Goal: Information Seeking & Learning: Learn about a topic

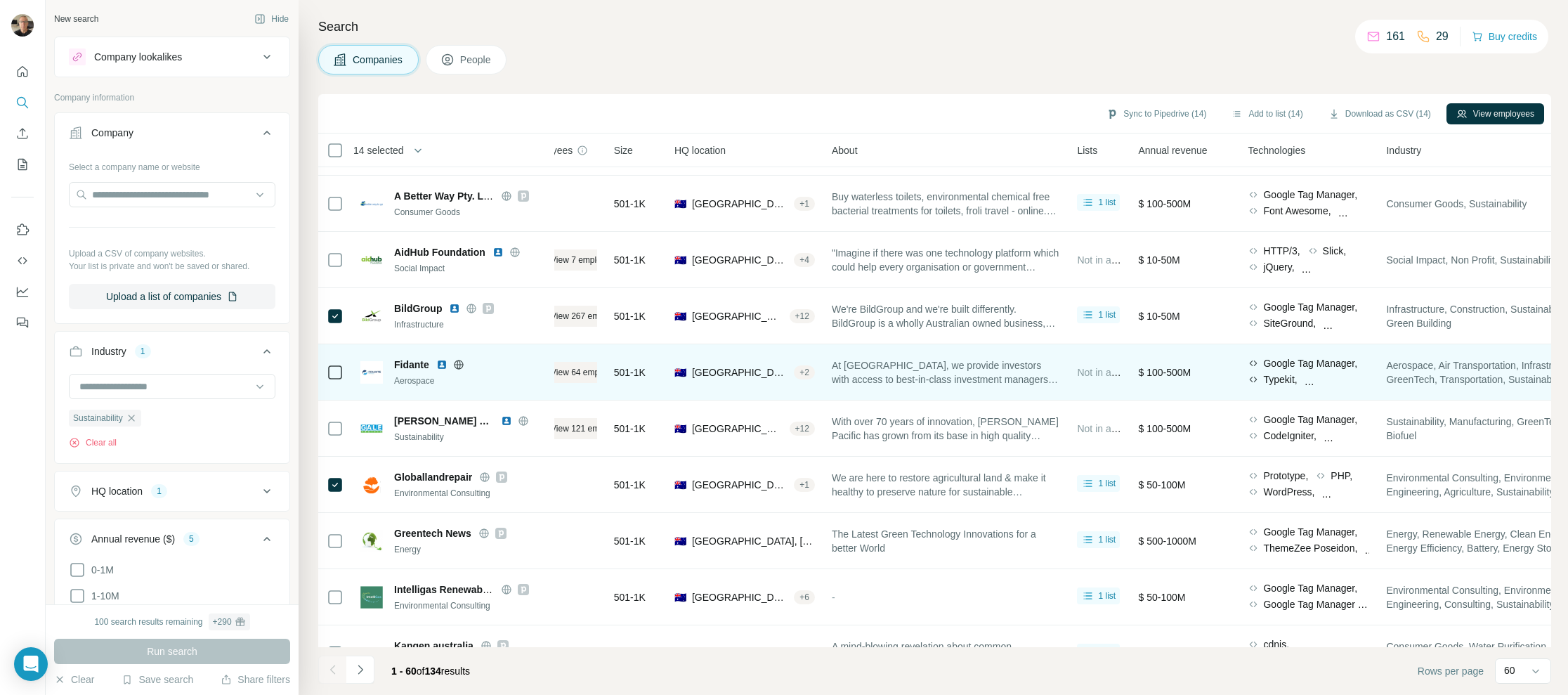
scroll to position [267, 39]
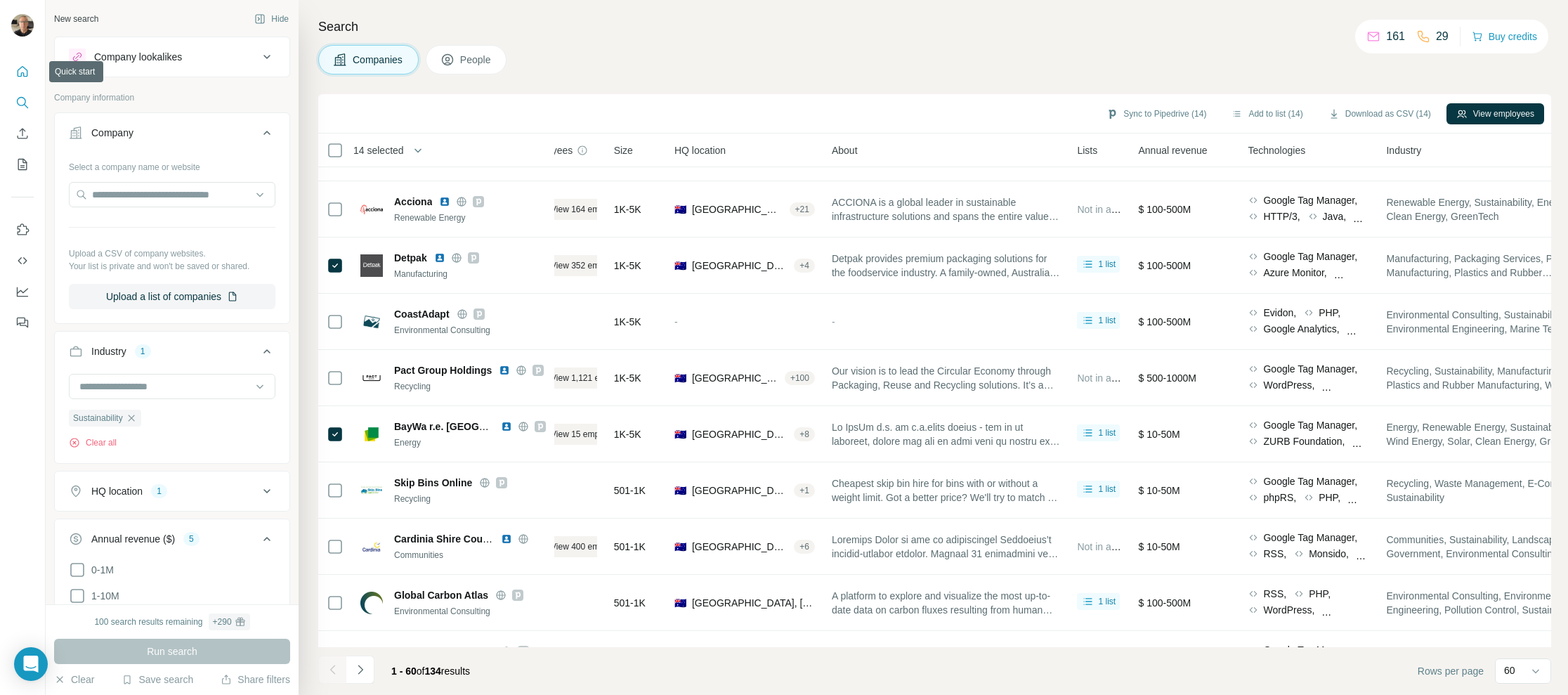
click at [21, 75] on icon "Quick start" at bounding box center [23, 71] width 11 height 11
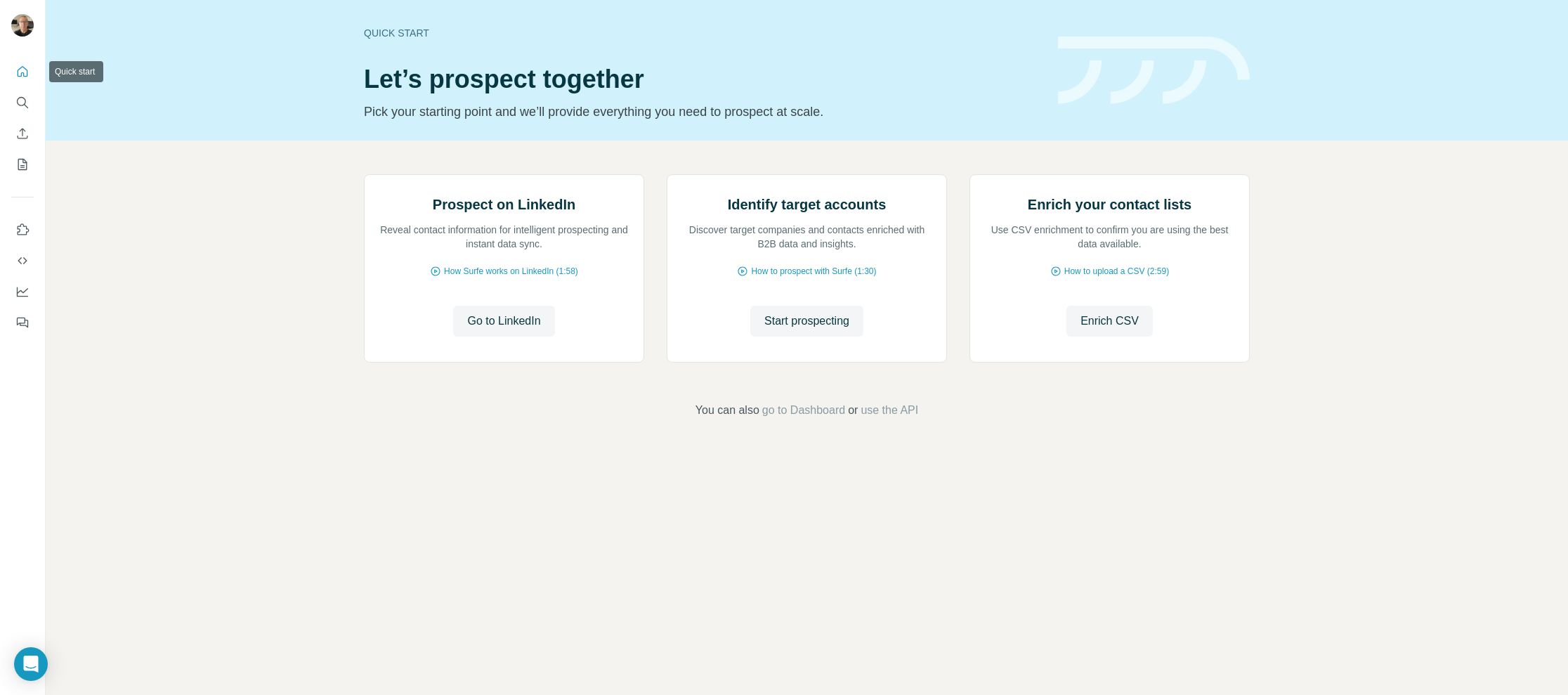
click at [22, 72] on icon "Quick start" at bounding box center [23, 71] width 11 height 11
click at [20, 103] on icon "Search" at bounding box center [23, 103] width 14 height 14
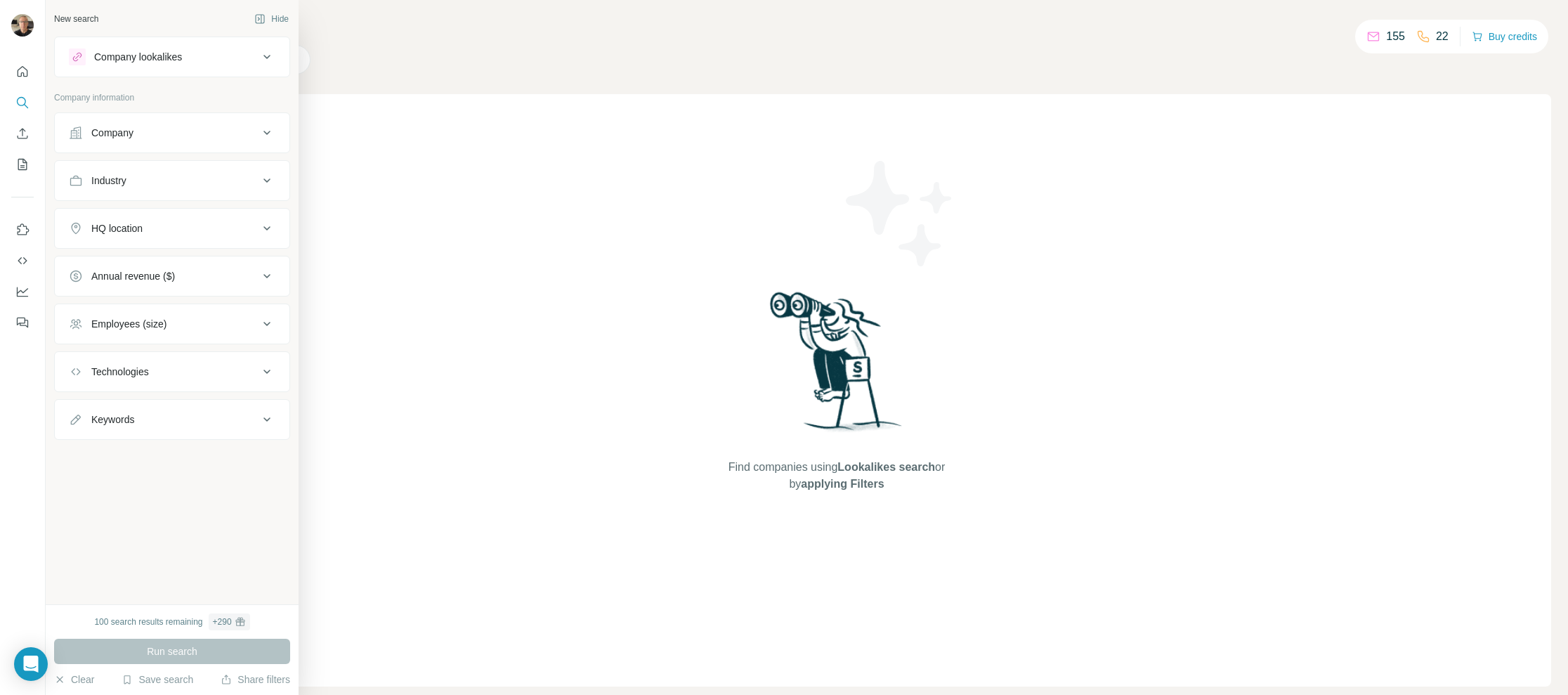
click at [263, 131] on icon at bounding box center [266, 132] width 17 height 17
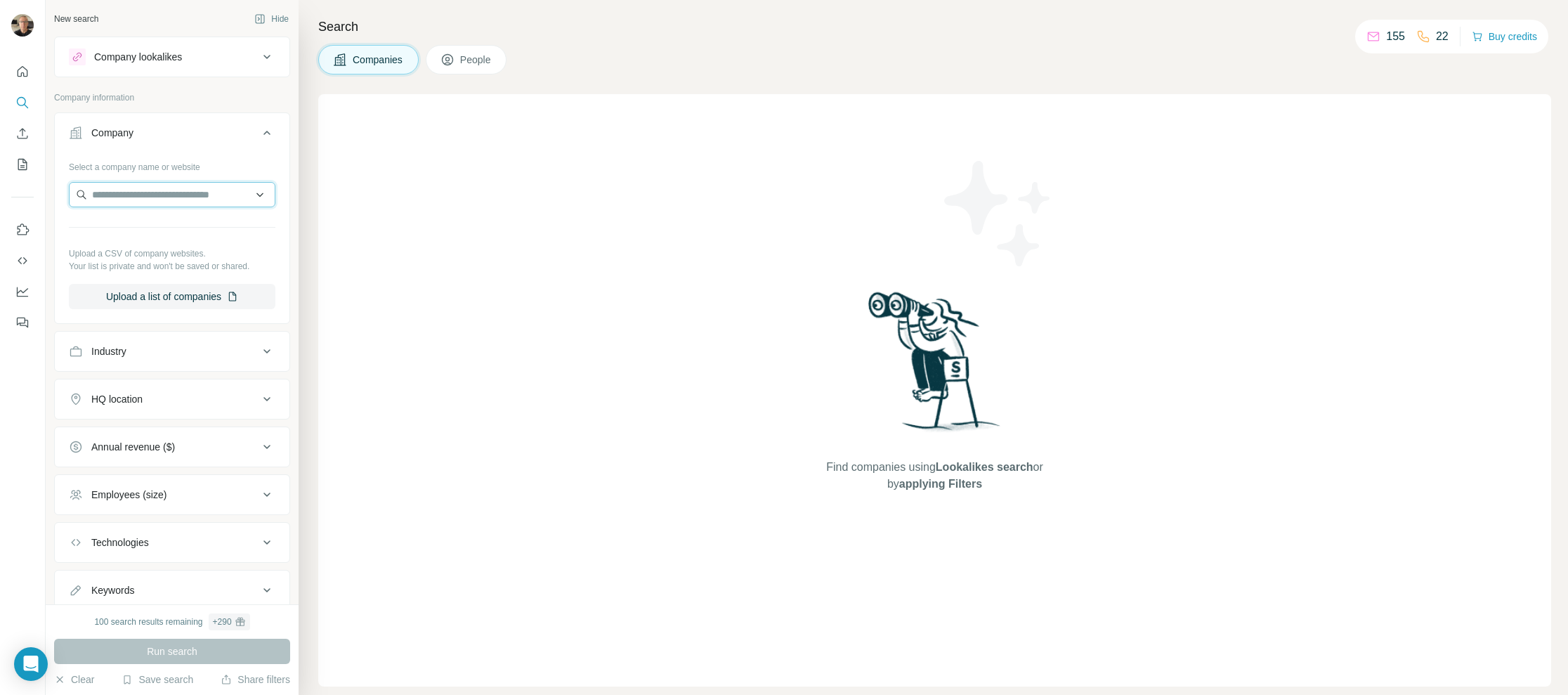
click at [246, 194] on input "text" at bounding box center [172, 195] width 207 height 26
click at [258, 130] on icon at bounding box center [266, 132] width 17 height 17
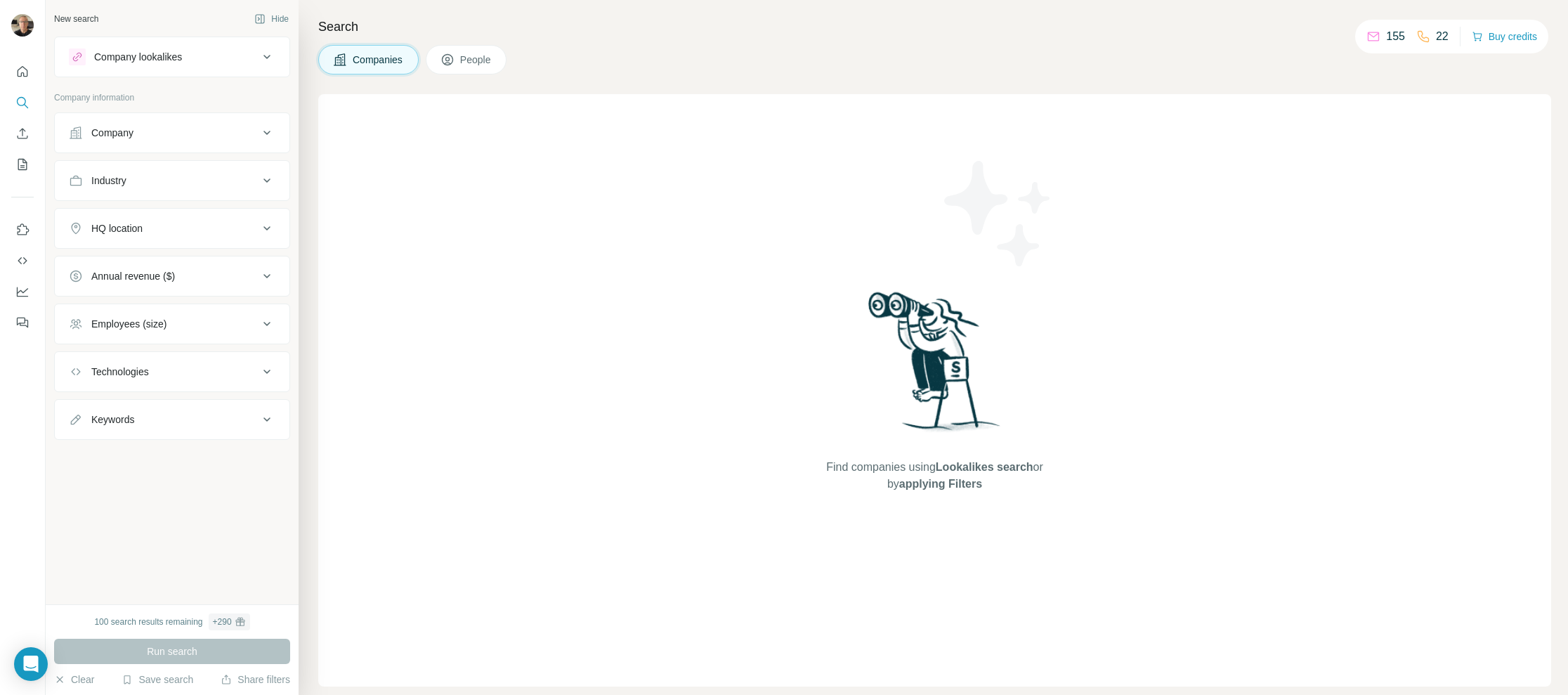
click at [264, 178] on icon at bounding box center [266, 180] width 17 height 17
click at [190, 217] on input at bounding box center [164, 216] width 173 height 16
type input "*"
drag, startPoint x: 136, startPoint y: 212, endPoint x: 57, endPoint y: 201, distance: 79.8
click at [57, 201] on div "Industry *********" at bounding box center [172, 202] width 236 height 83
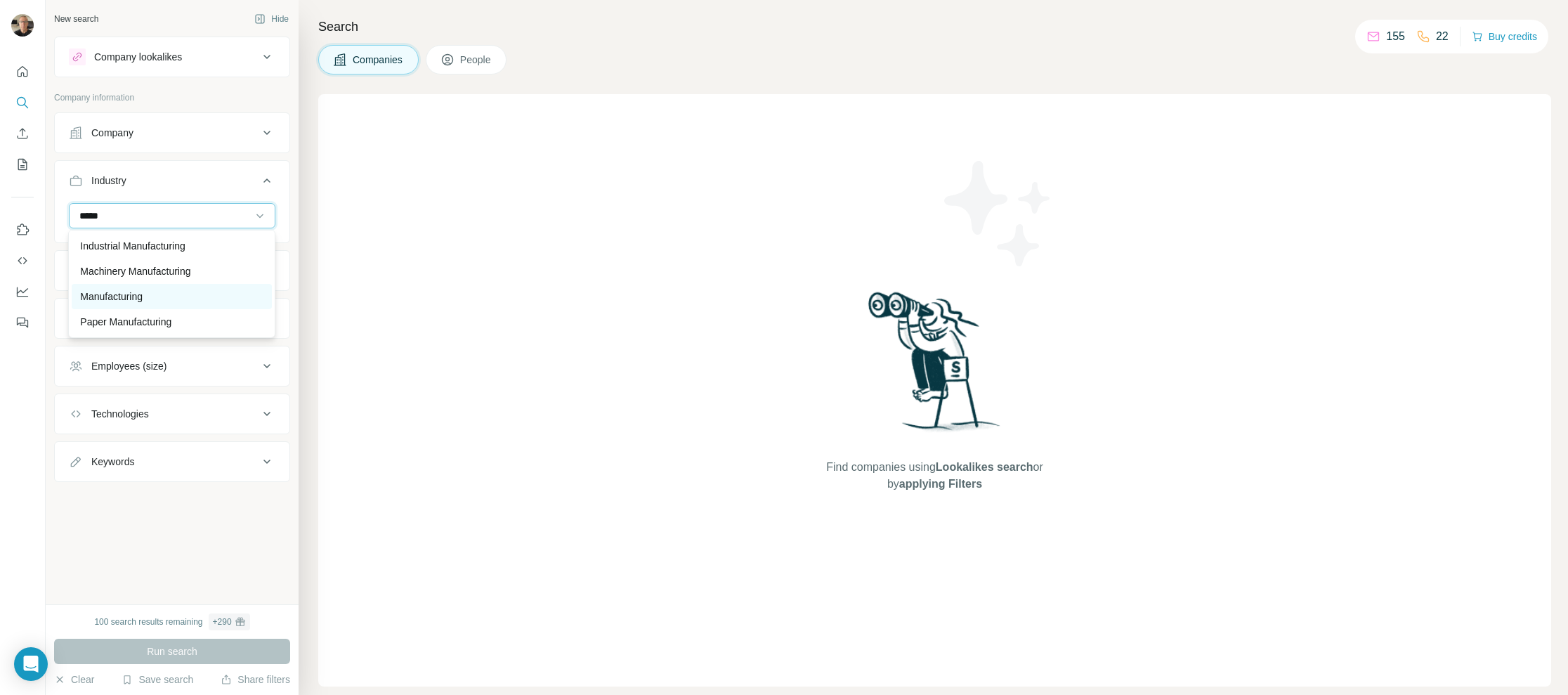
type input "*****"
click at [133, 298] on p "Manufacturing" at bounding box center [111, 297] width 62 height 14
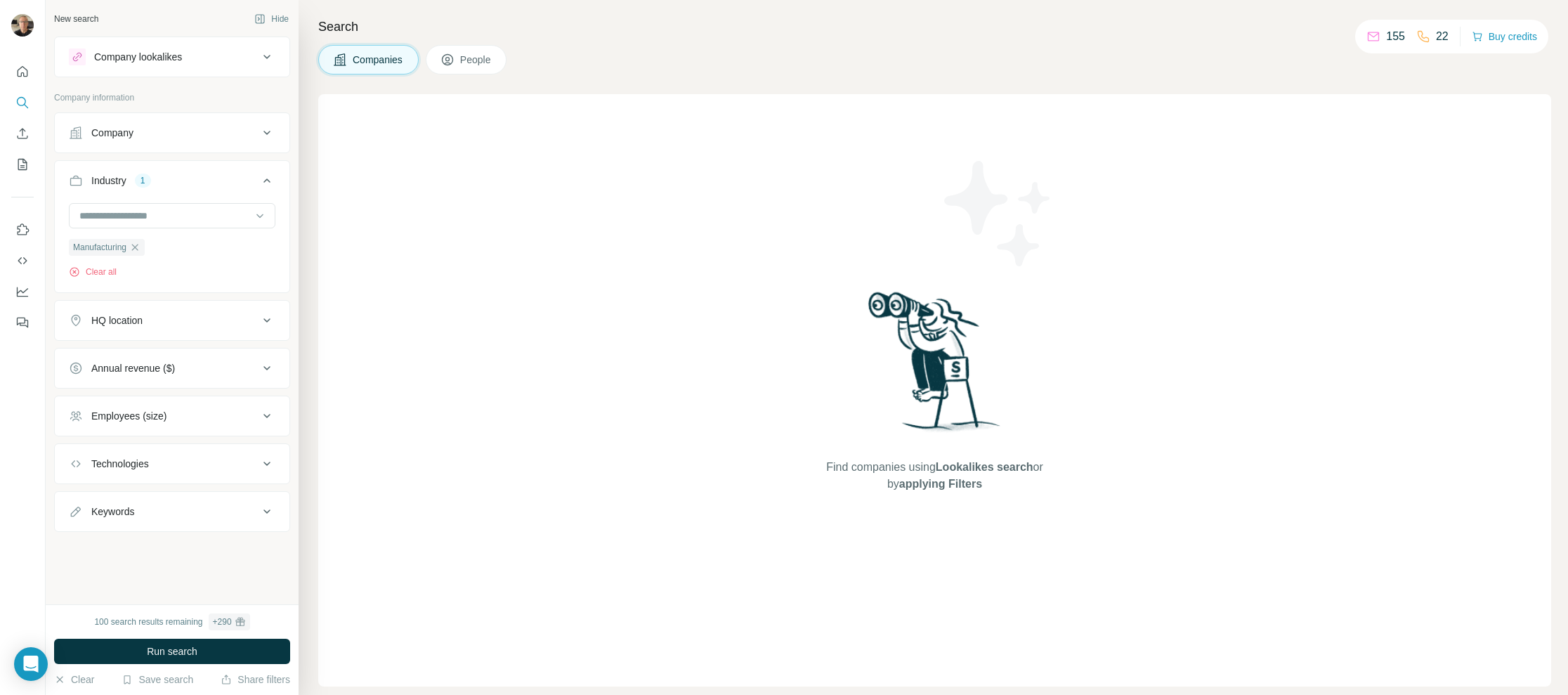
click at [141, 316] on div "HQ location" at bounding box center [117, 320] width 51 height 14
click at [164, 358] on input "text" at bounding box center [172, 356] width 207 height 26
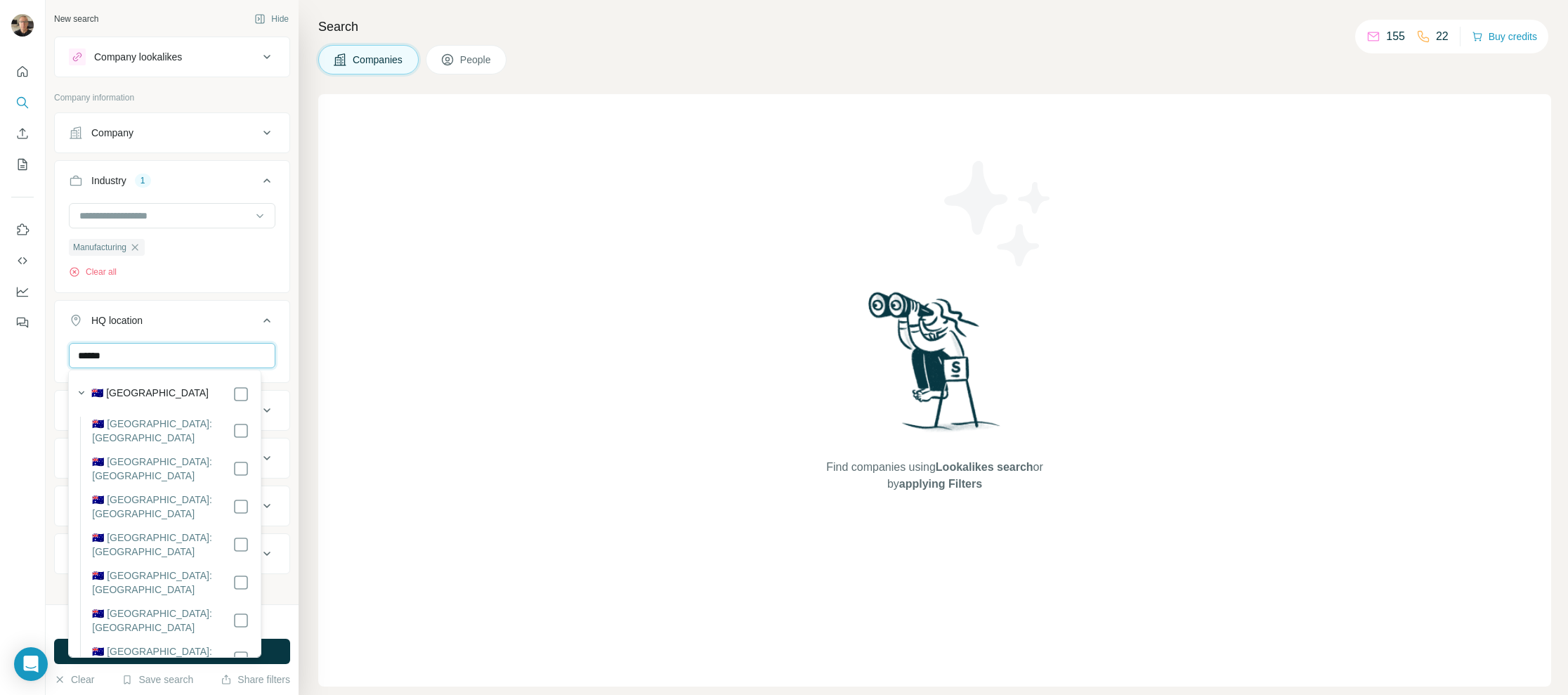
type input "******"
click at [235, 395] on div "🇦🇺 Australia 🇦🇺 Australia: Australian Capital Territory 🇦🇺 Australia: New South…" at bounding box center [164, 546] width 186 height 347
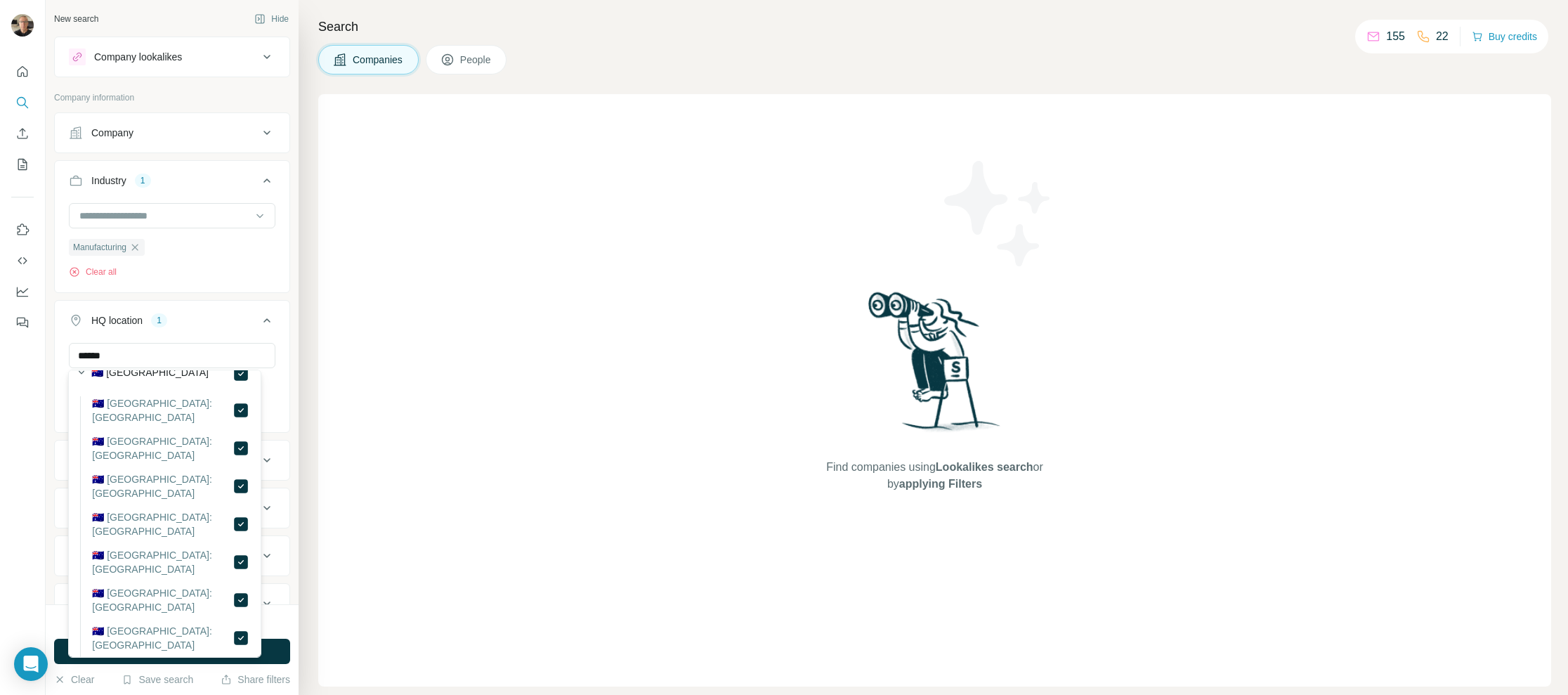
scroll to position [30, 0]
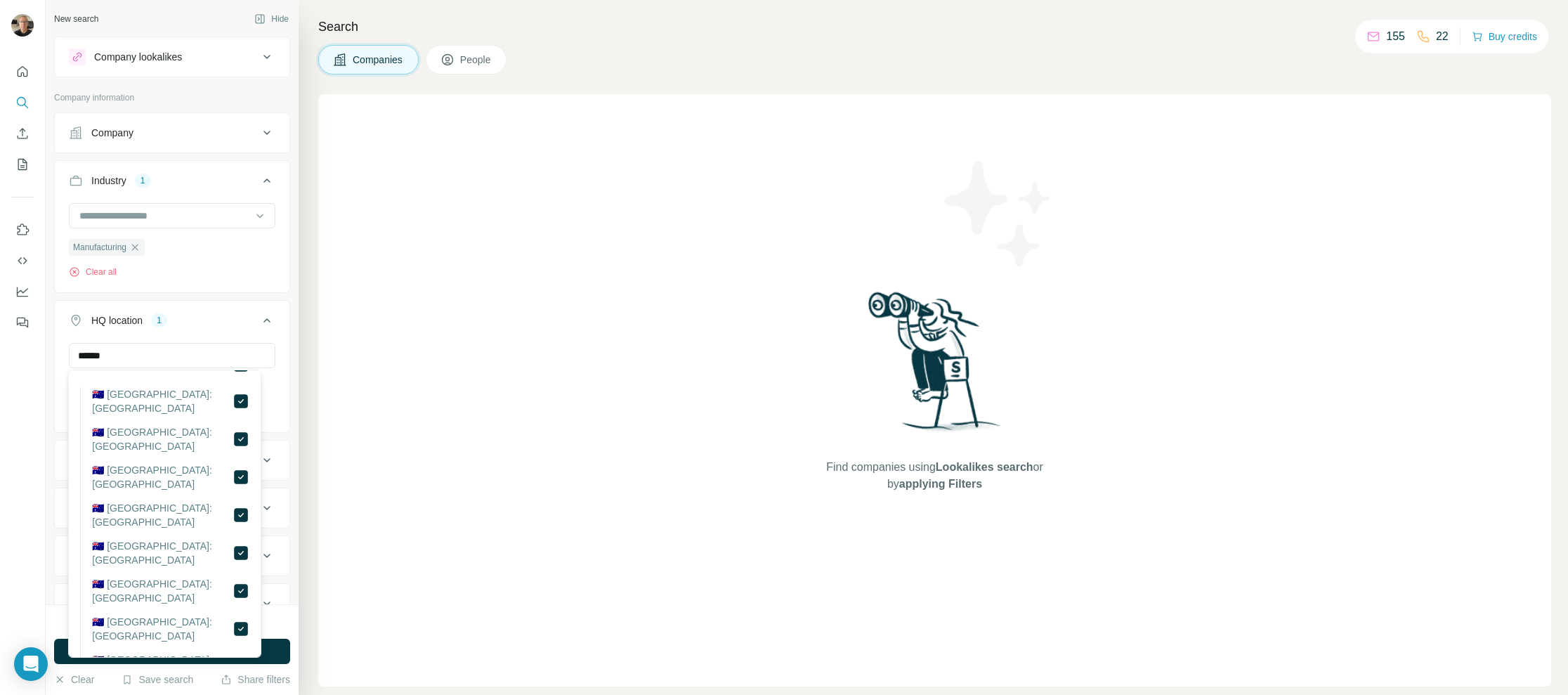
click at [258, 326] on icon at bounding box center [266, 319] width 17 height 17
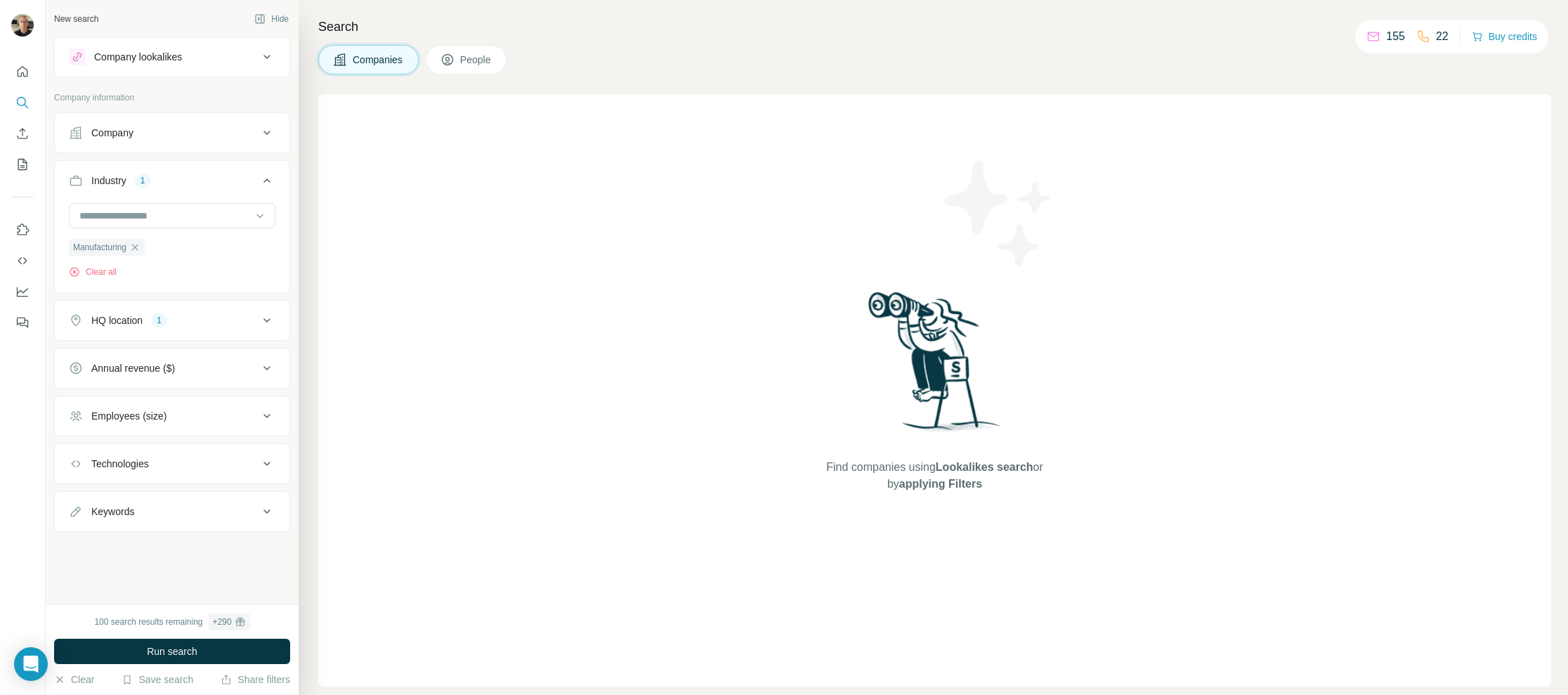
click at [260, 368] on icon at bounding box center [266, 368] width 17 height 17
click at [73, 473] on icon at bounding box center [77, 477] width 17 height 17
click at [77, 494] on icon at bounding box center [77, 502] width 17 height 17
click at [79, 523] on icon at bounding box center [77, 528] width 17 height 17
click at [80, 551] on icon at bounding box center [77, 555] width 17 height 17
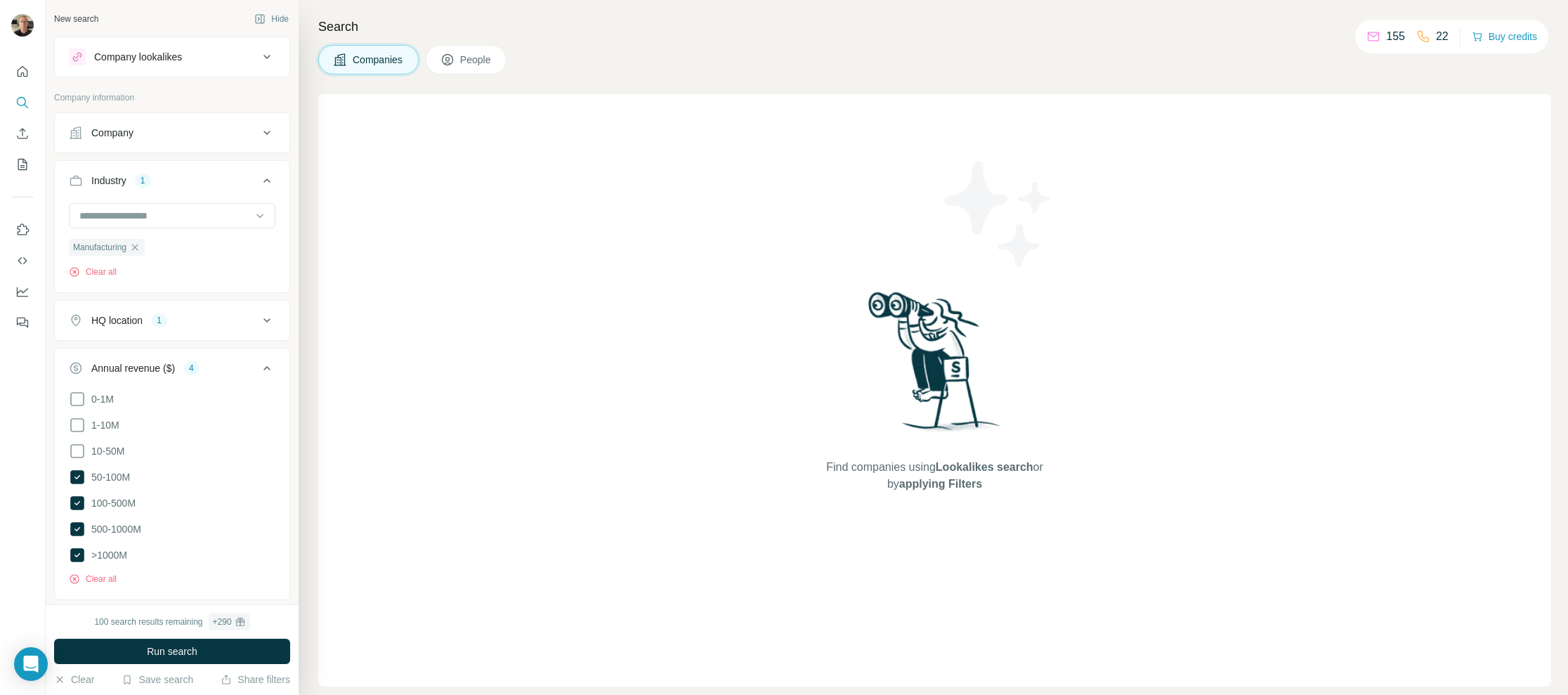
click at [258, 368] on icon at bounding box center [266, 368] width 17 height 17
click at [241, 412] on div "Employees (size)" at bounding box center [164, 416] width 190 height 14
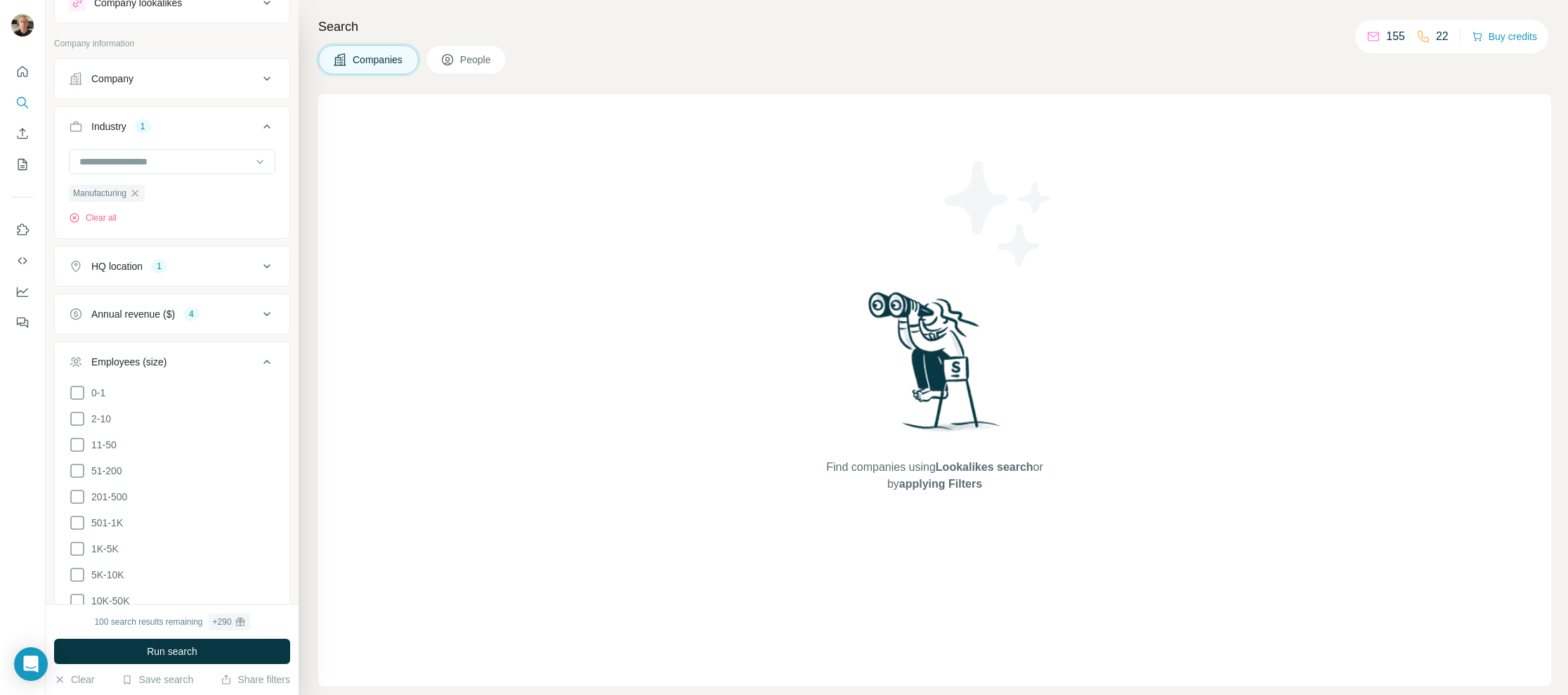
scroll to position [79, 0]
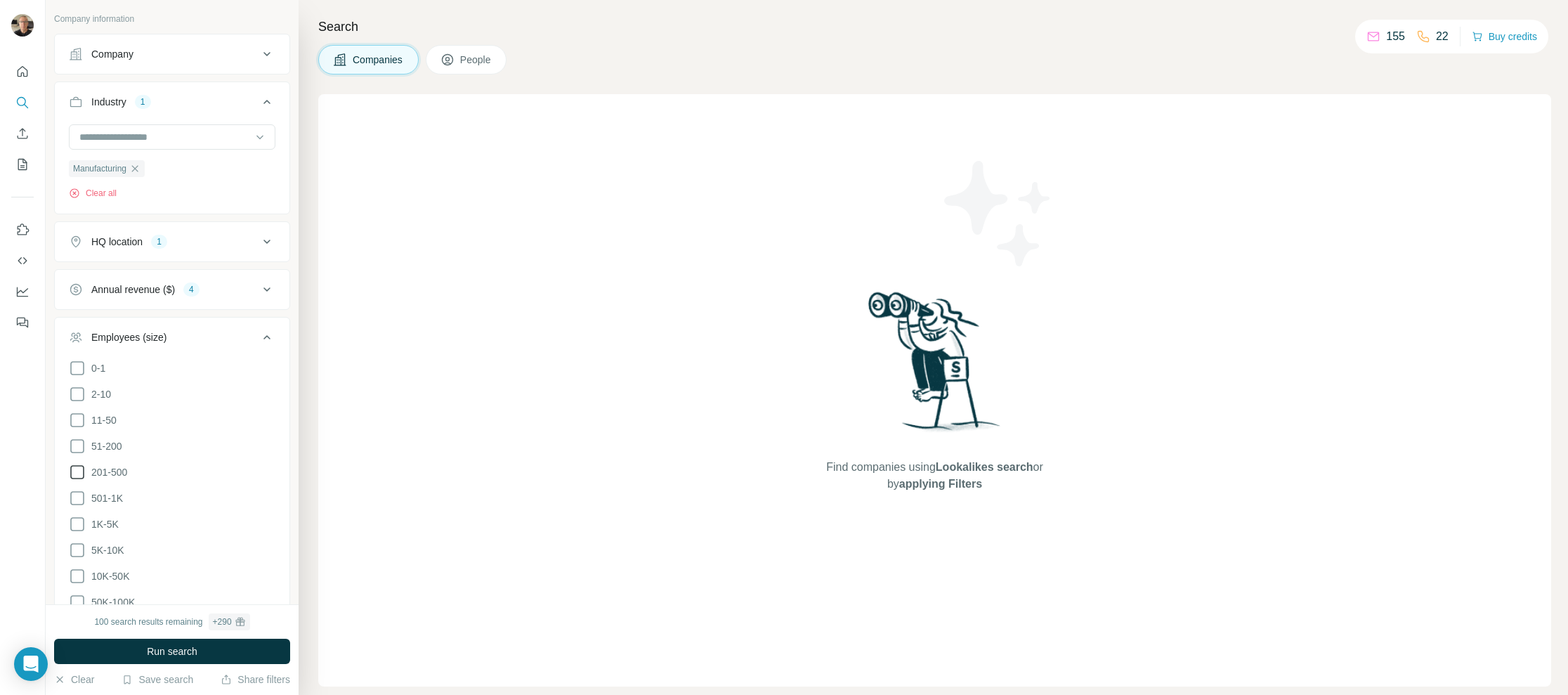
click at [78, 470] on icon at bounding box center [77, 472] width 17 height 17
click at [77, 489] on icon at bounding box center [77, 497] width 17 height 17
click at [77, 516] on icon at bounding box center [77, 524] width 17 height 17
click at [75, 544] on icon at bounding box center [77, 550] width 17 height 17
click at [77, 571] on icon at bounding box center [77, 575] width 17 height 17
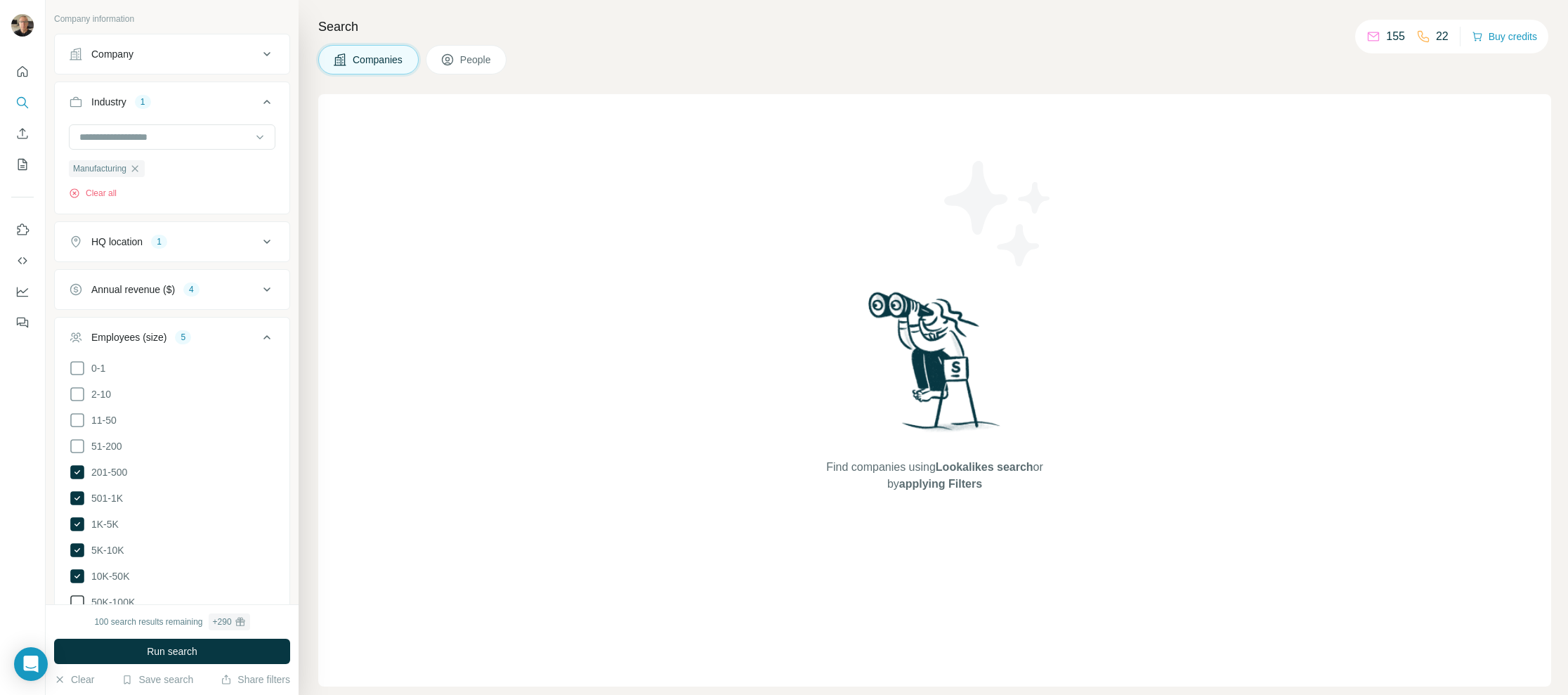
click at [79, 593] on icon at bounding box center [77, 601] width 17 height 17
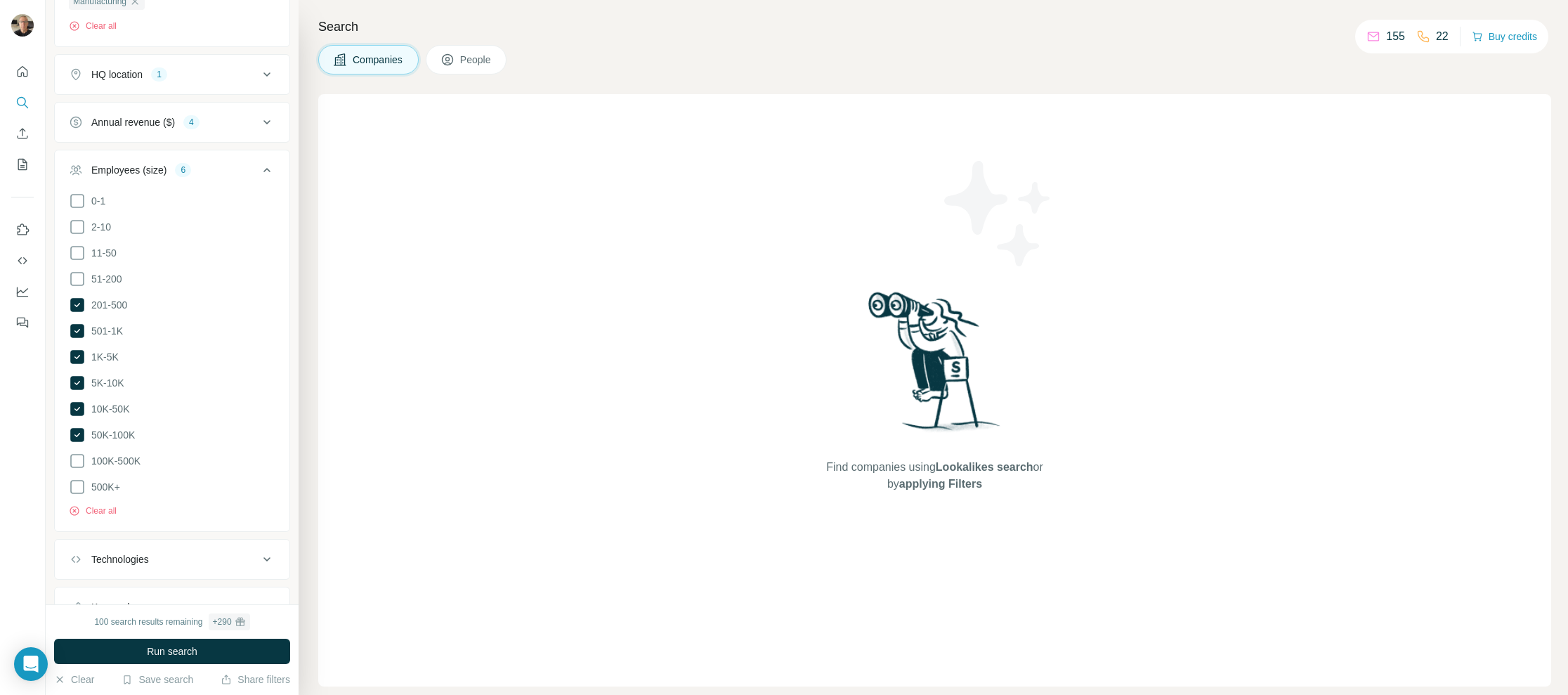
scroll to position [293, 0]
click at [79, 411] on icon at bounding box center [77, 413] width 17 height 17
click at [78, 435] on icon at bounding box center [77, 439] width 17 height 17
click at [258, 115] on icon at bounding box center [266, 123] width 17 height 17
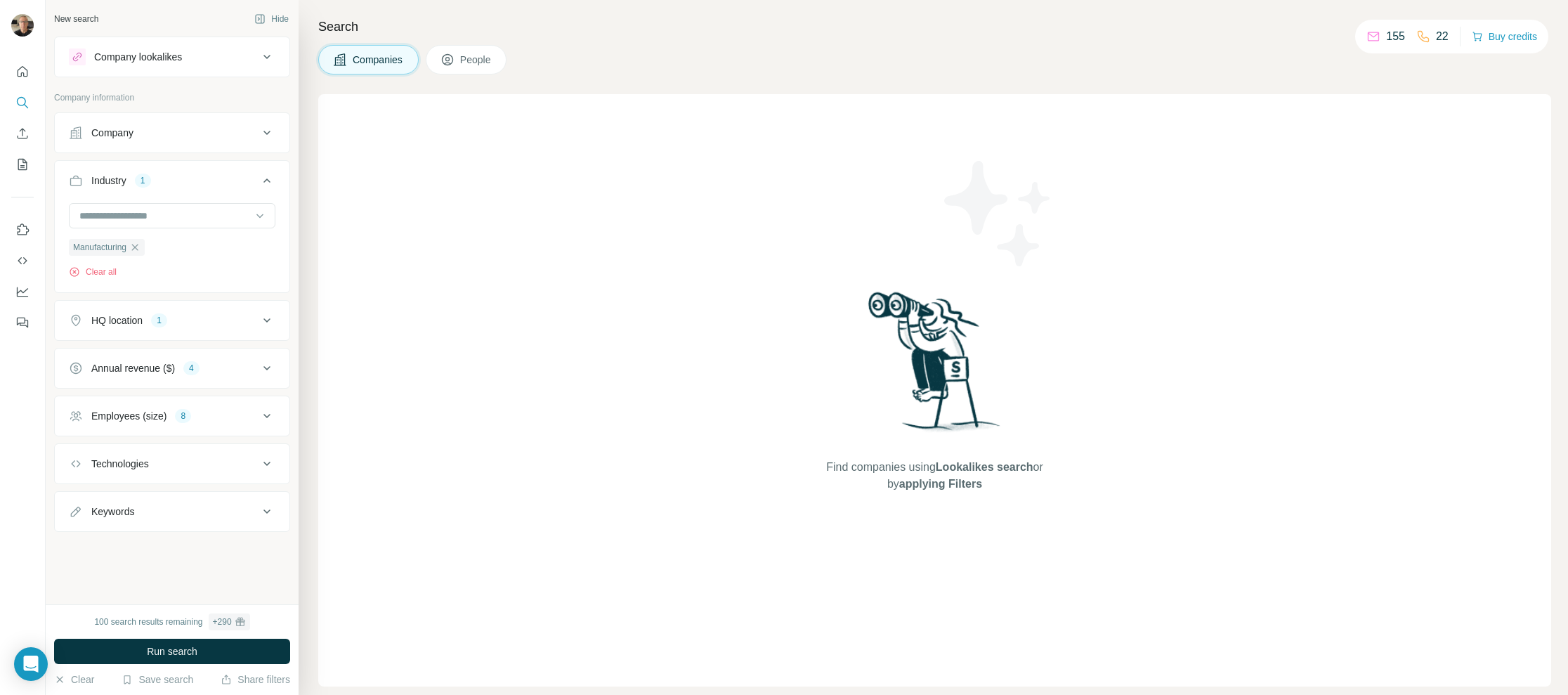
click at [264, 464] on icon at bounding box center [266, 463] width 17 height 17
click at [254, 501] on input "text" at bounding box center [172, 499] width 207 height 26
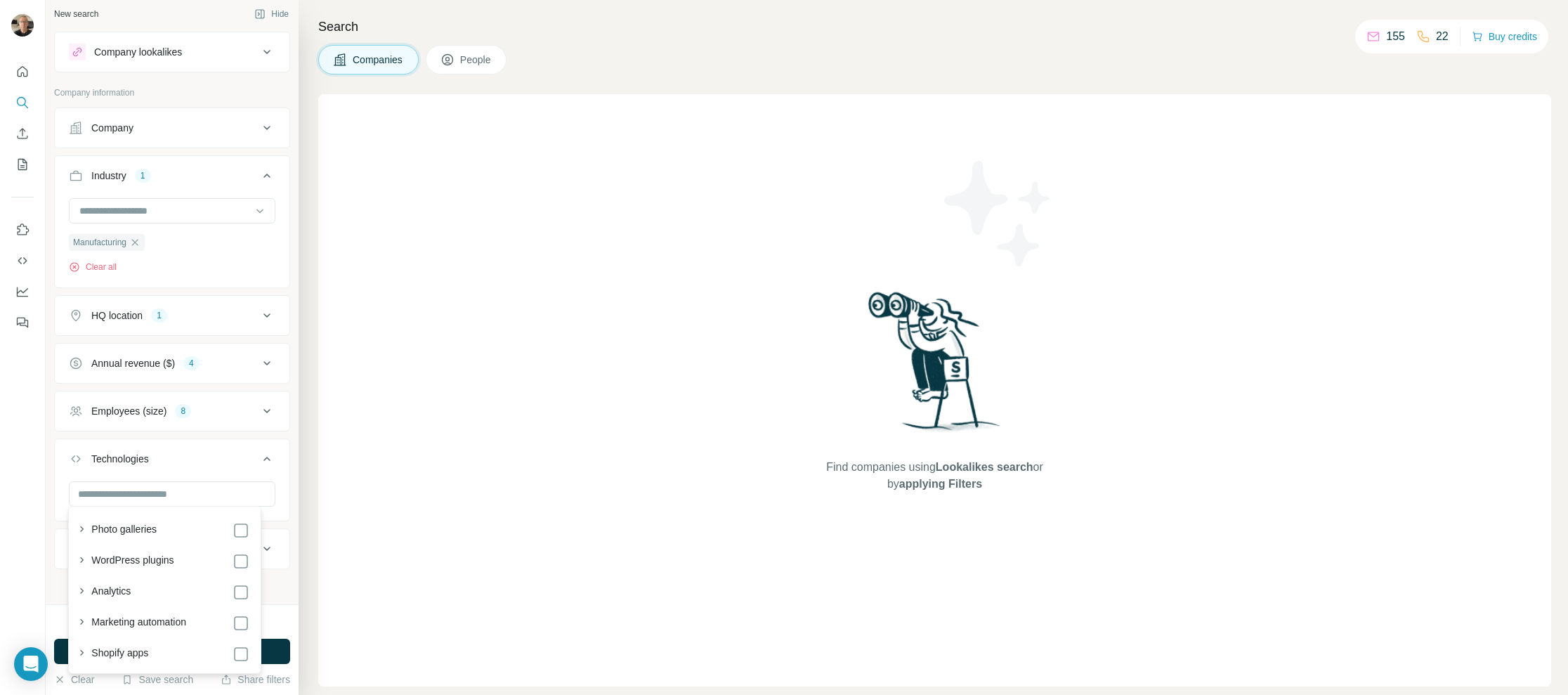
click at [258, 452] on icon at bounding box center [266, 458] width 17 height 17
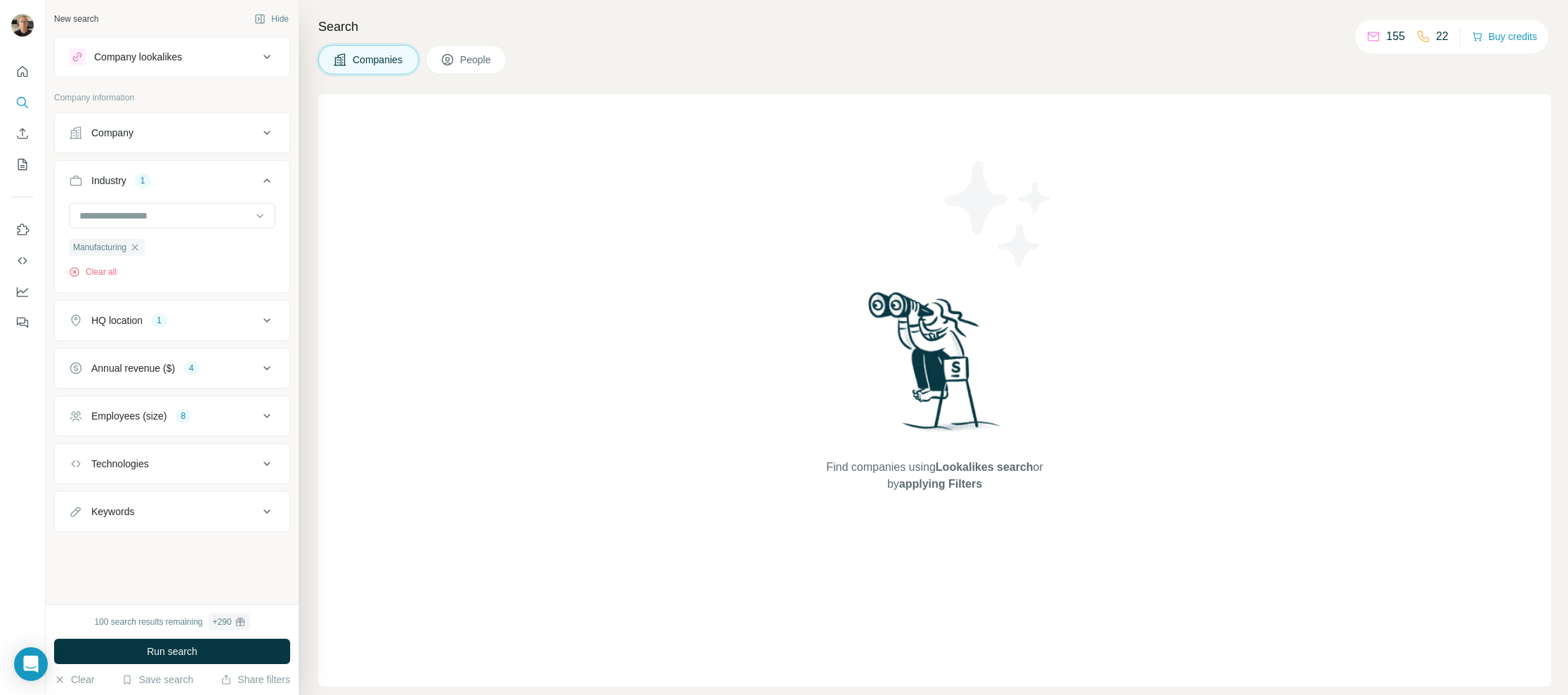
click at [266, 505] on icon at bounding box center [266, 511] width 17 height 17
click at [128, 547] on input "text" at bounding box center [158, 547] width 178 height 26
type input "*****"
drag, startPoint x: 147, startPoint y: 540, endPoint x: 45, endPoint y: 543, distance: 102.0
click at [45, 543] on div "New search Hide Company lookalikes Company information Company Industry 1 Manuf…" at bounding box center [172, 302] width 253 height 604
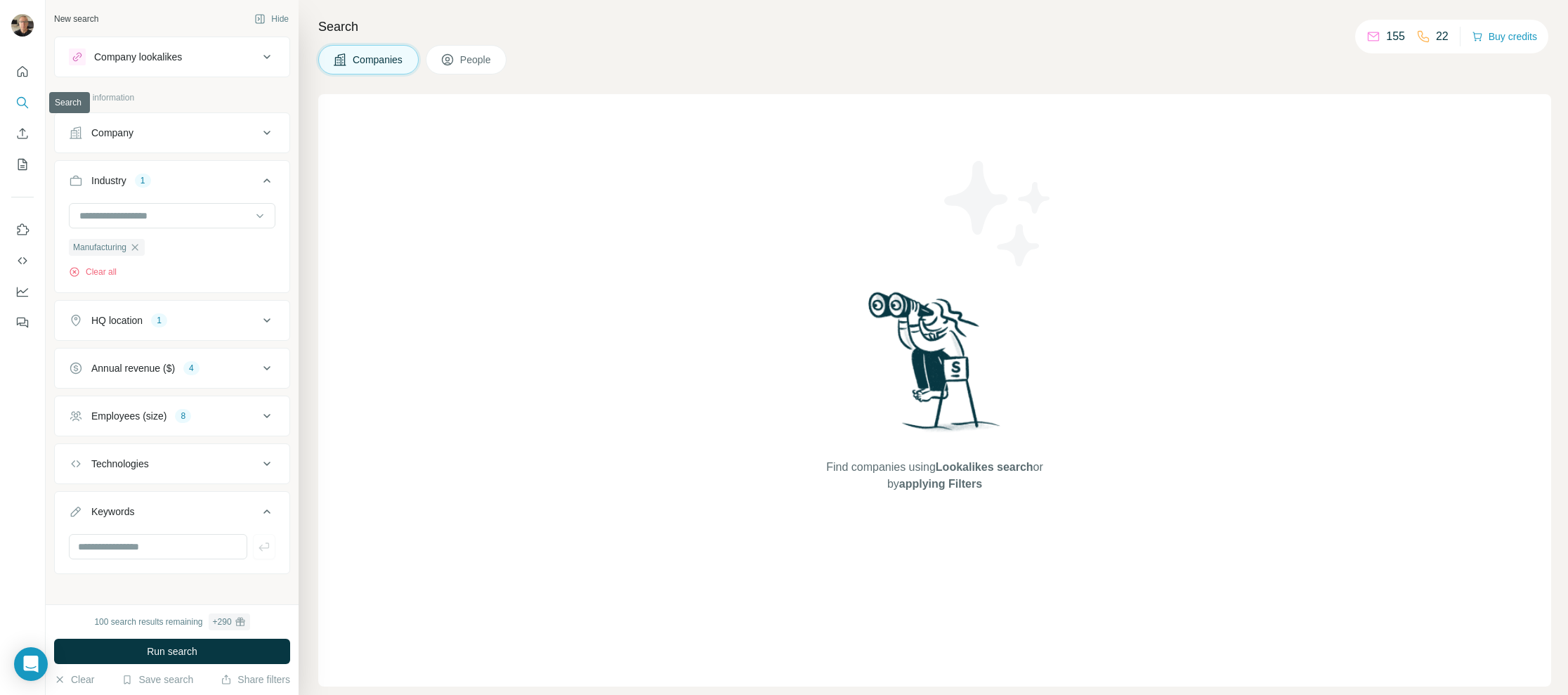
click at [19, 94] on button "Search" at bounding box center [22, 103] width 23 height 26
click at [21, 103] on icon "Search" at bounding box center [23, 103] width 14 height 14
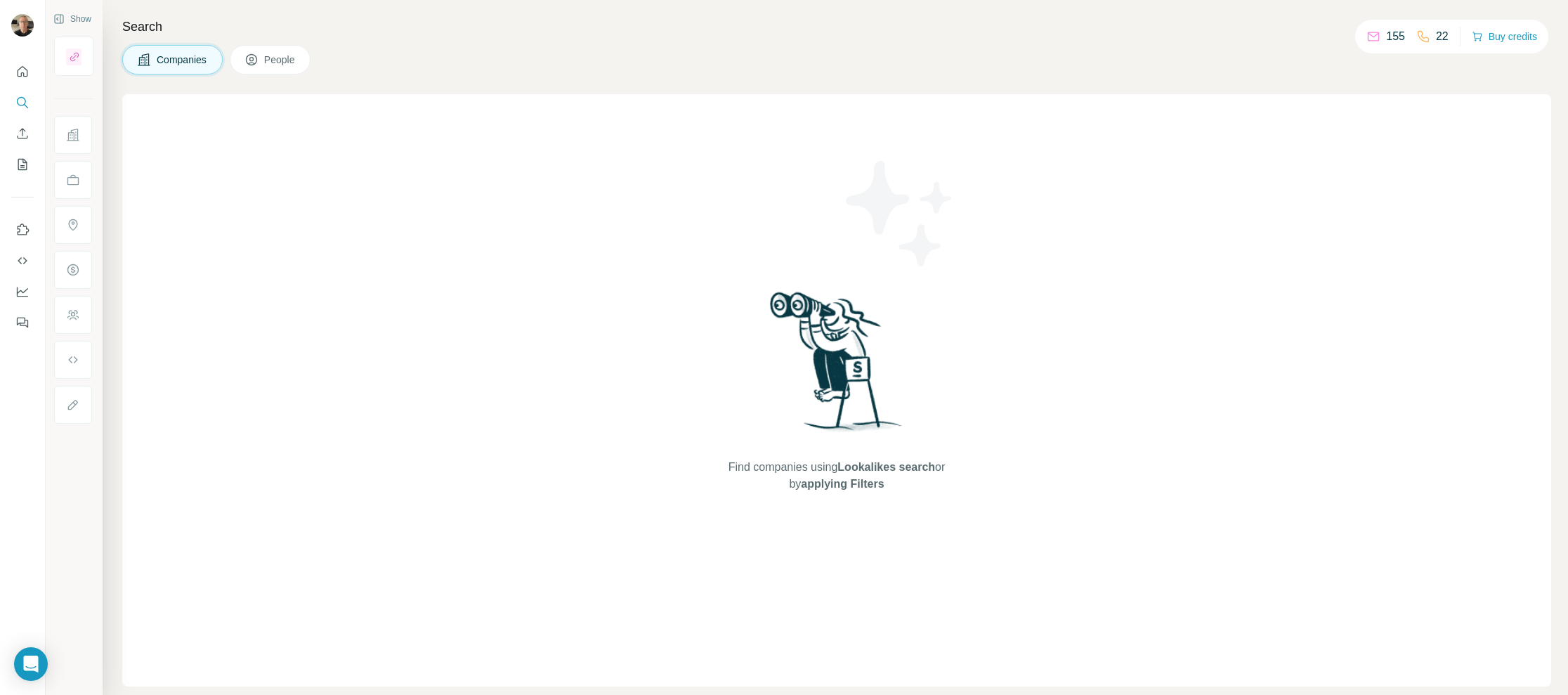
click at [479, 39] on div "Search Companies People Find companies using Lookalikes search or by applying F…" at bounding box center [835, 347] width 1465 height 695
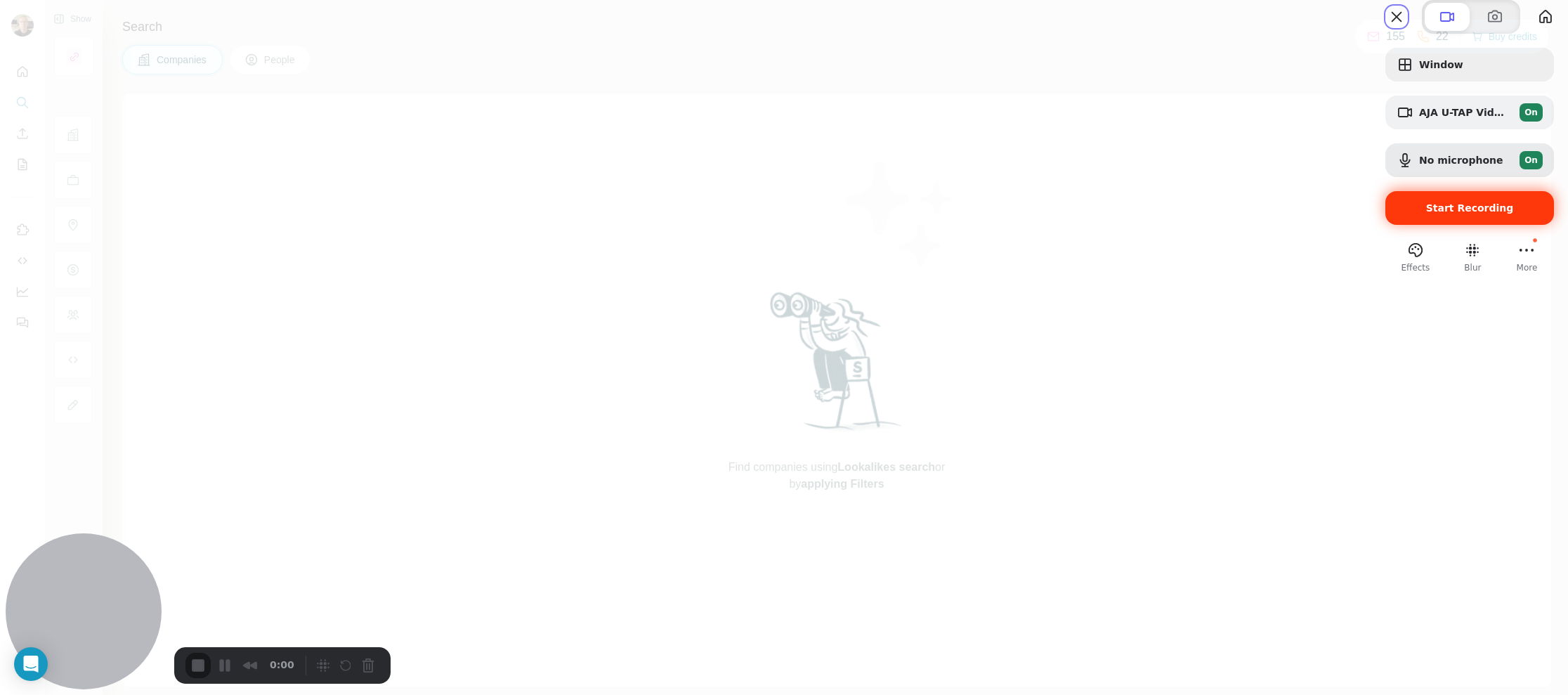
click at [1436, 214] on span "Start Recording" at bounding box center [1469, 208] width 88 height 11
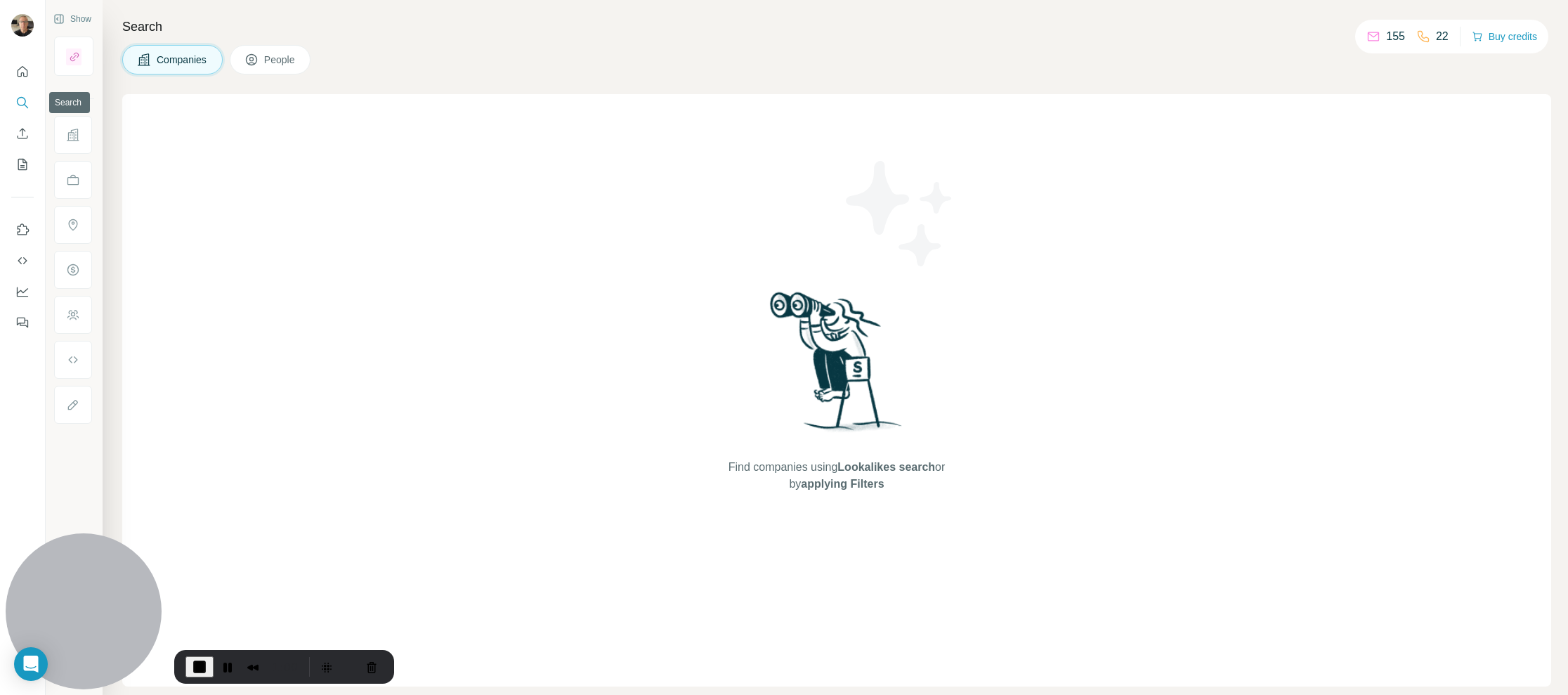
click at [21, 103] on icon "Search" at bounding box center [23, 103] width 14 height 14
click at [21, 101] on icon "Search" at bounding box center [23, 103] width 14 height 14
click at [18, 103] on icon "Search" at bounding box center [23, 103] width 14 height 14
click at [187, 61] on span "Companies" at bounding box center [182, 59] width 51 height 14
click at [25, 101] on icon "Search" at bounding box center [21, 101] width 9 height 9
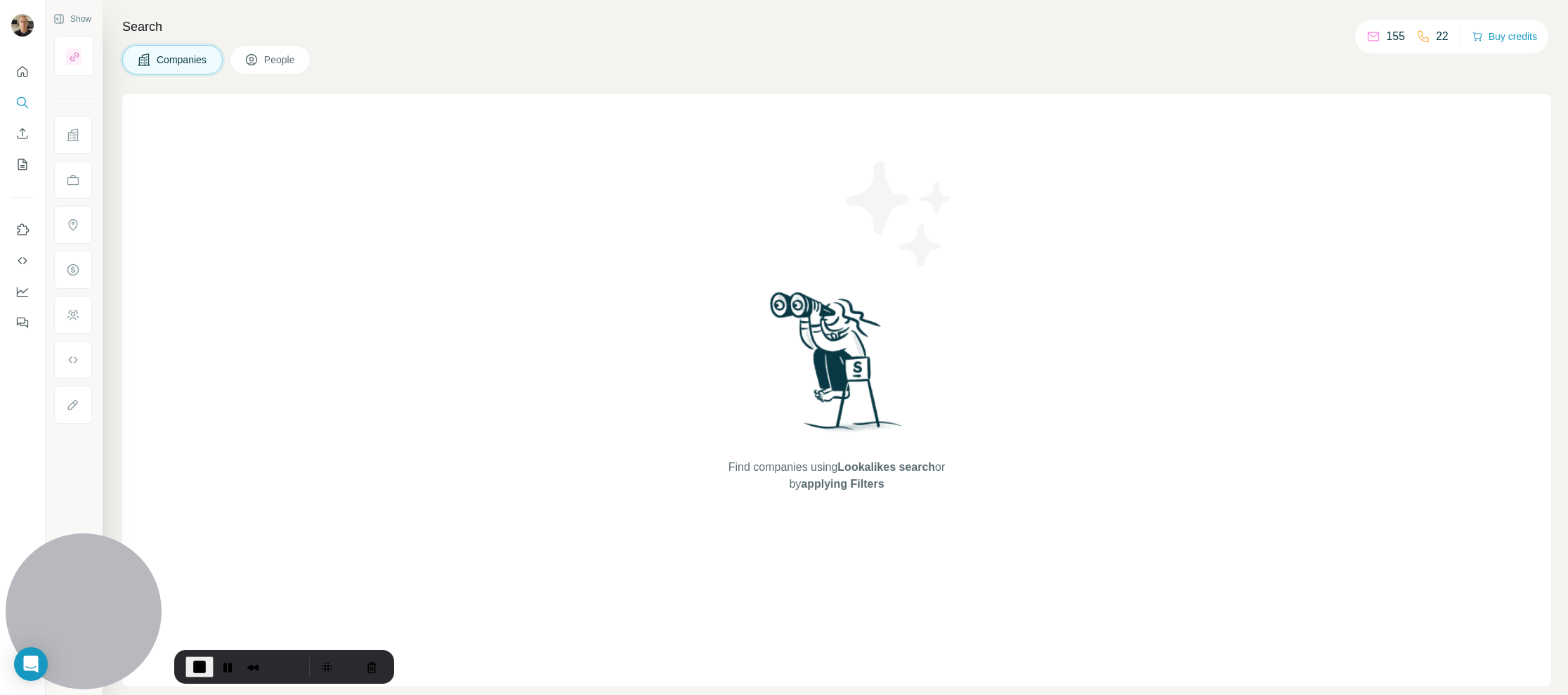
click at [156, 57] on span "Companies" at bounding box center [182, 59] width 51 height 14
click at [25, 97] on icon "Search" at bounding box center [23, 103] width 14 height 14
click at [21, 71] on icon "Quick start" at bounding box center [23, 71] width 14 height 14
click at [187, 64] on span "Companies" at bounding box center [182, 59] width 51 height 14
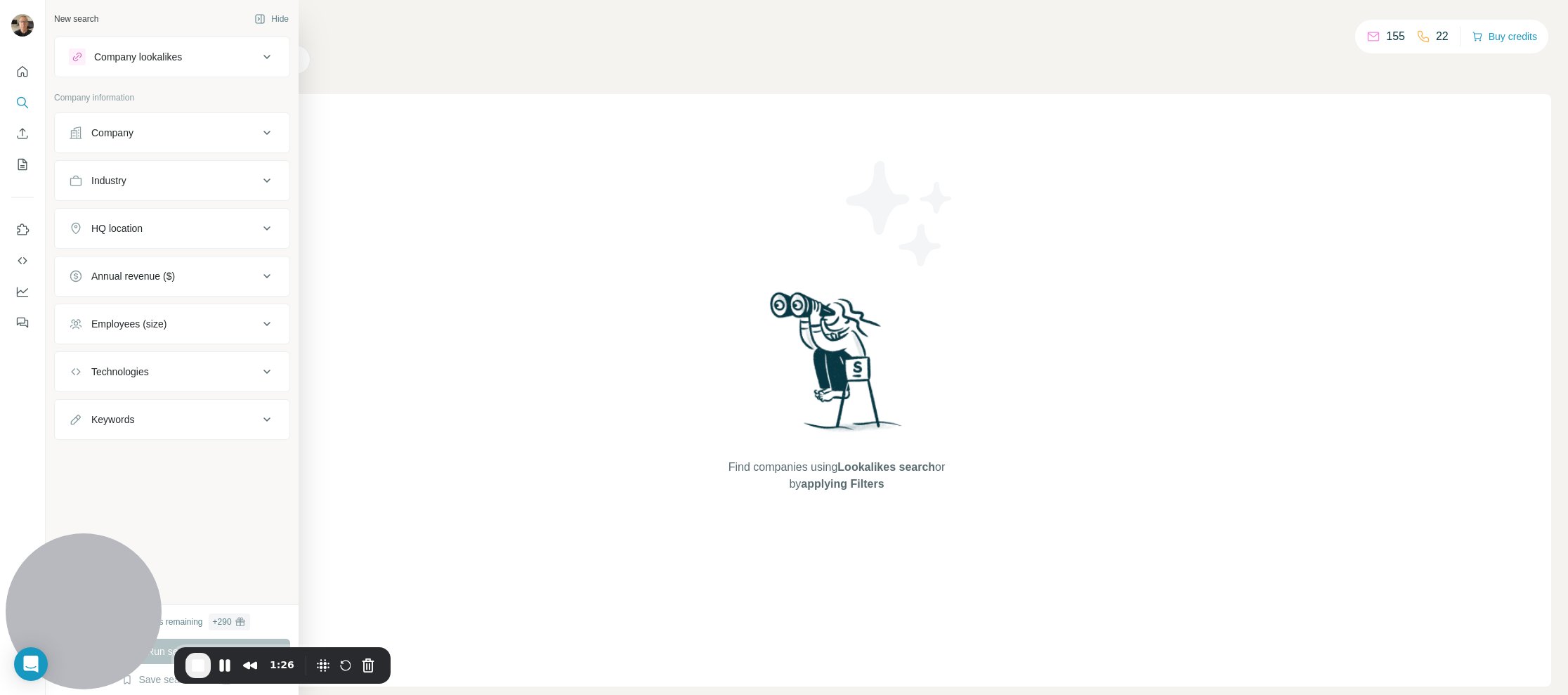
click at [268, 130] on icon at bounding box center [266, 132] width 17 height 17
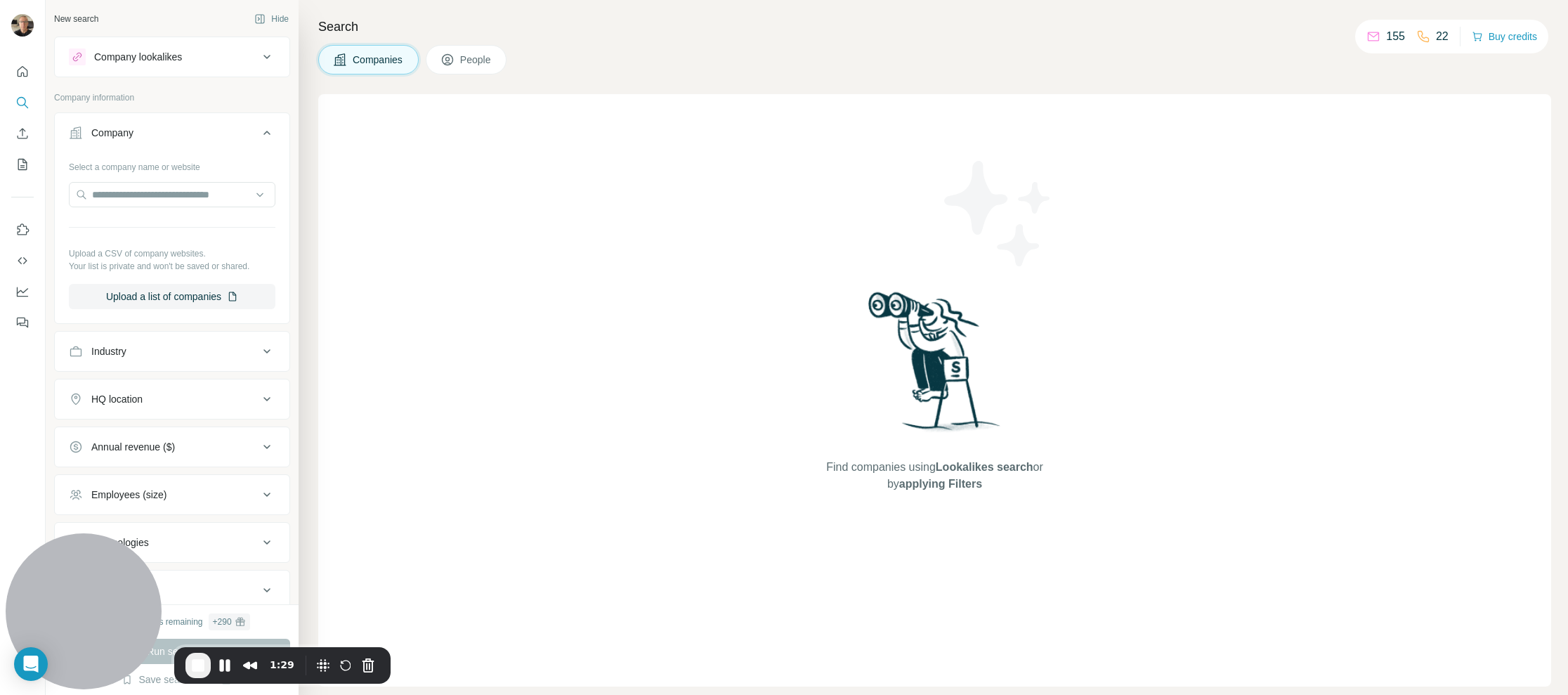
click at [258, 128] on icon at bounding box center [266, 132] width 17 height 17
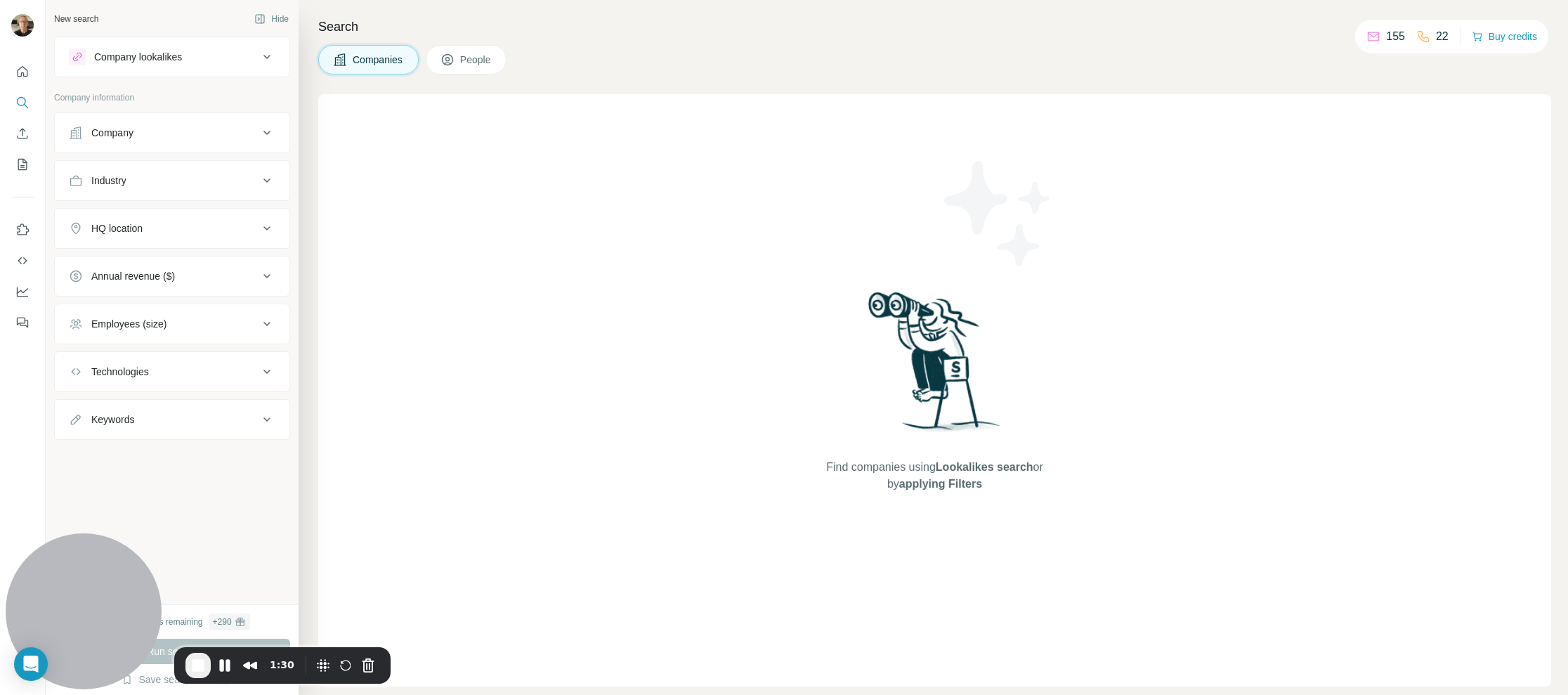
click at [251, 128] on div "Company" at bounding box center [164, 132] width 190 height 14
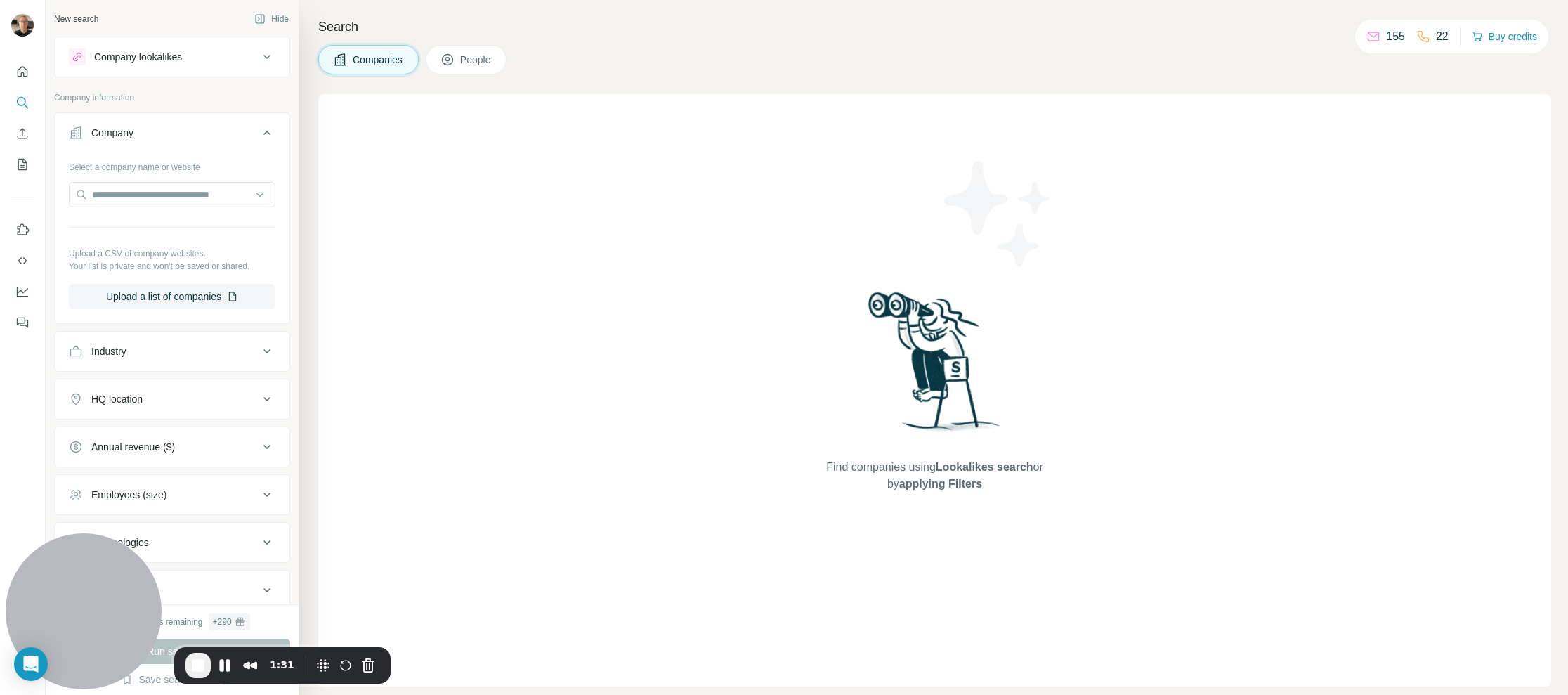
click at [258, 132] on icon at bounding box center [266, 132] width 17 height 17
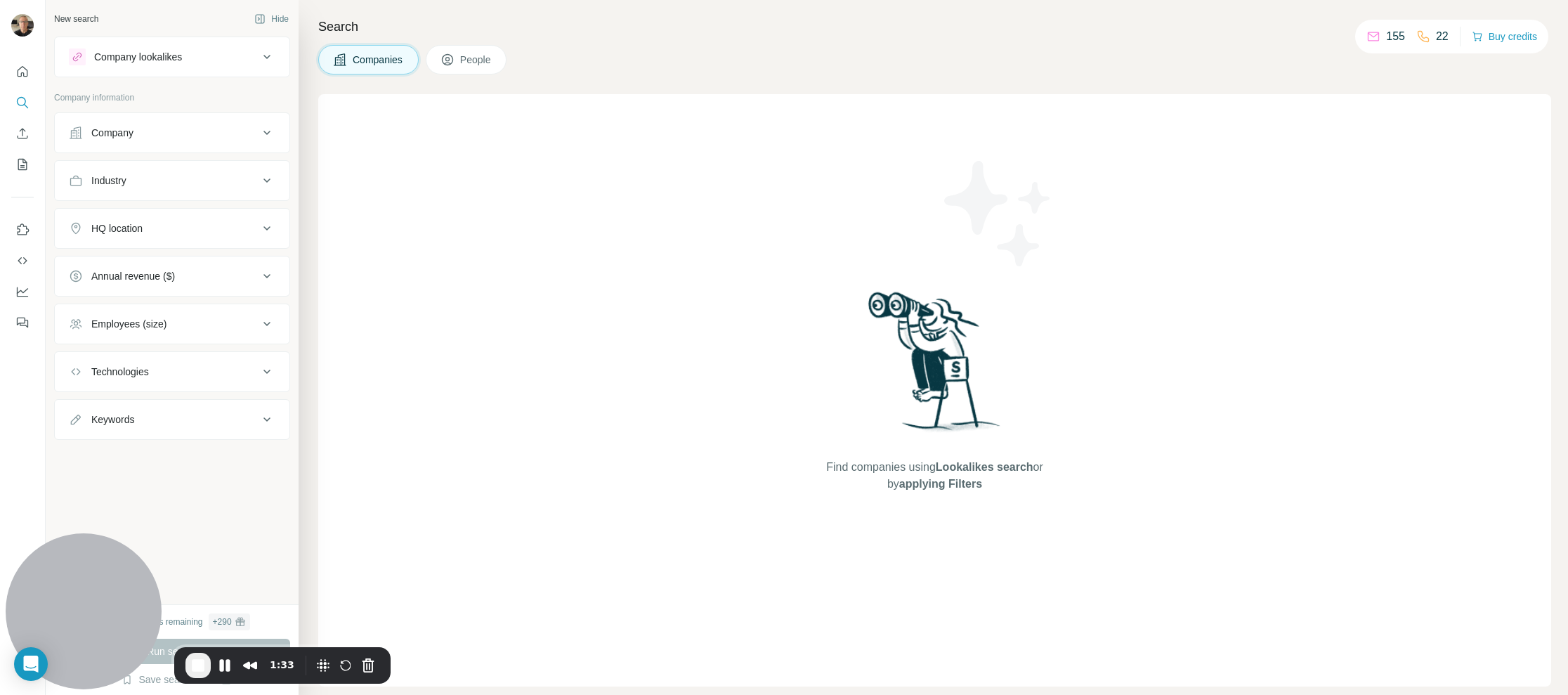
click at [261, 178] on icon at bounding box center [266, 180] width 17 height 17
click at [186, 216] on input at bounding box center [164, 216] width 173 height 16
type input "********"
click at [264, 210] on icon at bounding box center [260, 216] width 14 height 14
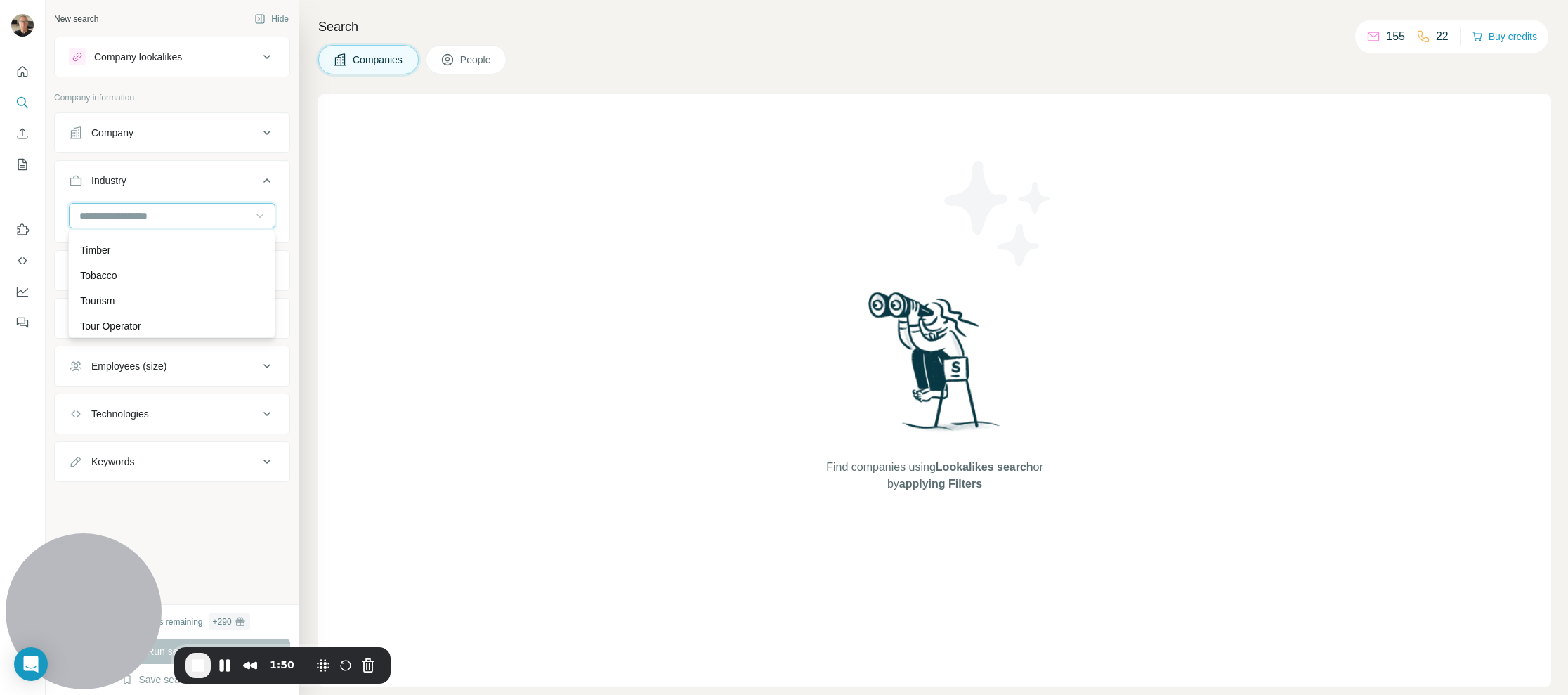
click at [206, 215] on input at bounding box center [164, 216] width 173 height 16
click at [149, 211] on input at bounding box center [164, 216] width 173 height 16
type input "********"
click at [142, 270] on p "Manufacturing" at bounding box center [111, 271] width 62 height 14
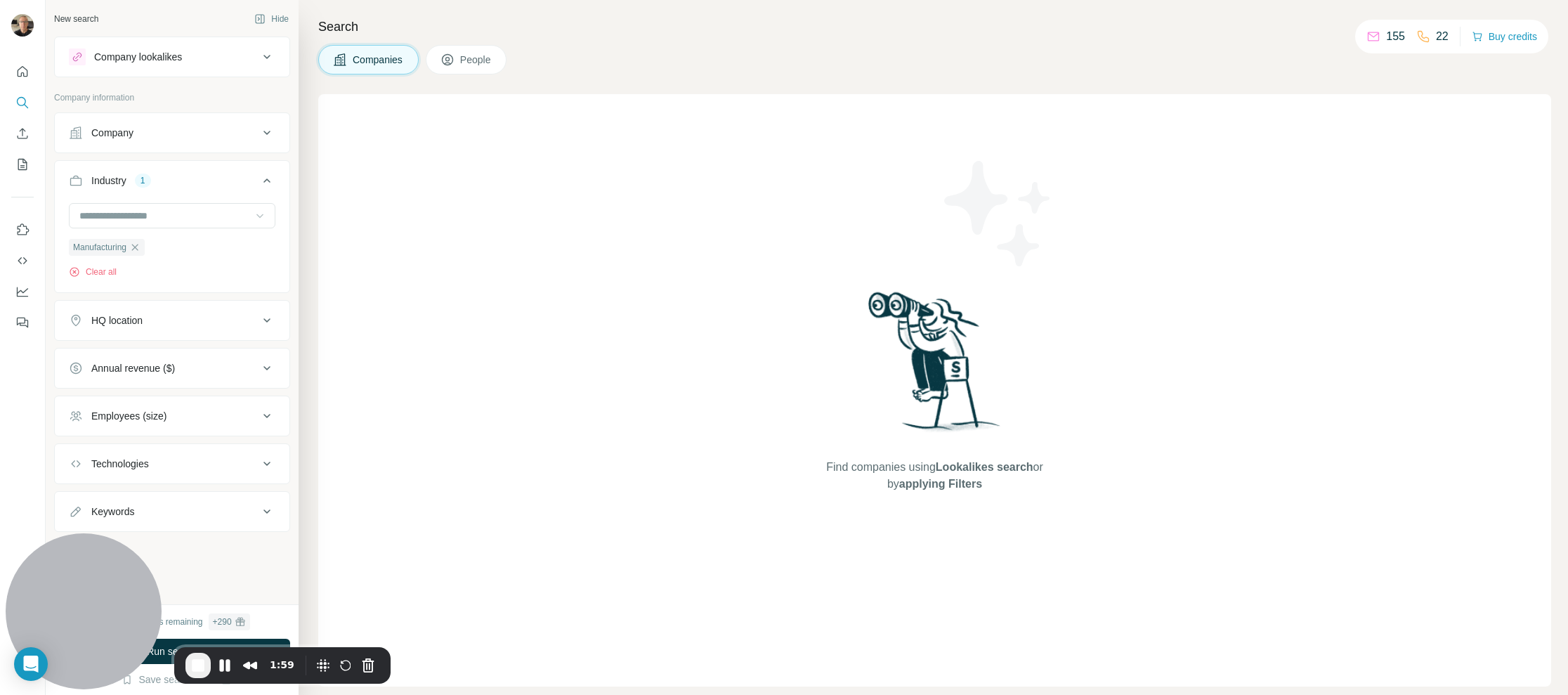
click at [263, 322] on icon at bounding box center [266, 319] width 17 height 17
click at [167, 364] on input "text" at bounding box center [172, 356] width 207 height 26
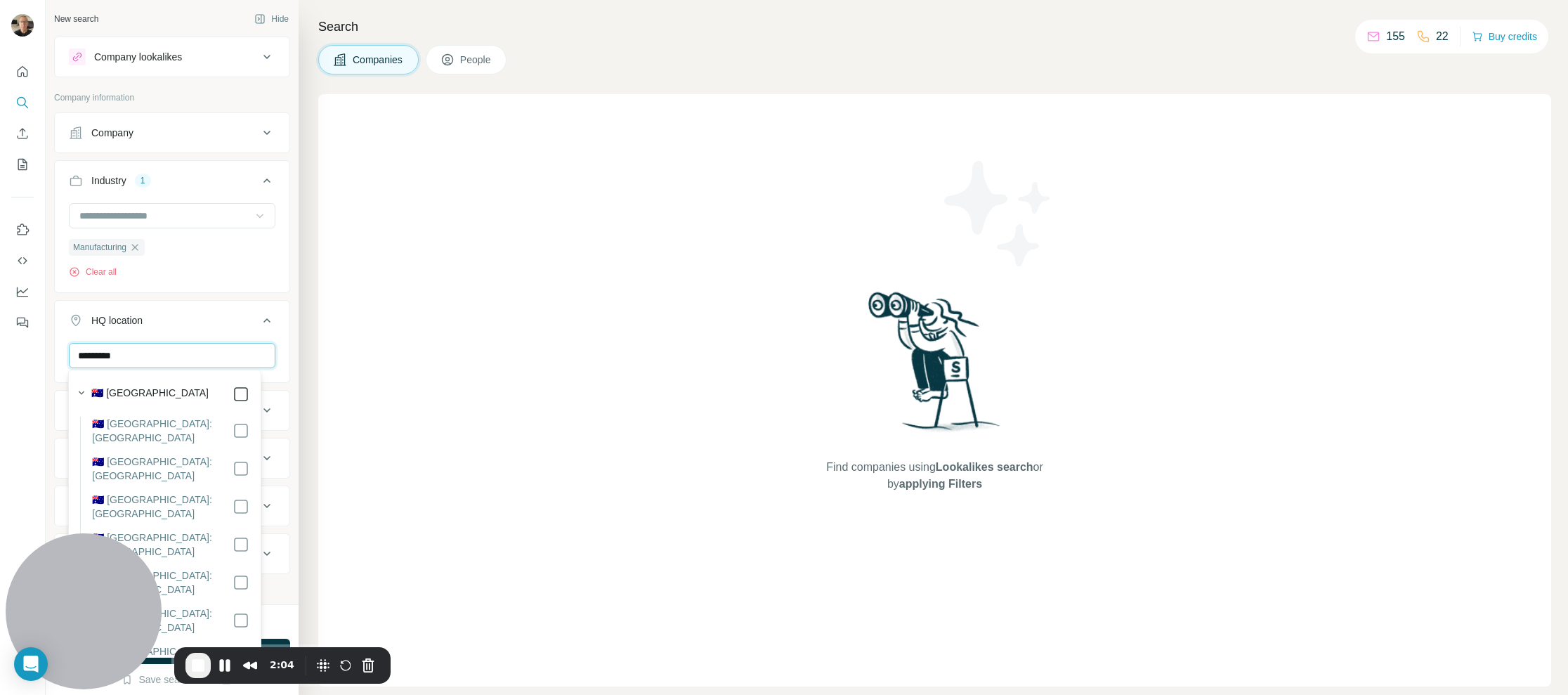
type input "*********"
click at [258, 319] on icon at bounding box center [266, 319] width 17 height 17
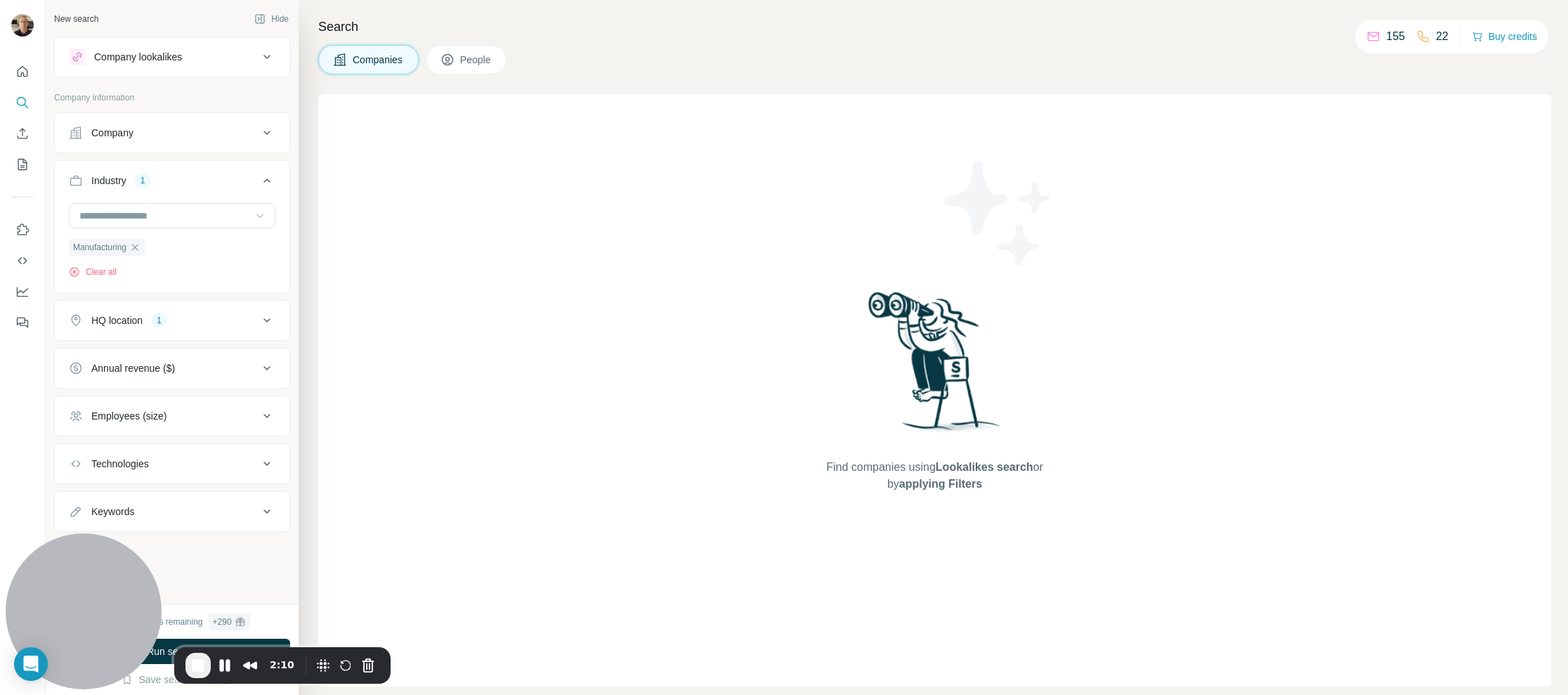
click at [260, 368] on icon at bounding box center [266, 368] width 17 height 17
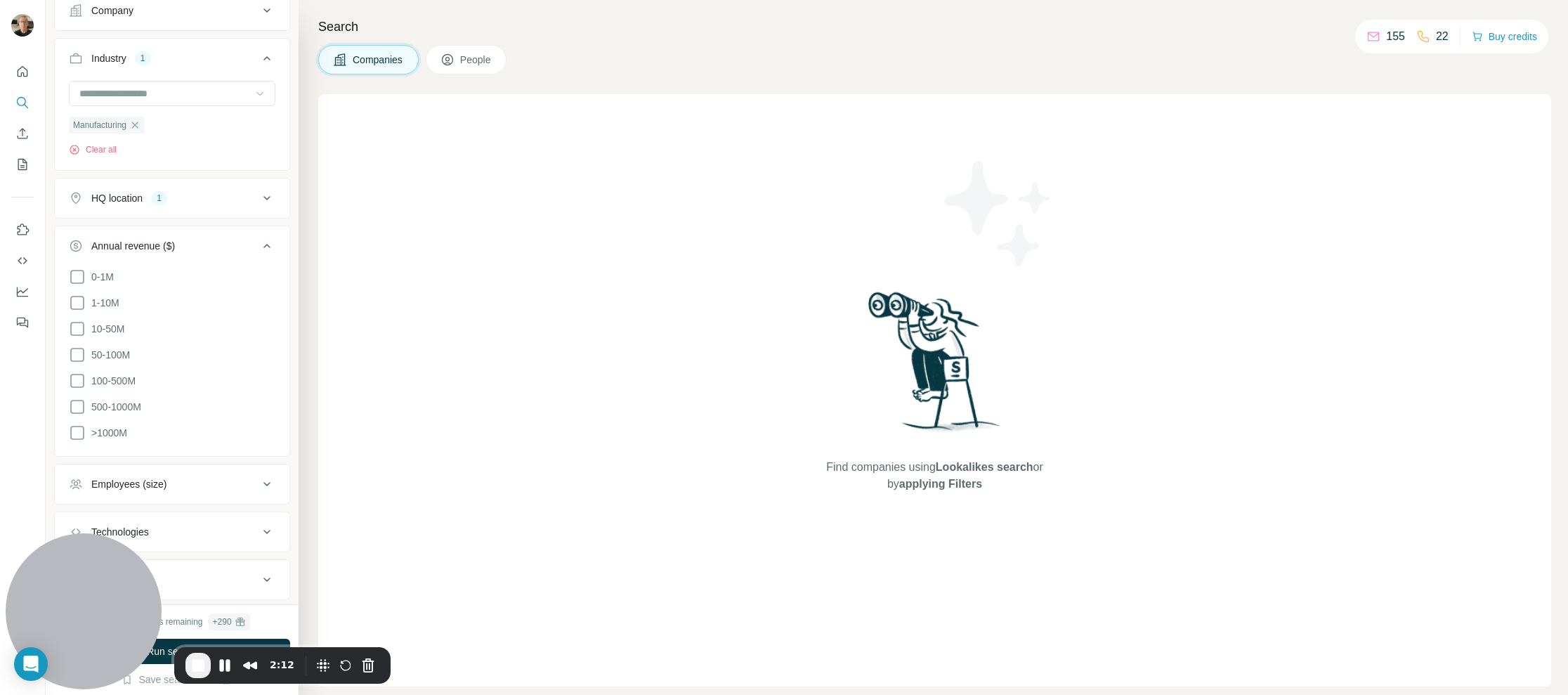
scroll to position [140, 0]
click at [76, 333] on icon at bounding box center [77, 336] width 17 height 17
click at [80, 357] on icon at bounding box center [77, 362] width 17 height 17
click at [79, 383] on icon at bounding box center [77, 388] width 17 height 17
click at [79, 411] on icon at bounding box center [77, 414] width 17 height 17
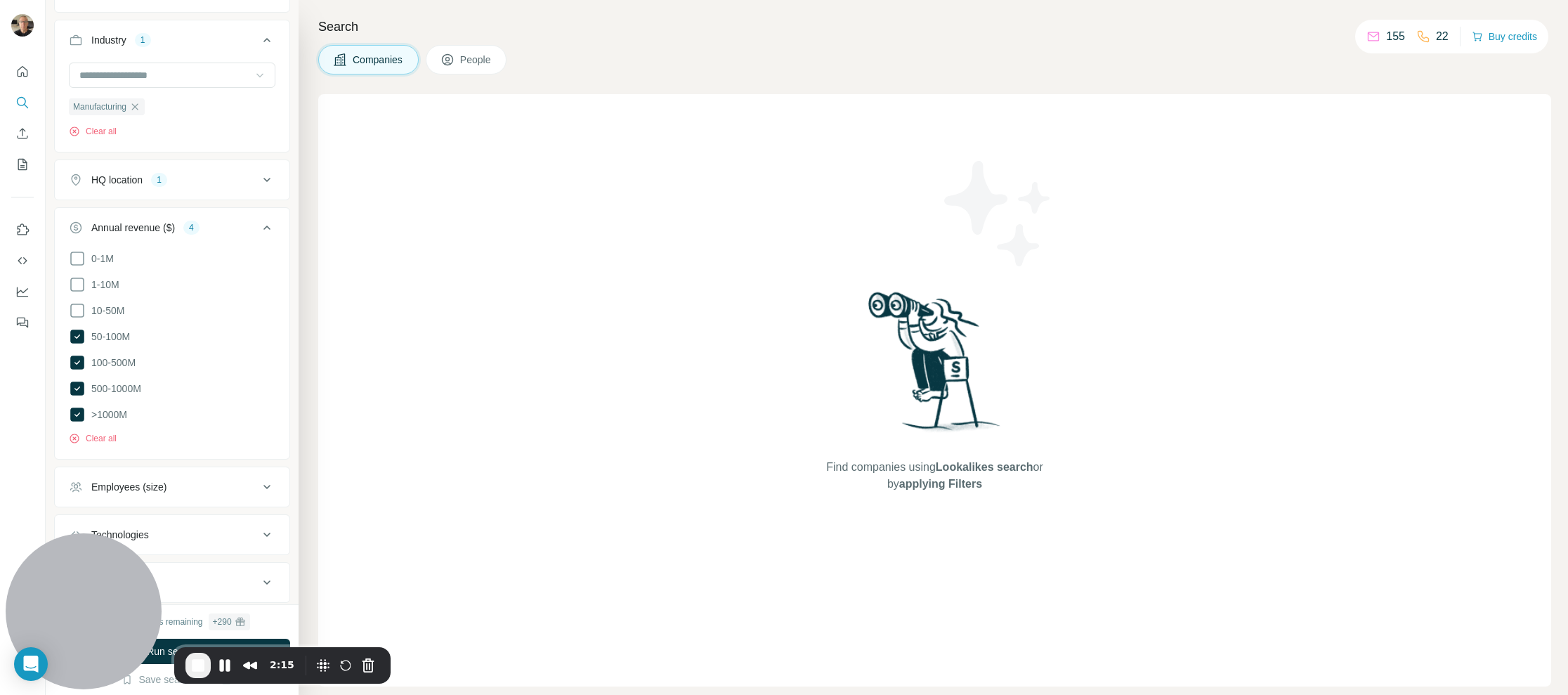
click at [258, 224] on icon at bounding box center [266, 227] width 17 height 17
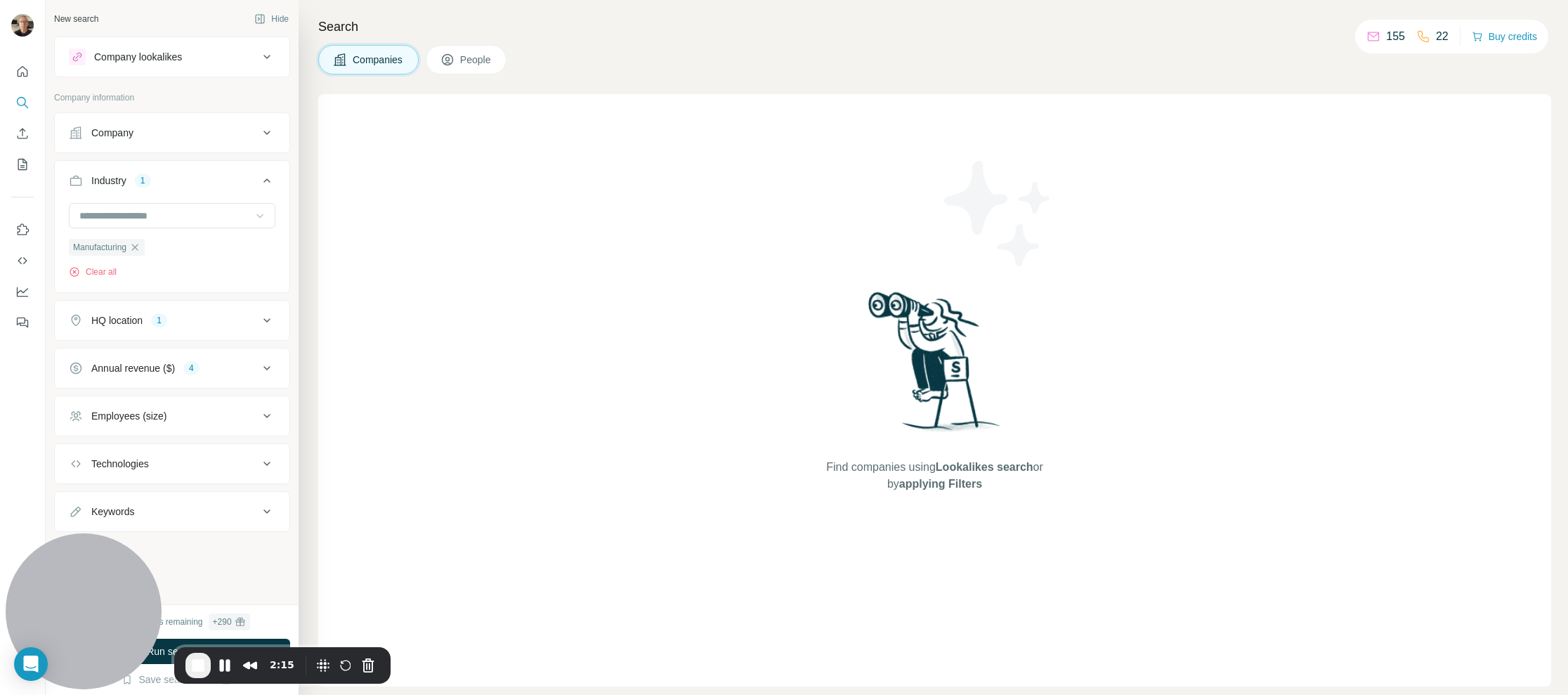
scroll to position [0, 0]
click at [267, 415] on icon at bounding box center [266, 415] width 17 height 17
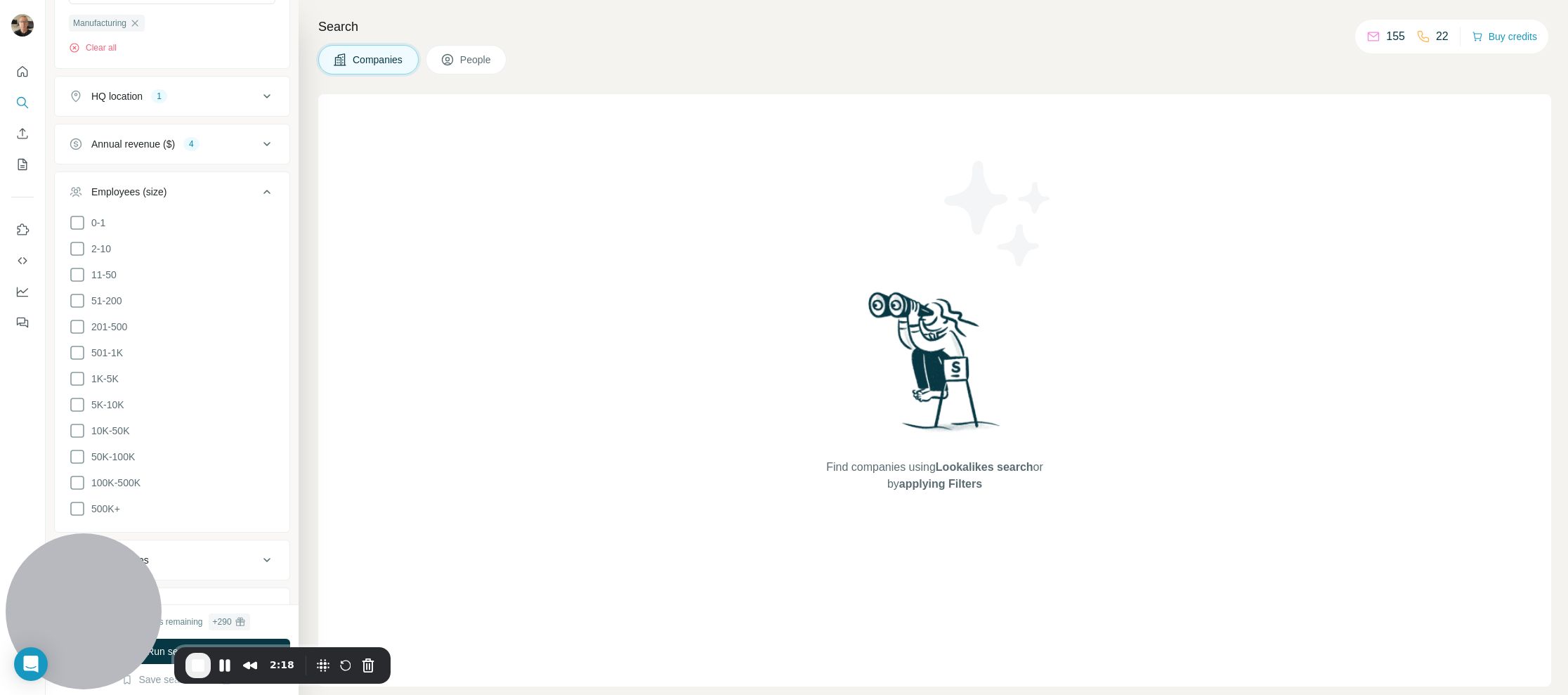
scroll to position [224, 0]
click at [76, 326] on icon at bounding box center [77, 325] width 17 height 17
click at [77, 350] on icon at bounding box center [77, 351] width 17 height 17
click at [76, 371] on icon at bounding box center [77, 378] width 17 height 17
click at [78, 399] on icon at bounding box center [77, 403] width 17 height 17
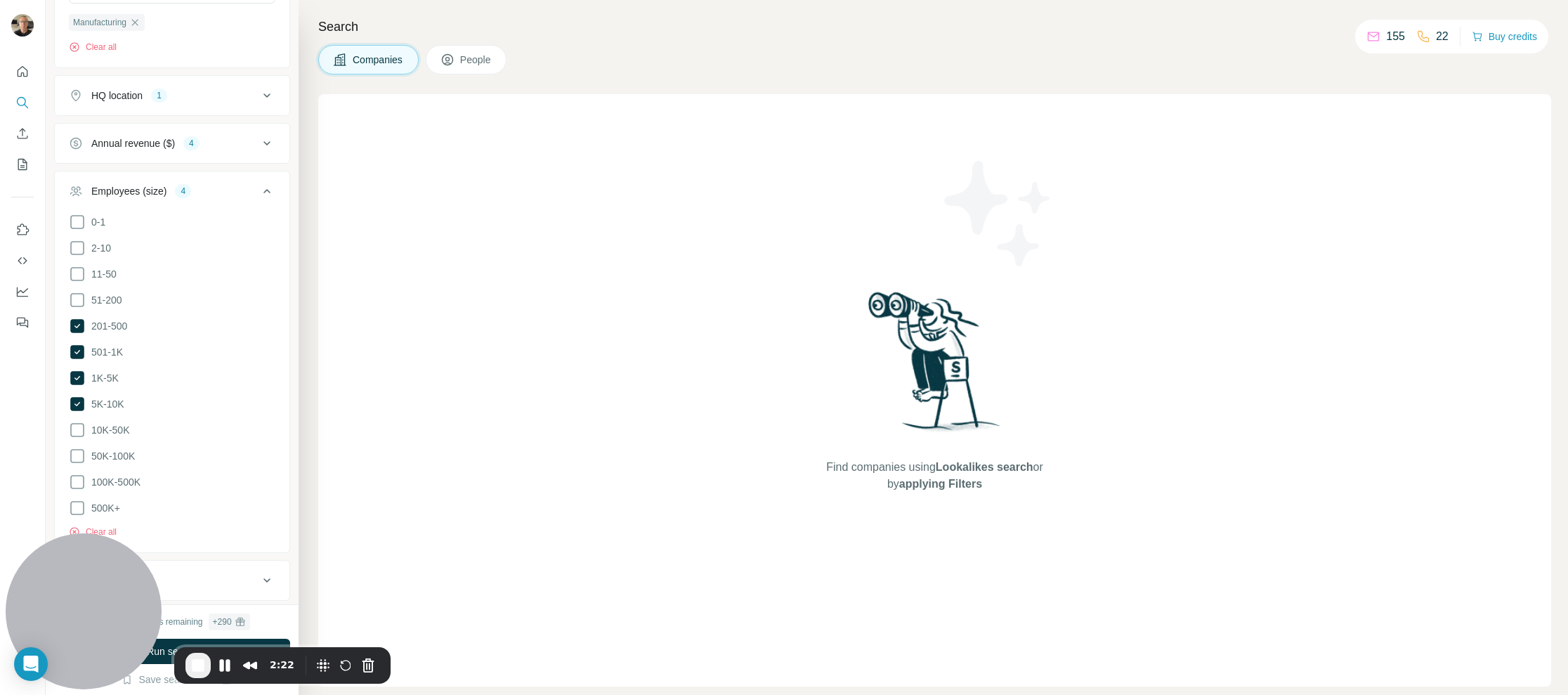
drag, startPoint x: 78, startPoint y: 418, endPoint x: 77, endPoint y: 440, distance: 22.0
click at [78, 423] on icon at bounding box center [77, 430] width 14 height 14
click at [78, 449] on icon at bounding box center [77, 456] width 17 height 17
click at [76, 474] on icon at bounding box center [77, 481] width 17 height 17
click at [74, 501] on icon at bounding box center [77, 507] width 17 height 17
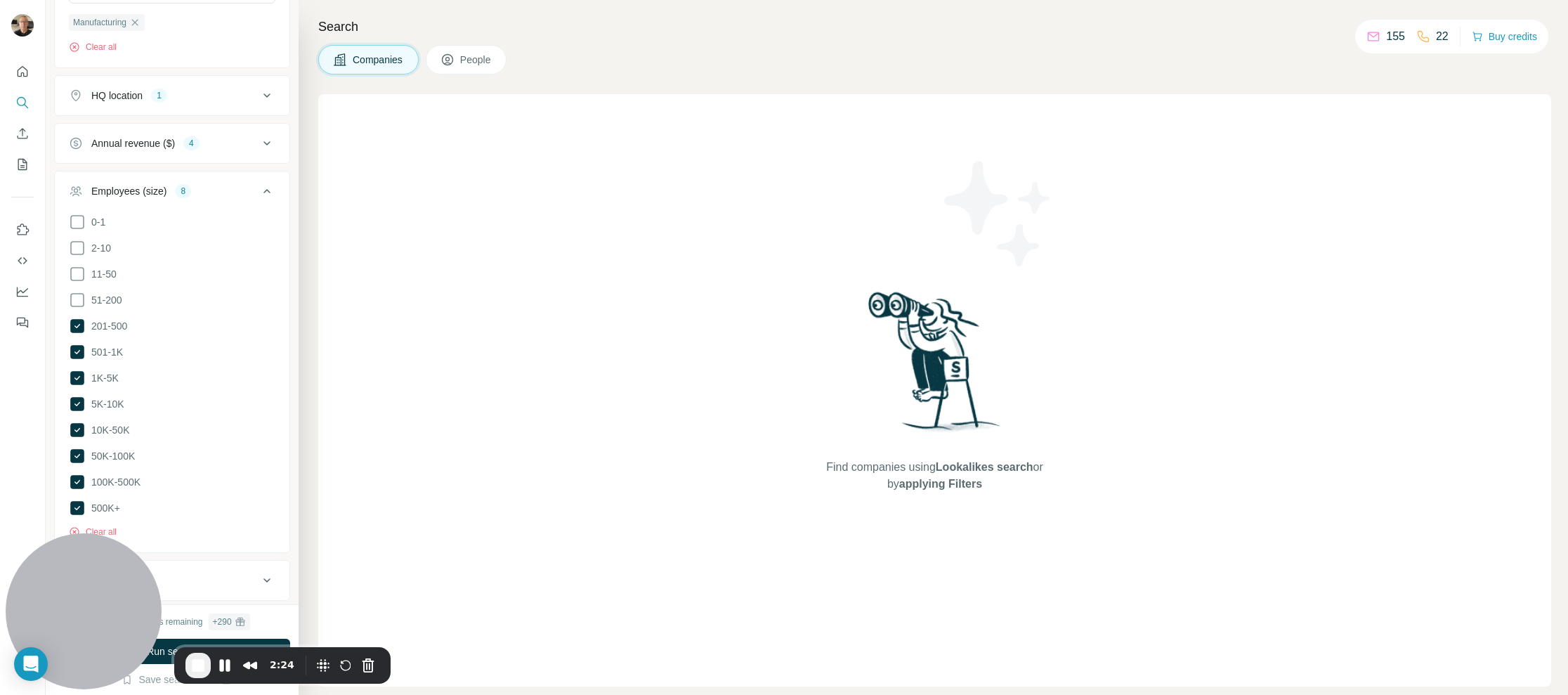
click at [258, 187] on icon at bounding box center [266, 191] width 17 height 17
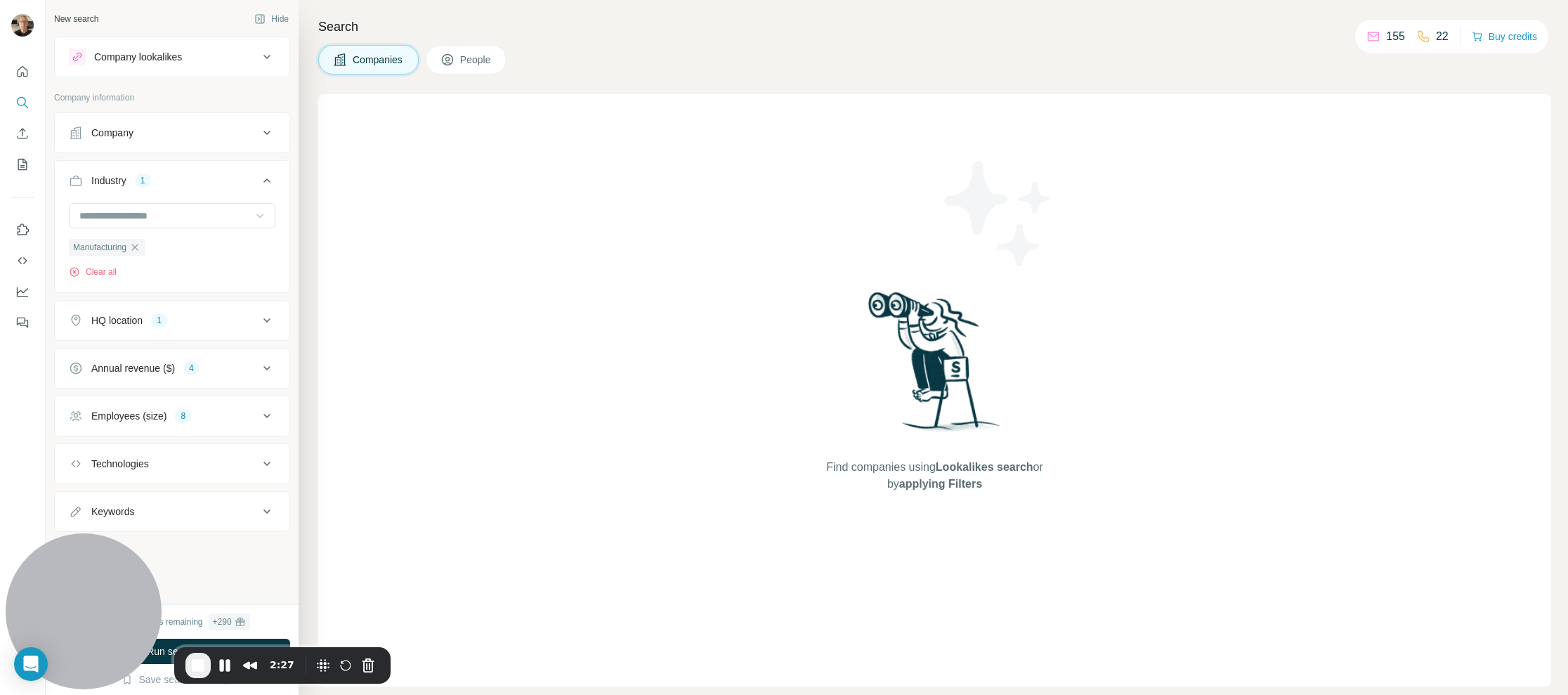
click at [264, 455] on icon at bounding box center [266, 463] width 17 height 17
click at [235, 498] on input "text" at bounding box center [172, 499] width 207 height 26
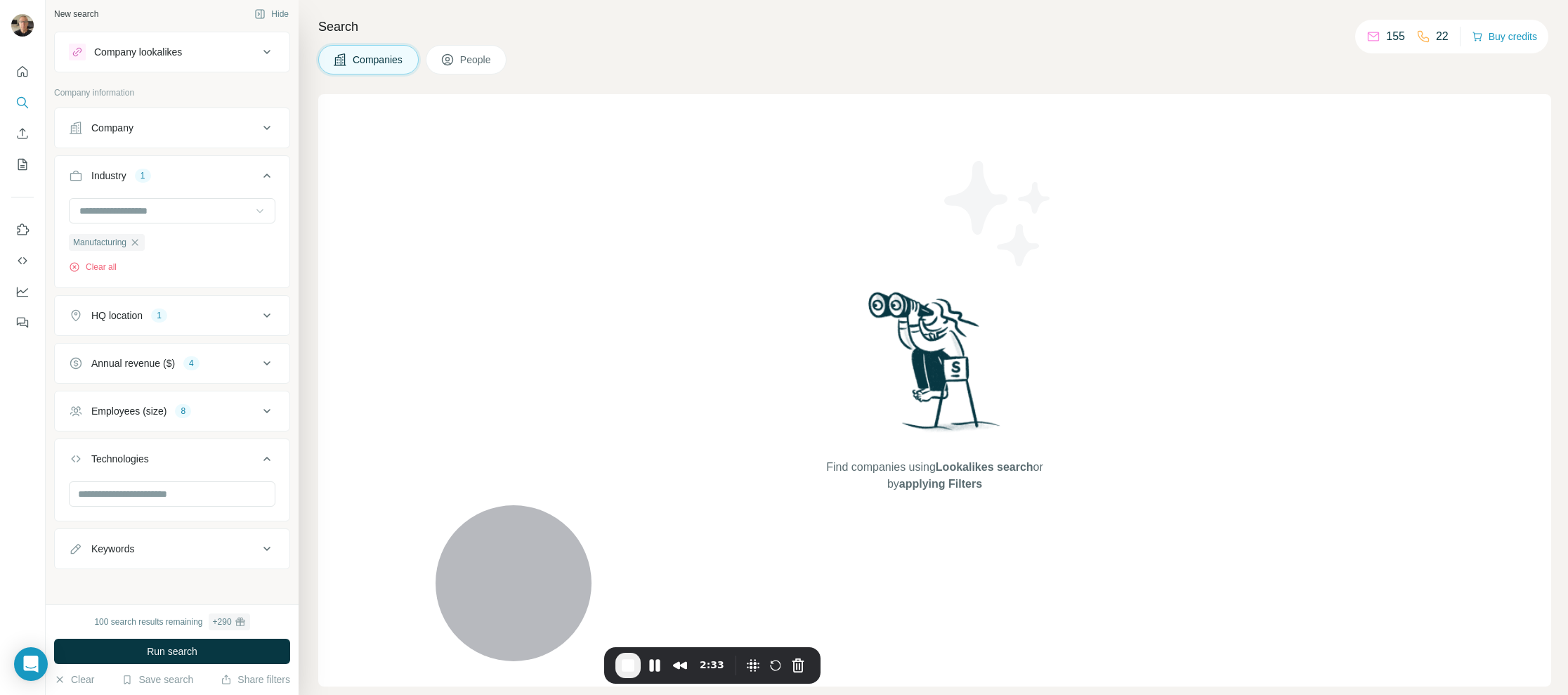
drag, startPoint x: 98, startPoint y: 562, endPoint x: 413, endPoint y: 565, distance: 315.0
click at [557, 566] on div at bounding box center [514, 583] width 156 height 156
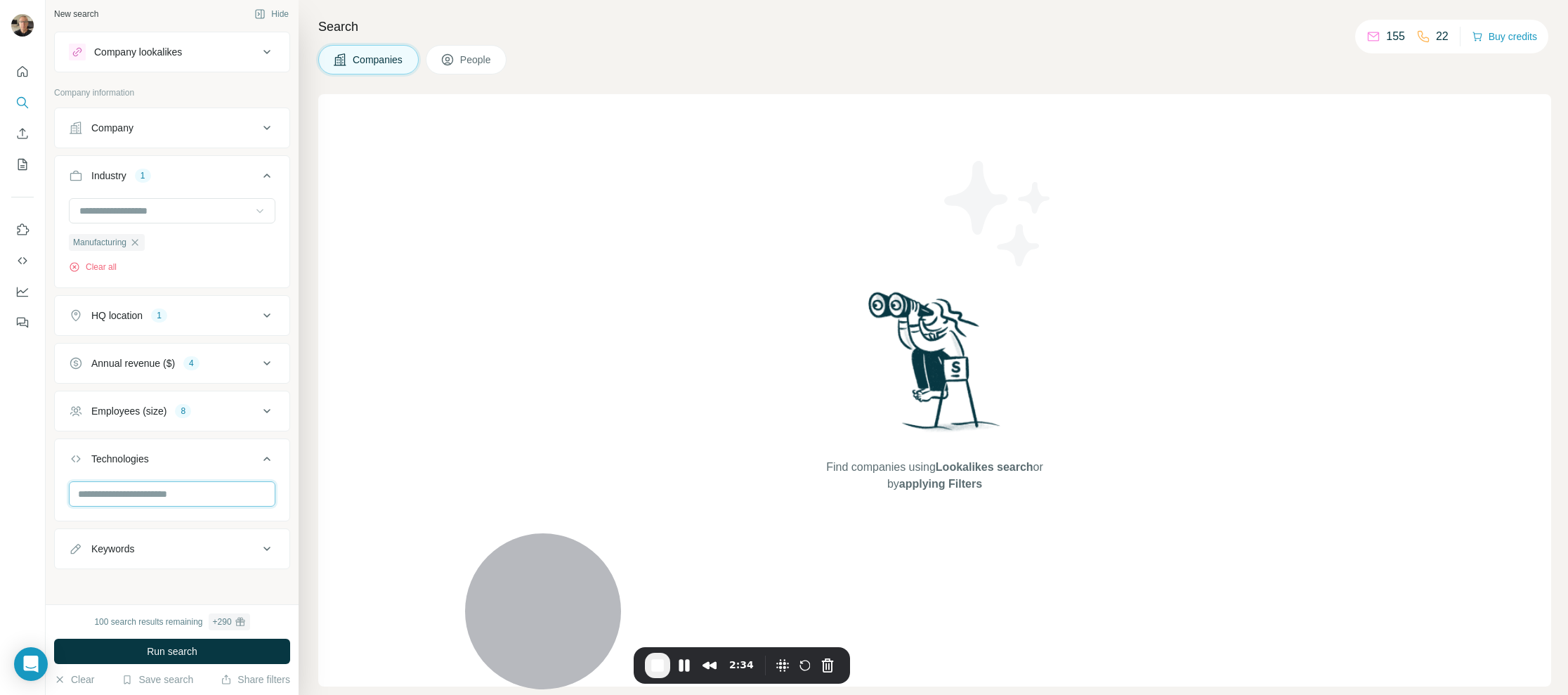
click at [198, 493] on input "text" at bounding box center [172, 494] width 207 height 26
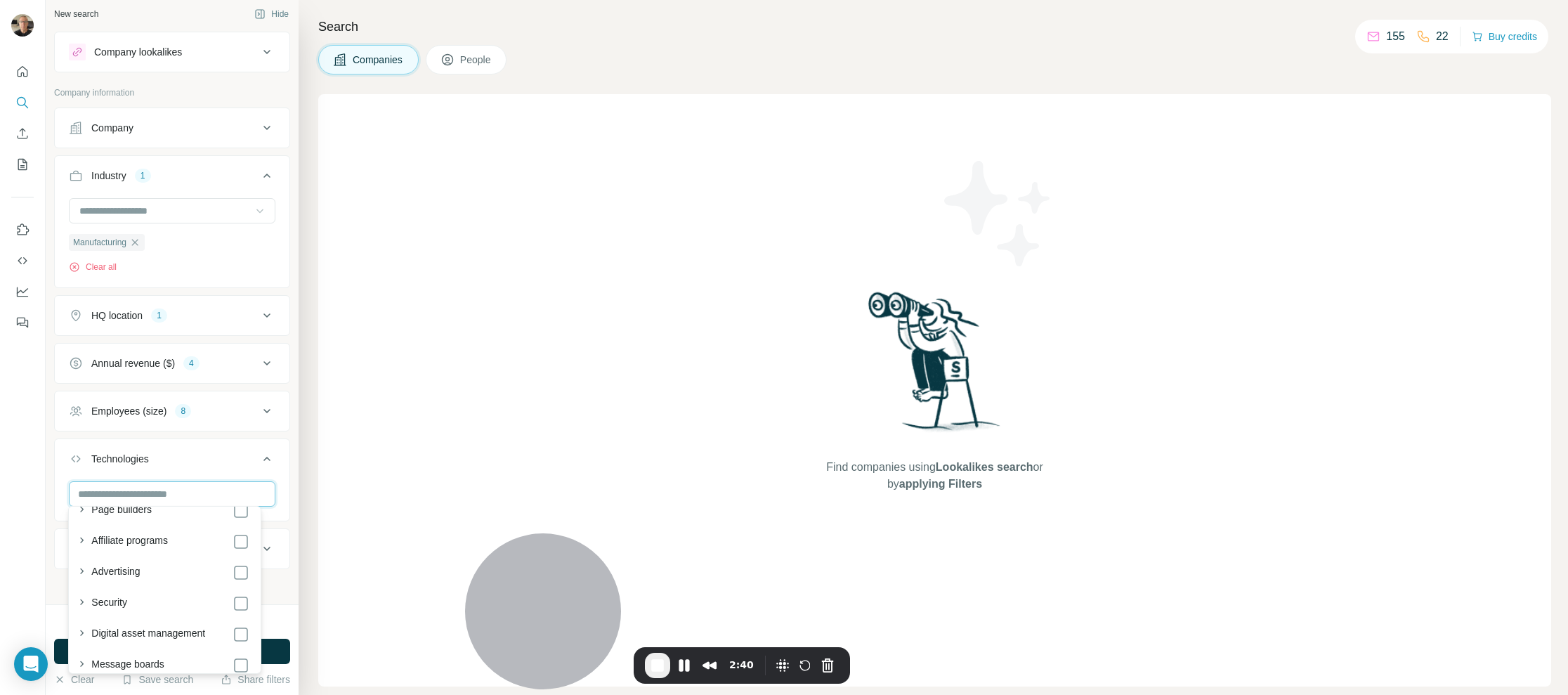
scroll to position [0, 0]
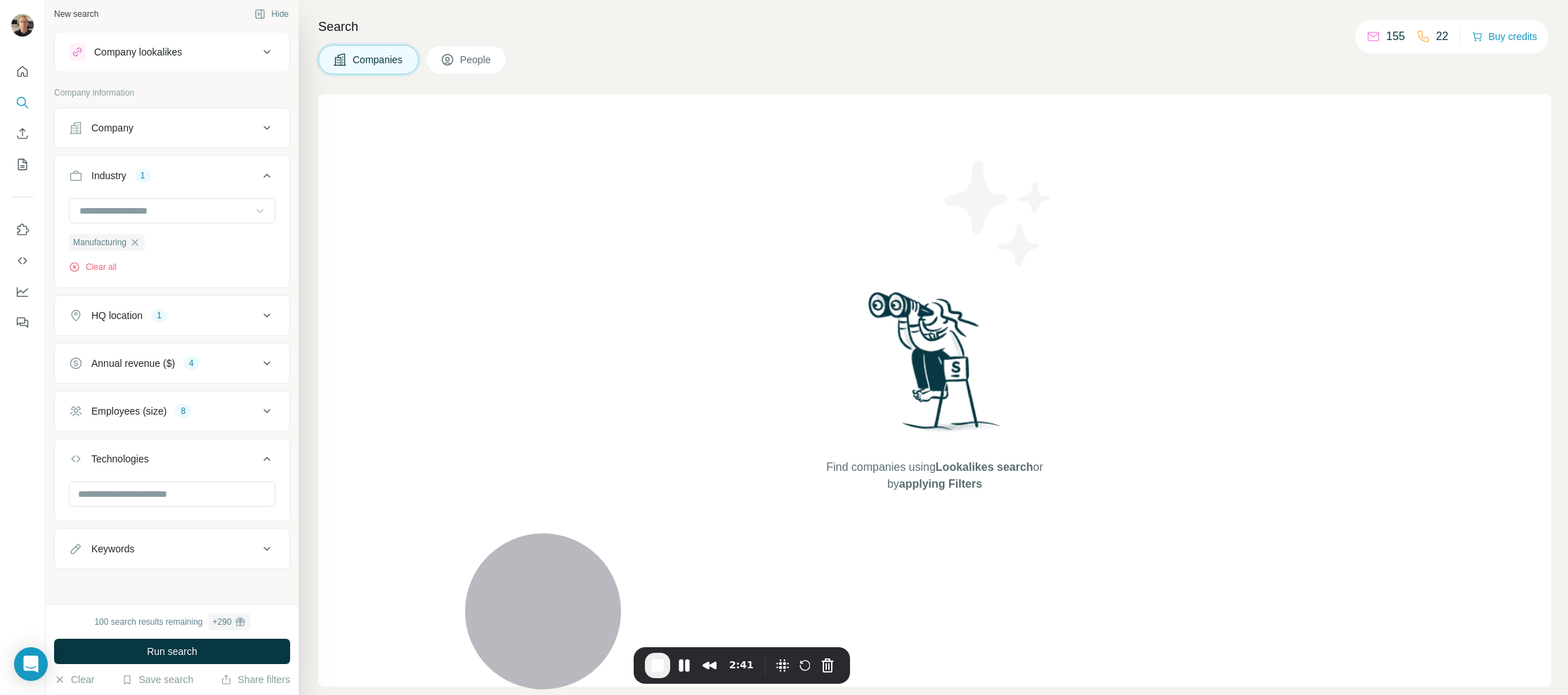
click at [258, 454] on icon at bounding box center [266, 458] width 17 height 17
click at [266, 504] on icon at bounding box center [266, 511] width 17 height 17
click at [173, 545] on input "text" at bounding box center [158, 547] width 178 height 26
type input "**********"
click at [258, 543] on button "button" at bounding box center [264, 547] width 23 height 26
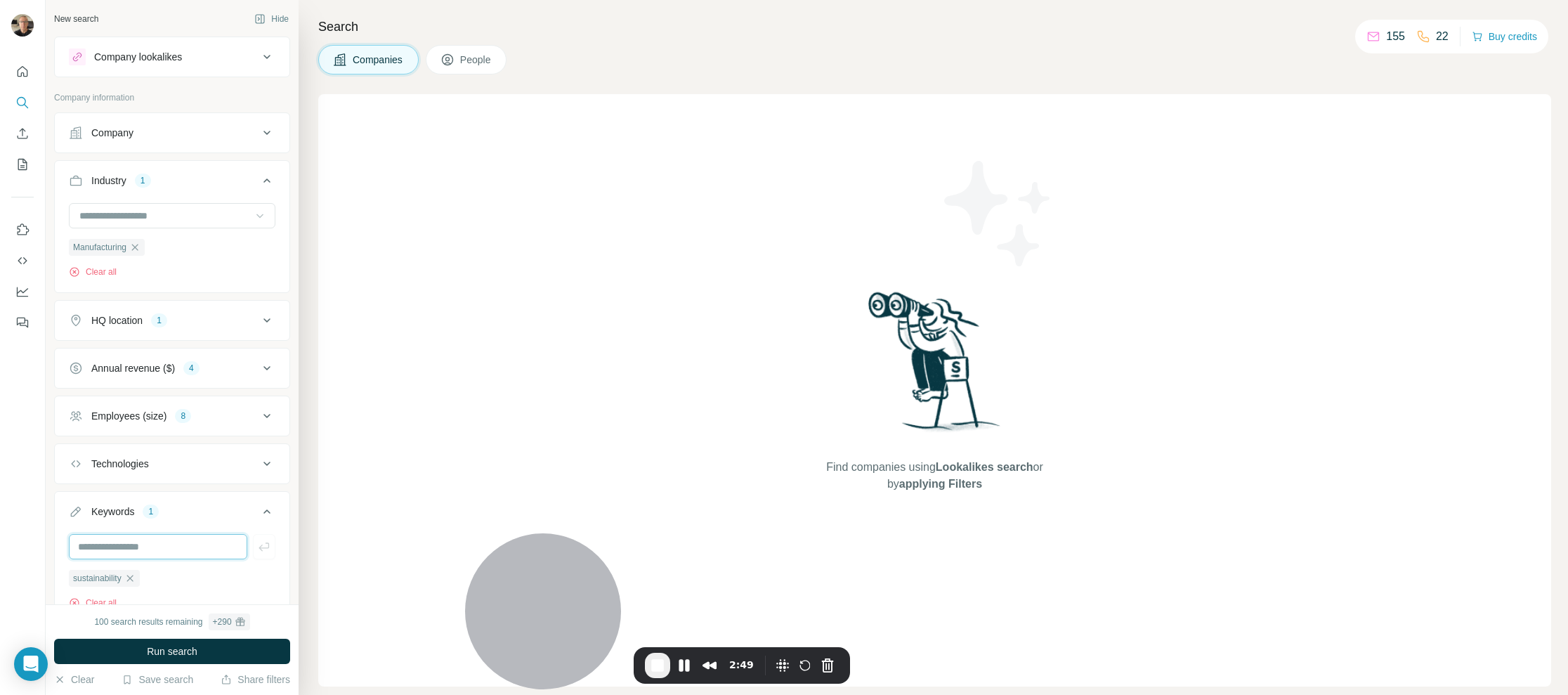
click at [125, 543] on input "text" at bounding box center [158, 547] width 178 height 26
type input "********"
click at [257, 540] on icon "button" at bounding box center [264, 547] width 14 height 14
click at [170, 653] on span "Run search" at bounding box center [171, 652] width 50 height 14
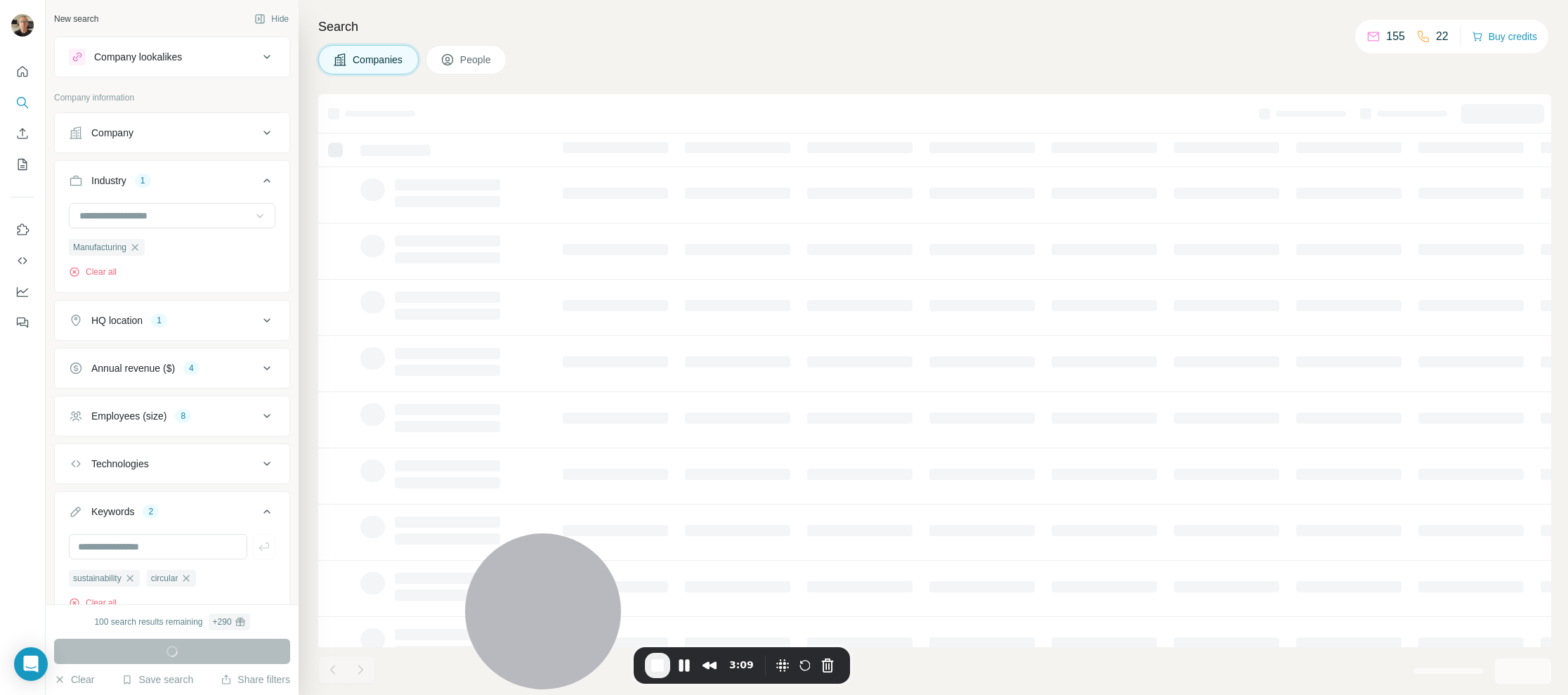
click at [391, 557] on body "New search Hide Company lookalikes Company information Company Industry 1 Manuf…" at bounding box center [784, 347] width 1568 height 695
click at [409, 569] on body "New search Hide Company lookalikes Company information Company Industry 1 Manuf…" at bounding box center [784, 347] width 1568 height 695
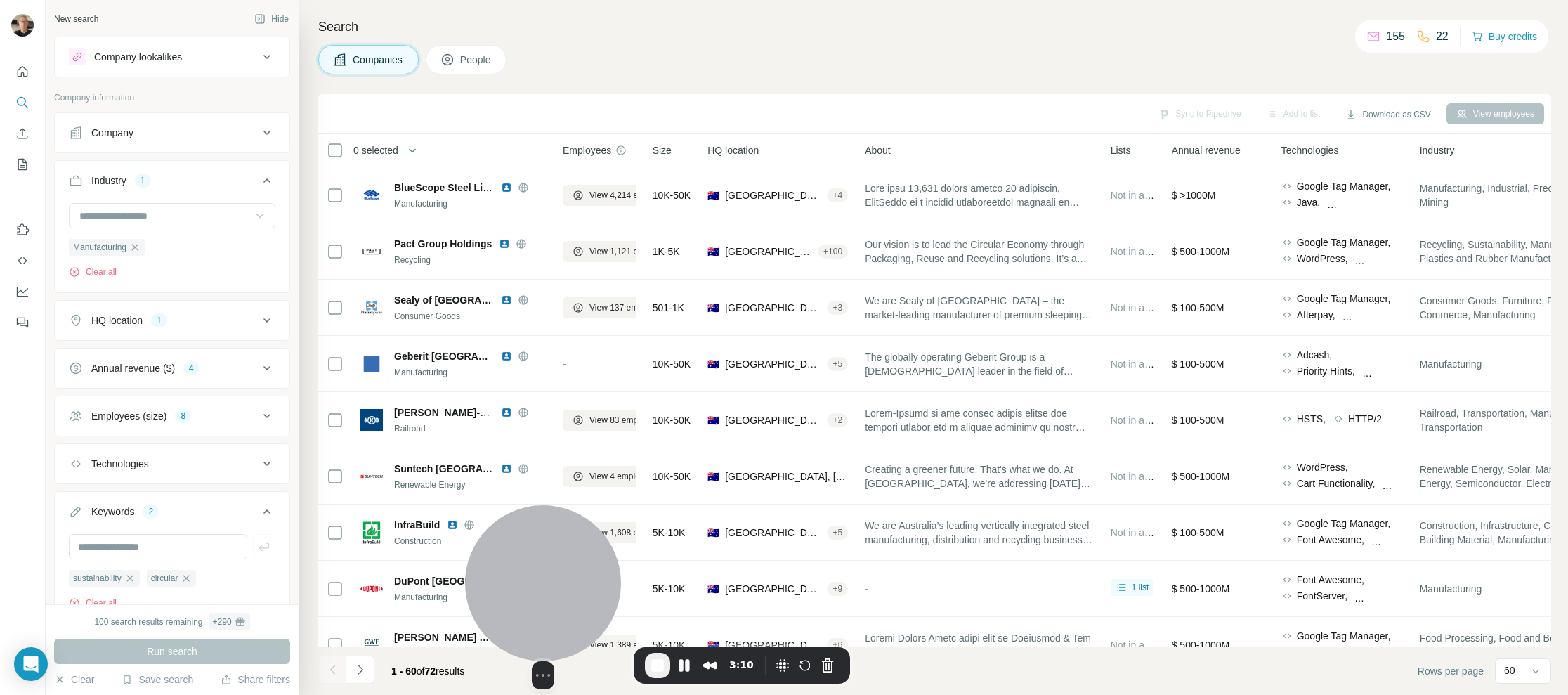
drag, startPoint x: 547, startPoint y: 563, endPoint x: 557, endPoint y: 568, distance: 11.2
click at [486, 559] on div at bounding box center [543, 583] width 156 height 156
click at [401, 555] on body "New search Hide Company lookalikes Company information Company Industry 1 Manuf…" at bounding box center [784, 347] width 1568 height 695
click at [494, 556] on div at bounding box center [543, 583] width 156 height 156
click at [405, 549] on body "New search Hide Company lookalikes Company information Company Industry 1 Manuf…" at bounding box center [784, 347] width 1568 height 695
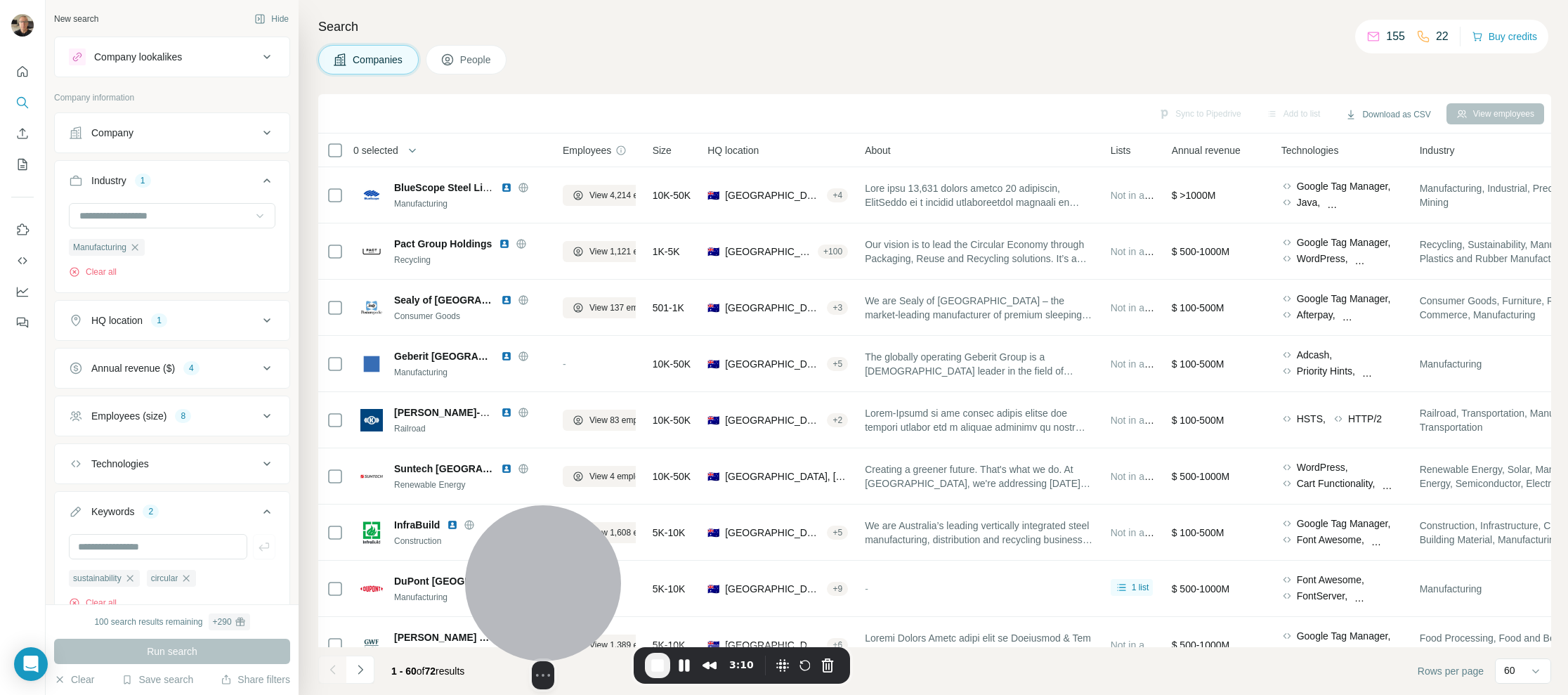
click at [552, 583] on div at bounding box center [543, 583] width 156 height 156
click at [555, 571] on div at bounding box center [543, 583] width 156 height 156
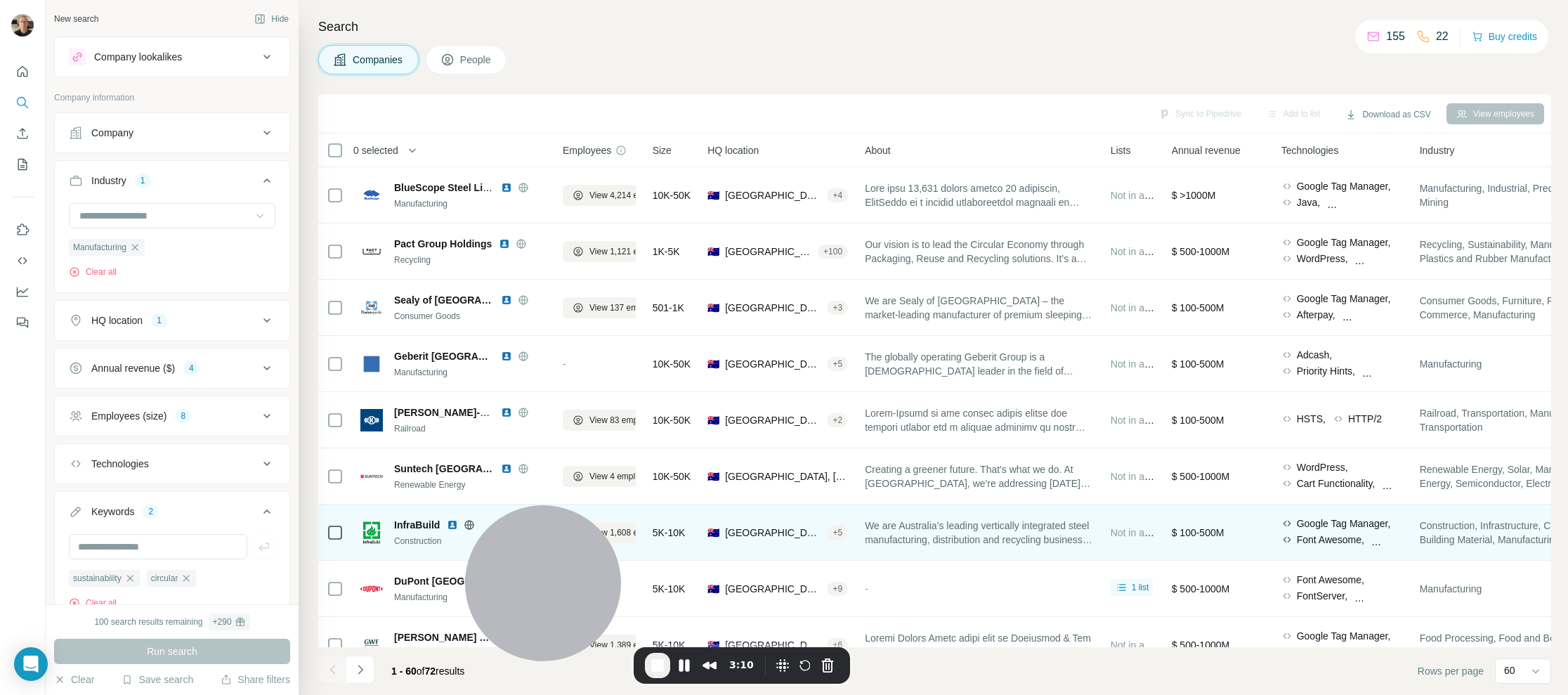
drag, startPoint x: 555, startPoint y: 571, endPoint x: 810, endPoint y: 504, distance: 263.7
click at [555, 571] on div at bounding box center [543, 583] width 156 height 156
click at [470, 549] on div "Select video screen size" at bounding box center [543, 597] width 156 height 184
click at [498, 566] on div at bounding box center [543, 583] width 156 height 156
click at [535, 565] on div at bounding box center [543, 583] width 156 height 156
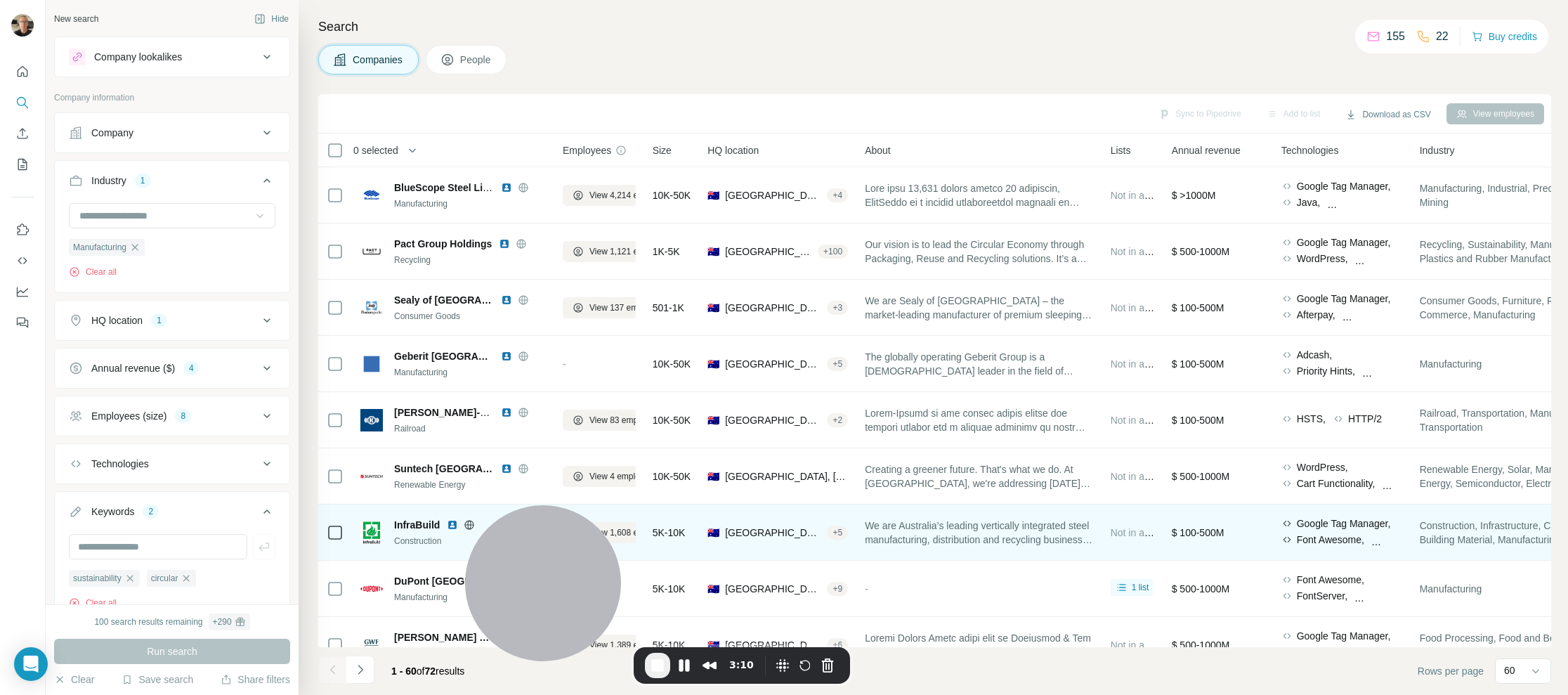
click at [506, 549] on div at bounding box center [543, 583] width 156 height 156
click at [557, 535] on div at bounding box center [543, 583] width 156 height 156
click at [455, 555] on body "New search Hide Company lookalikes Company information Company Industry 1 Manuf…" at bounding box center [784, 347] width 1568 height 695
click at [541, 545] on div at bounding box center [543, 583] width 156 height 156
click at [558, 519] on body "New search Hide Company lookalikes Company information Company Industry 1 Manuf…" at bounding box center [784, 347] width 1568 height 695
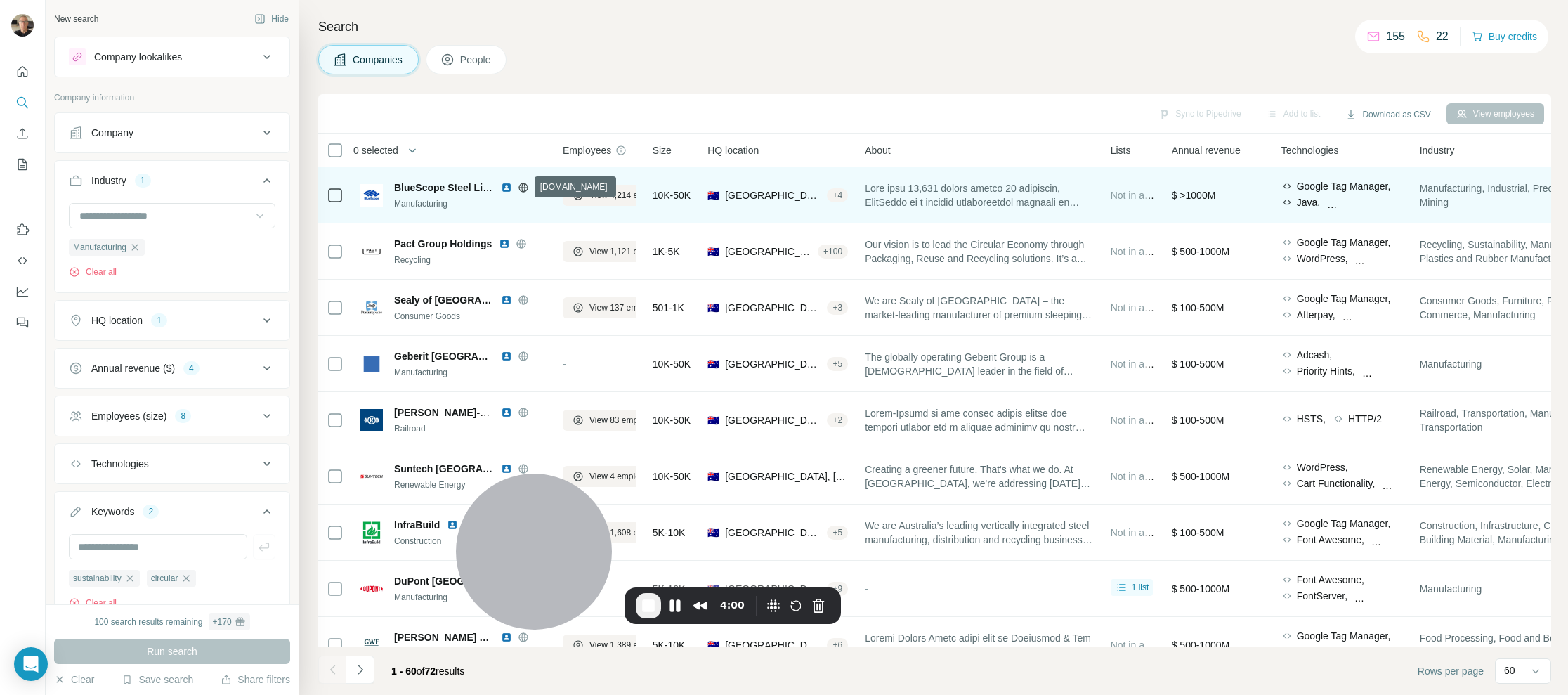
click at [523, 188] on icon at bounding box center [523, 187] width 11 height 11
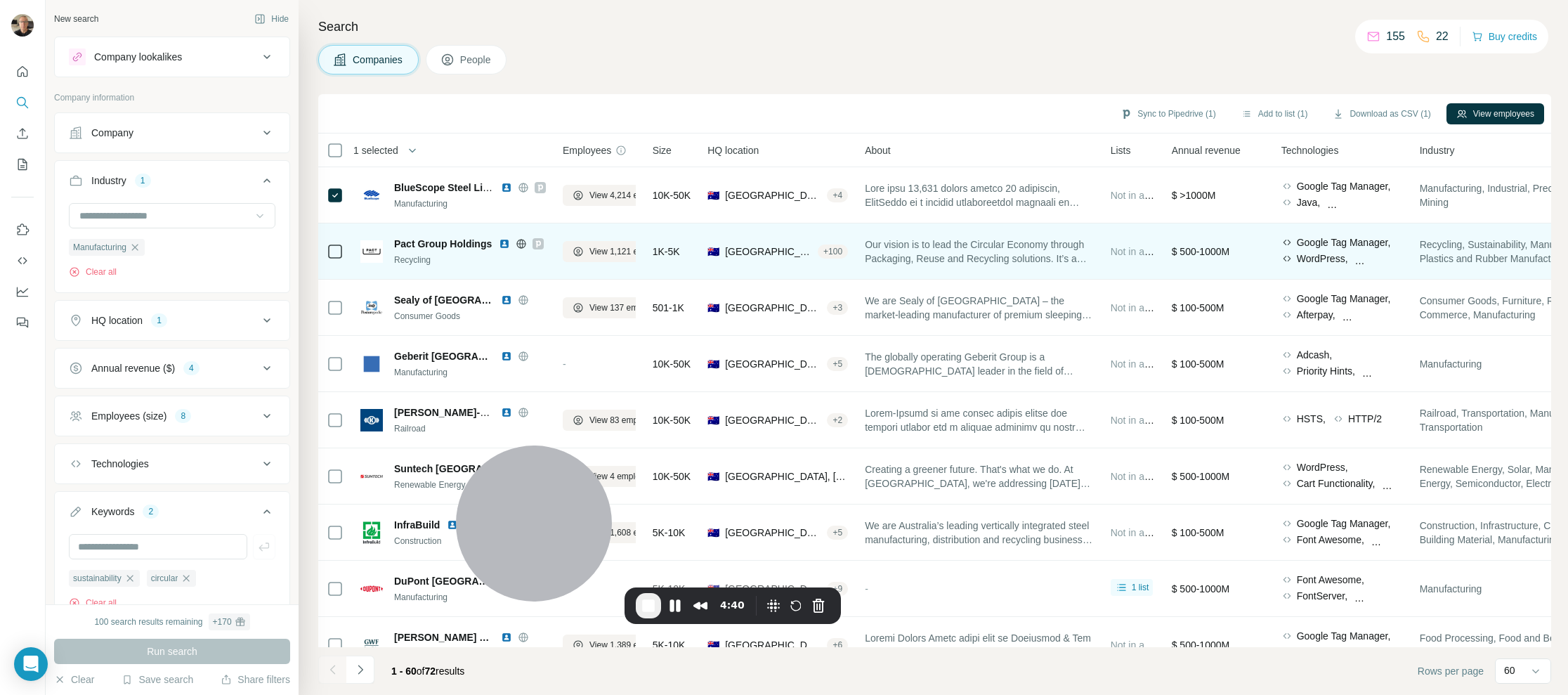
drag, startPoint x: 535, startPoint y: 492, endPoint x: 538, endPoint y: 234, distance: 258.0
click at [467, 506] on div "Select video screen size" at bounding box center [534, 537] width 156 height 184
click at [559, 530] on div at bounding box center [534, 523] width 156 height 156
click at [853, 591] on body "New search Hide Company lookalikes Company information Company Industry 1 Manuf…" at bounding box center [784, 347] width 1568 height 695
click at [836, 593] on div "4:40" at bounding box center [733, 605] width 217 height 37
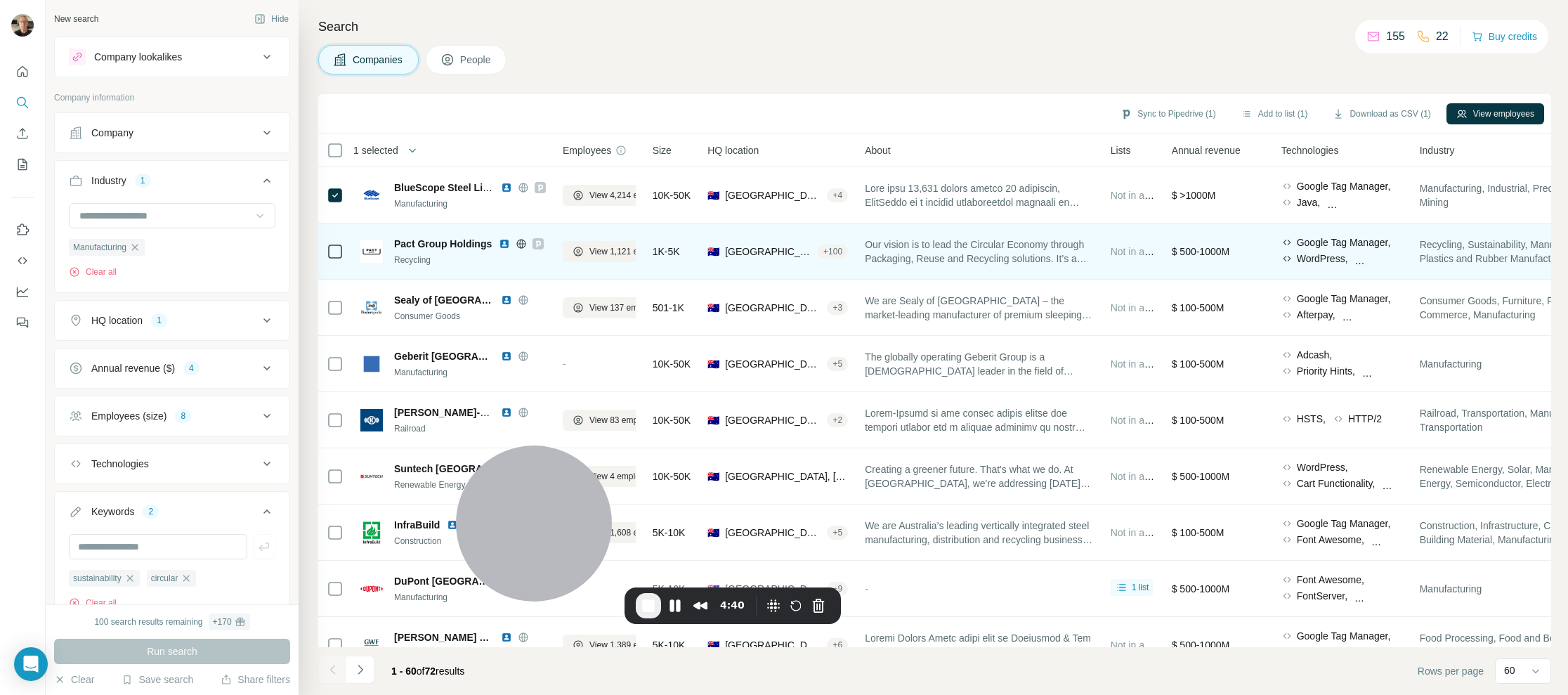
click at [751, 593] on div "4:40" at bounding box center [733, 606] width 194 height 26
click at [817, 596] on div "Recorder controls - play pause" at bounding box center [790, 605] width 79 height 23
click at [881, 593] on body "New search Hide Company lookalikes Company information Company Industry 1 Manuf…" at bounding box center [784, 347] width 1568 height 695
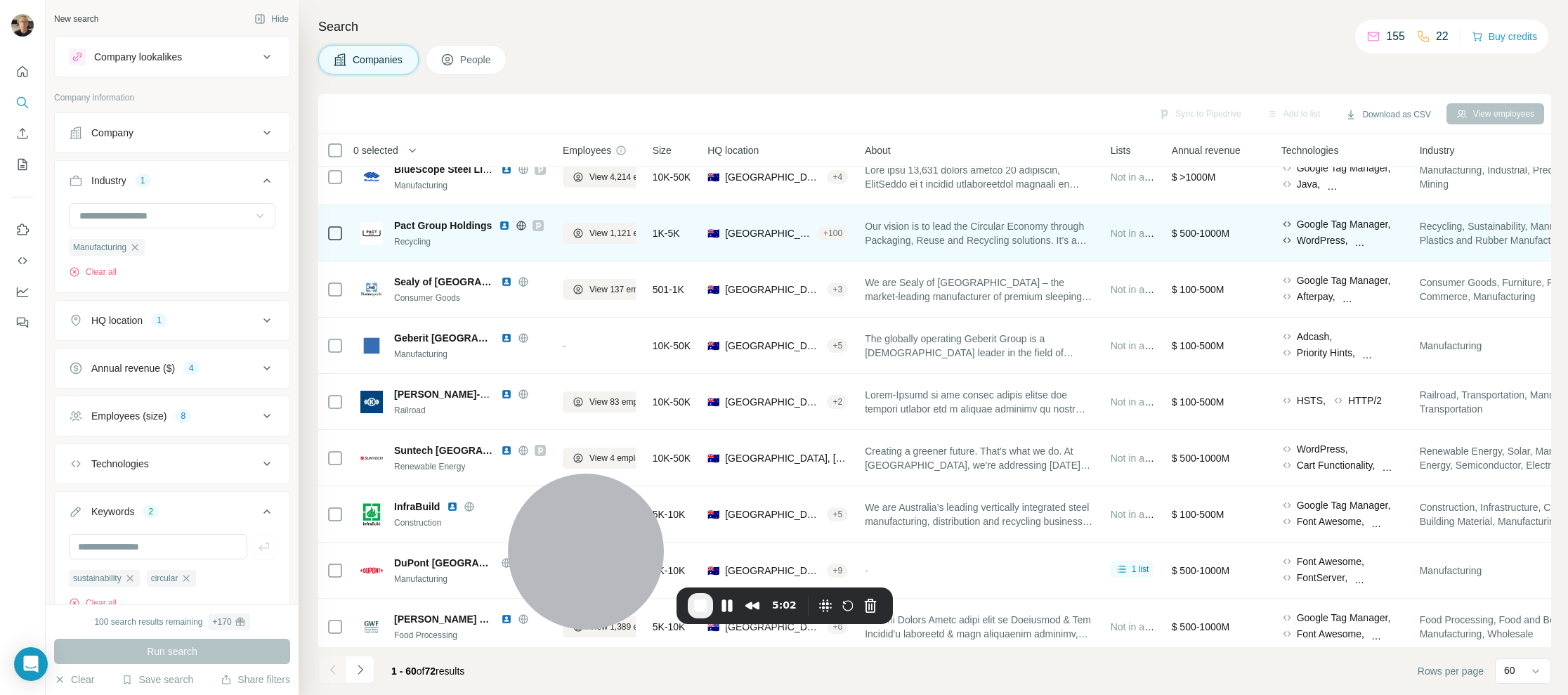
scroll to position [24, 0]
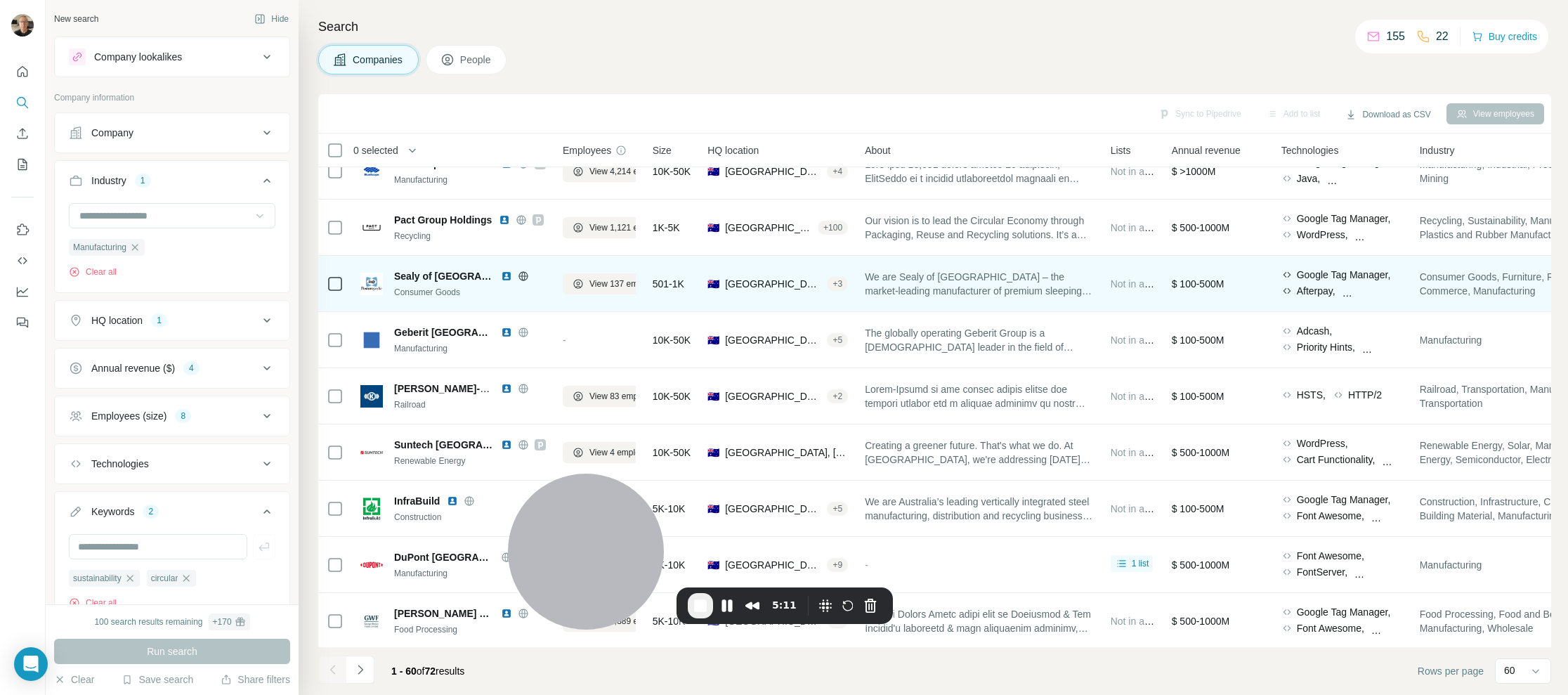
click at [518, 276] on icon at bounding box center [522, 276] width 9 height 1
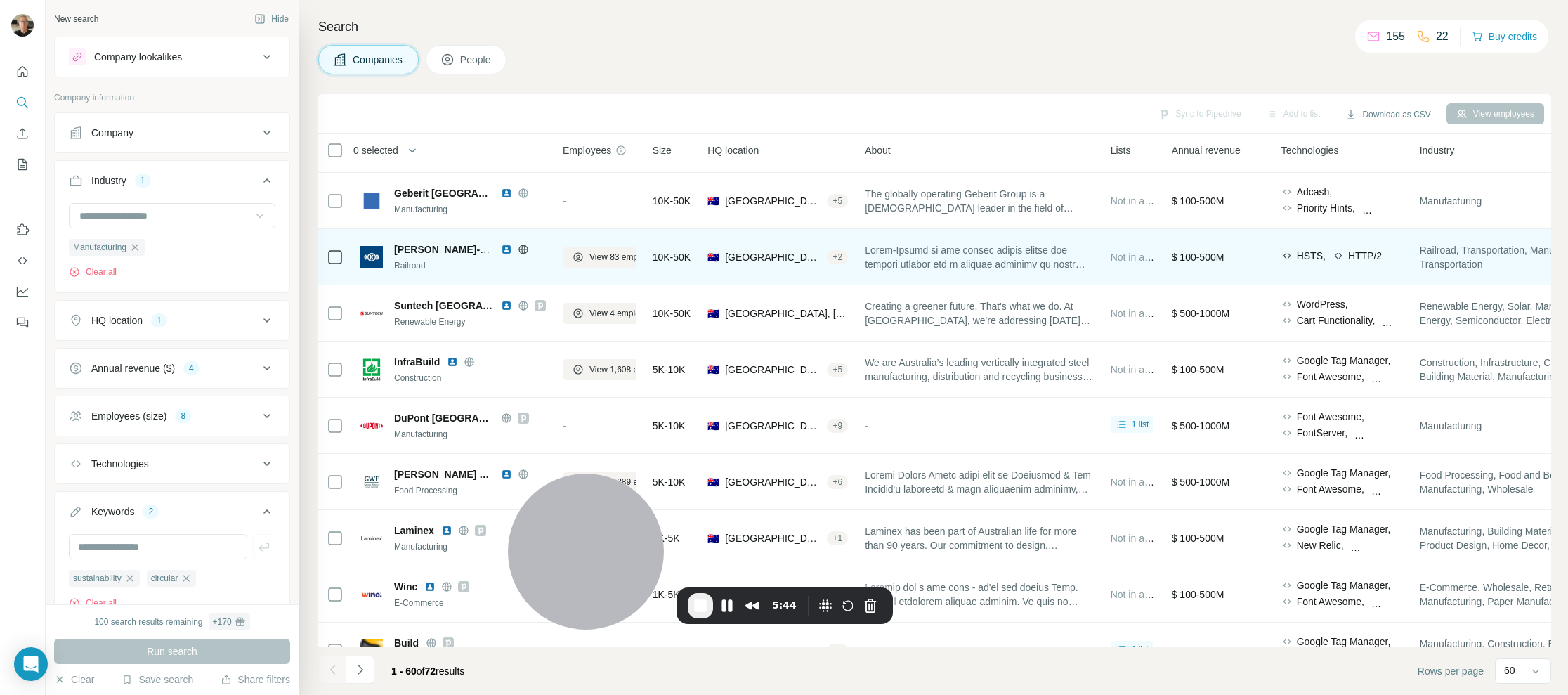
scroll to position [163, 0]
click at [521, 246] on icon at bounding box center [523, 249] width 11 height 11
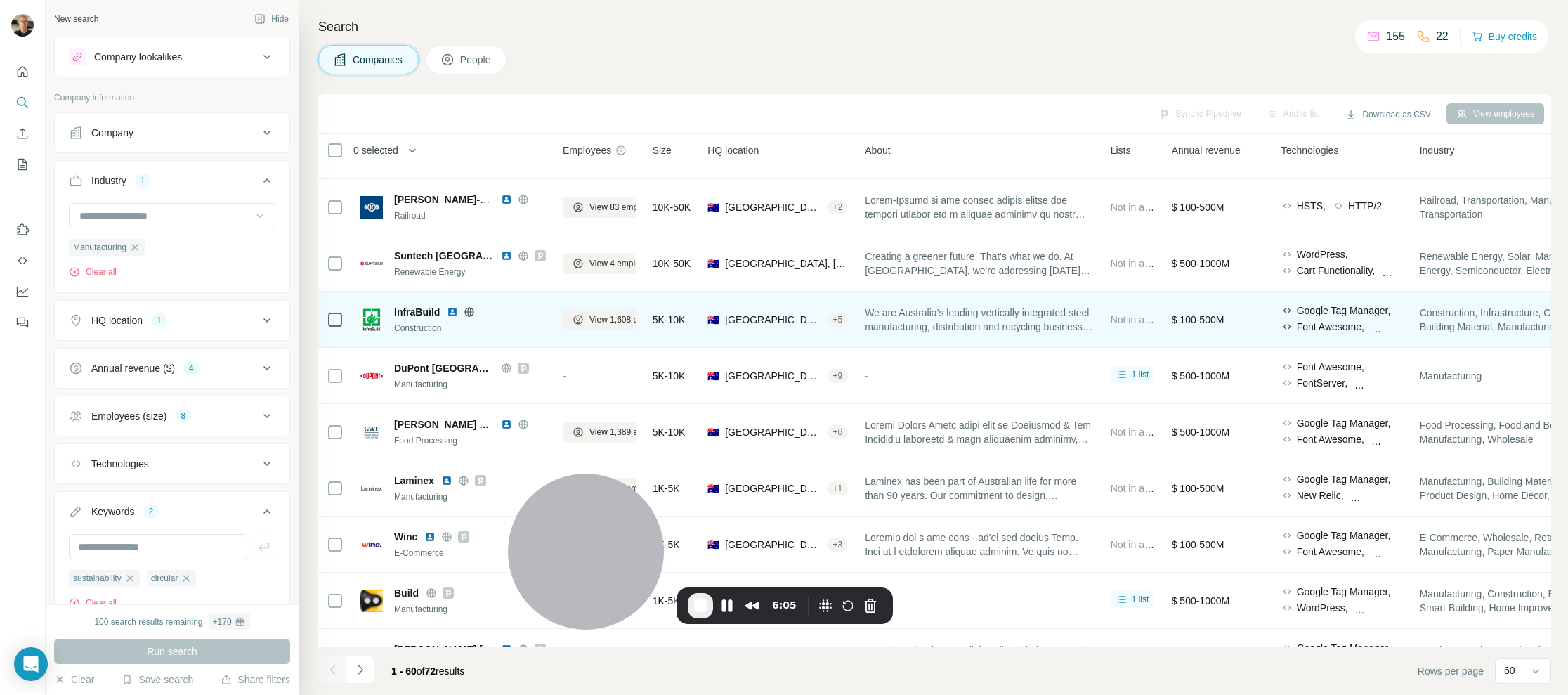
scroll to position [214, 0]
click at [469, 310] on icon at bounding box center [469, 310] width 9 height 1
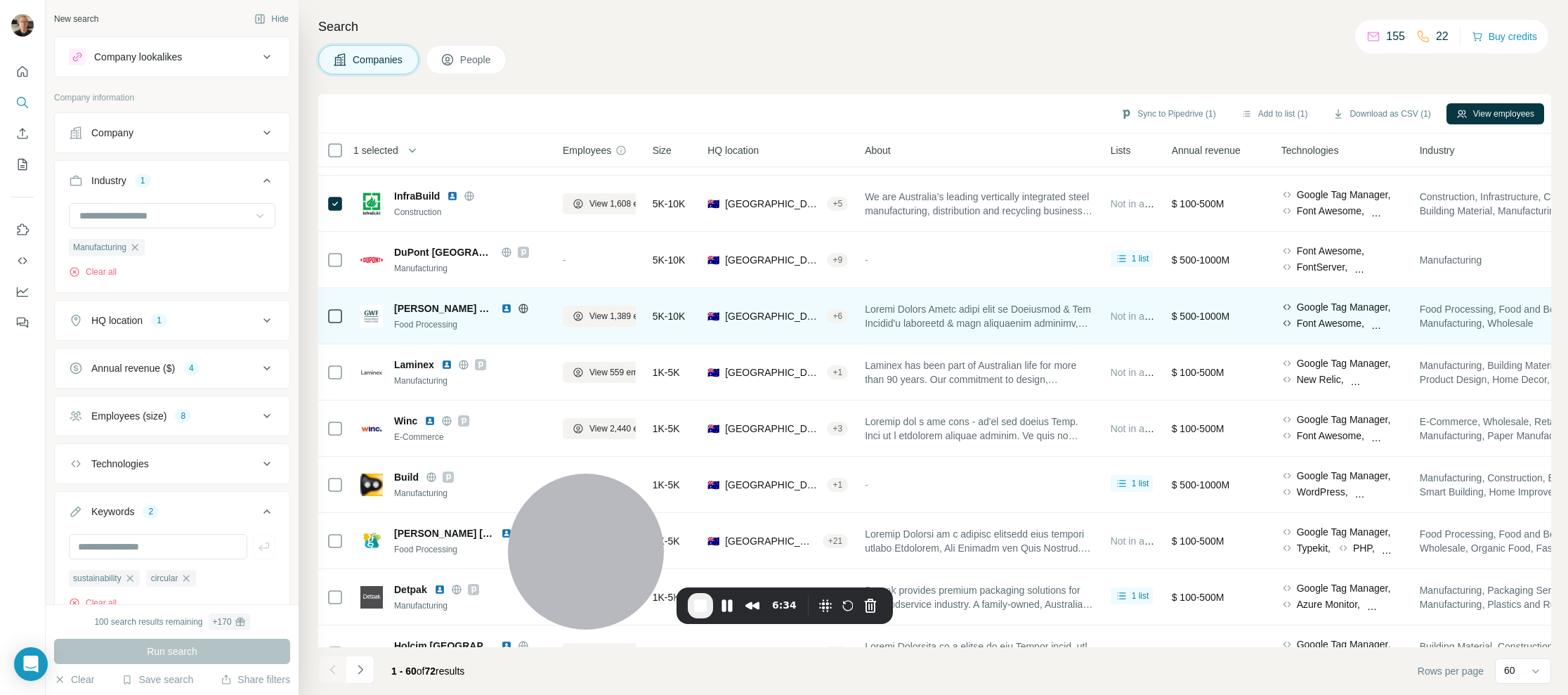
scroll to position [330, 0]
click at [523, 306] on icon at bounding box center [522, 306] width 9 height 1
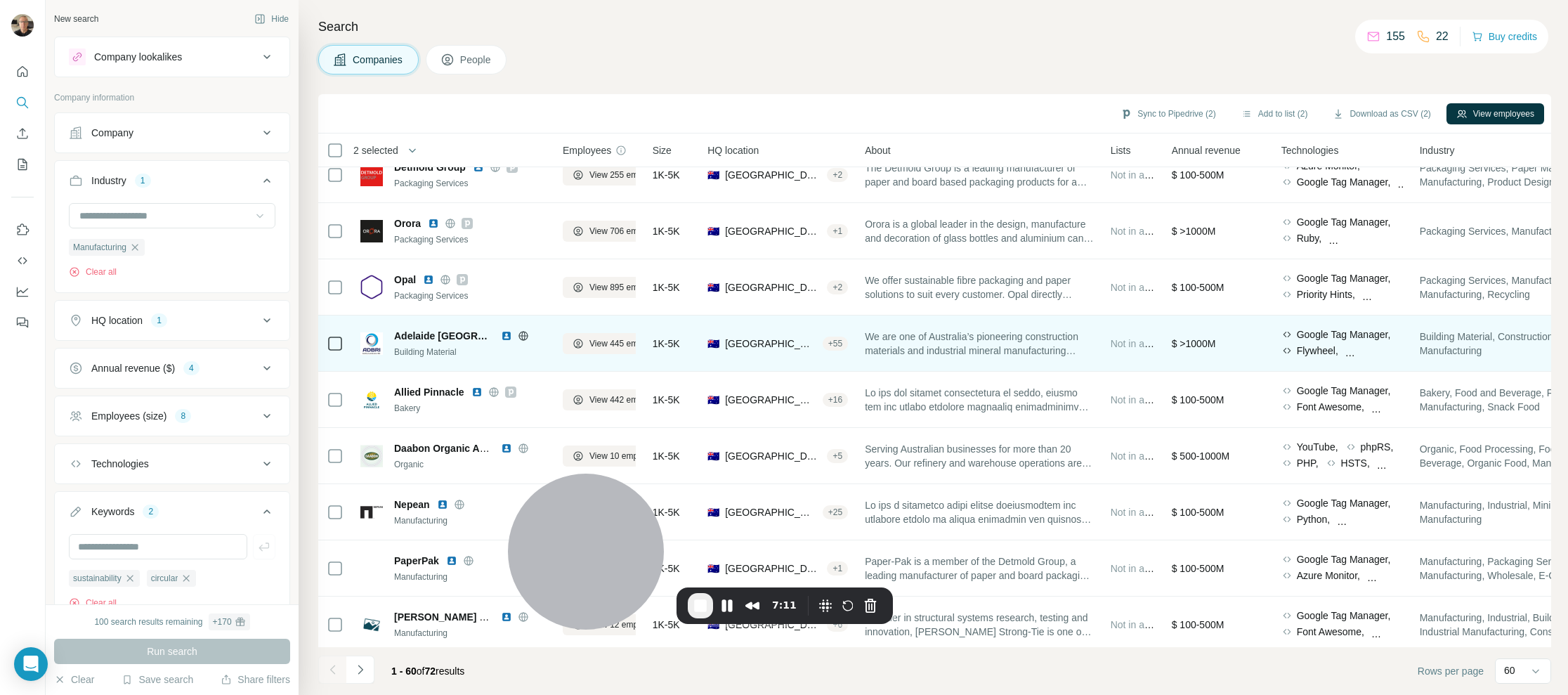
scroll to position [866, 0]
click at [518, 331] on icon at bounding box center [523, 332] width 11 height 11
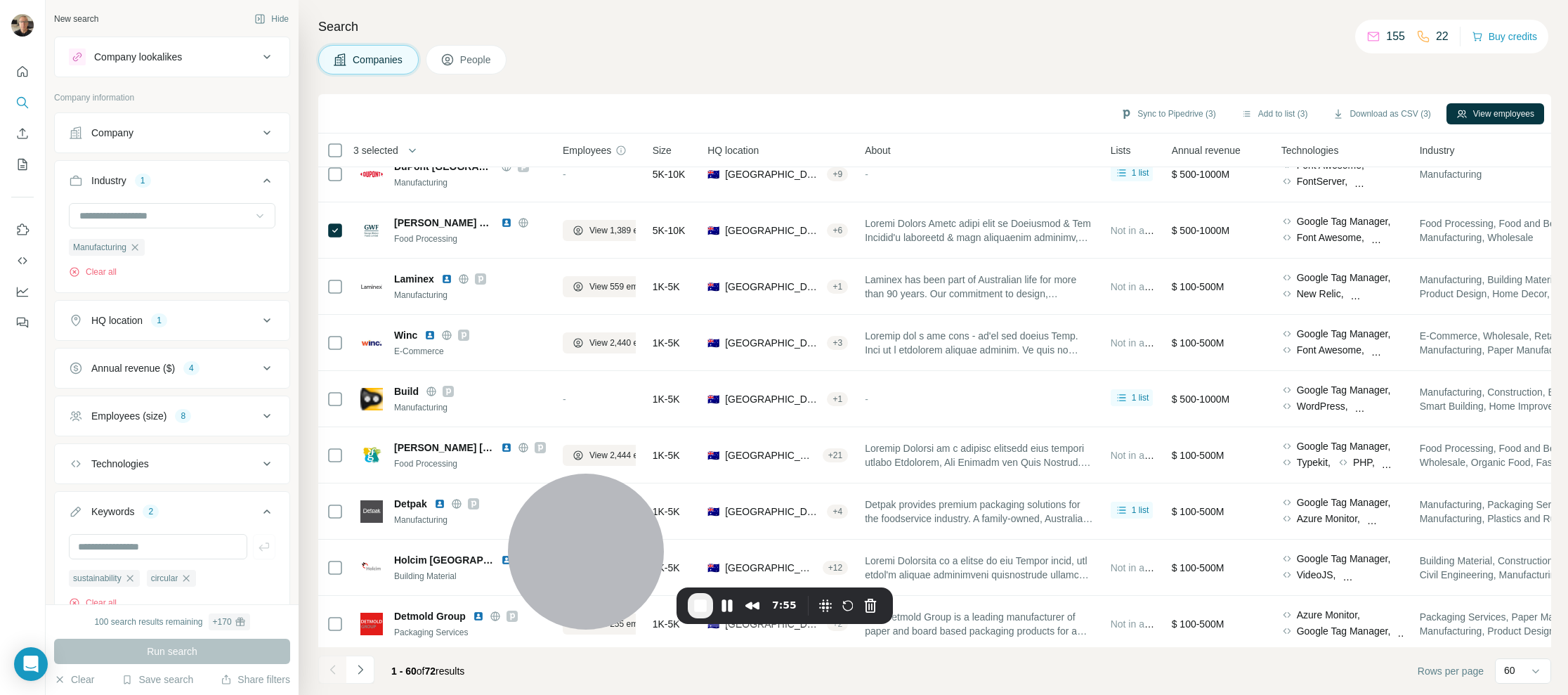
scroll to position [0, 0]
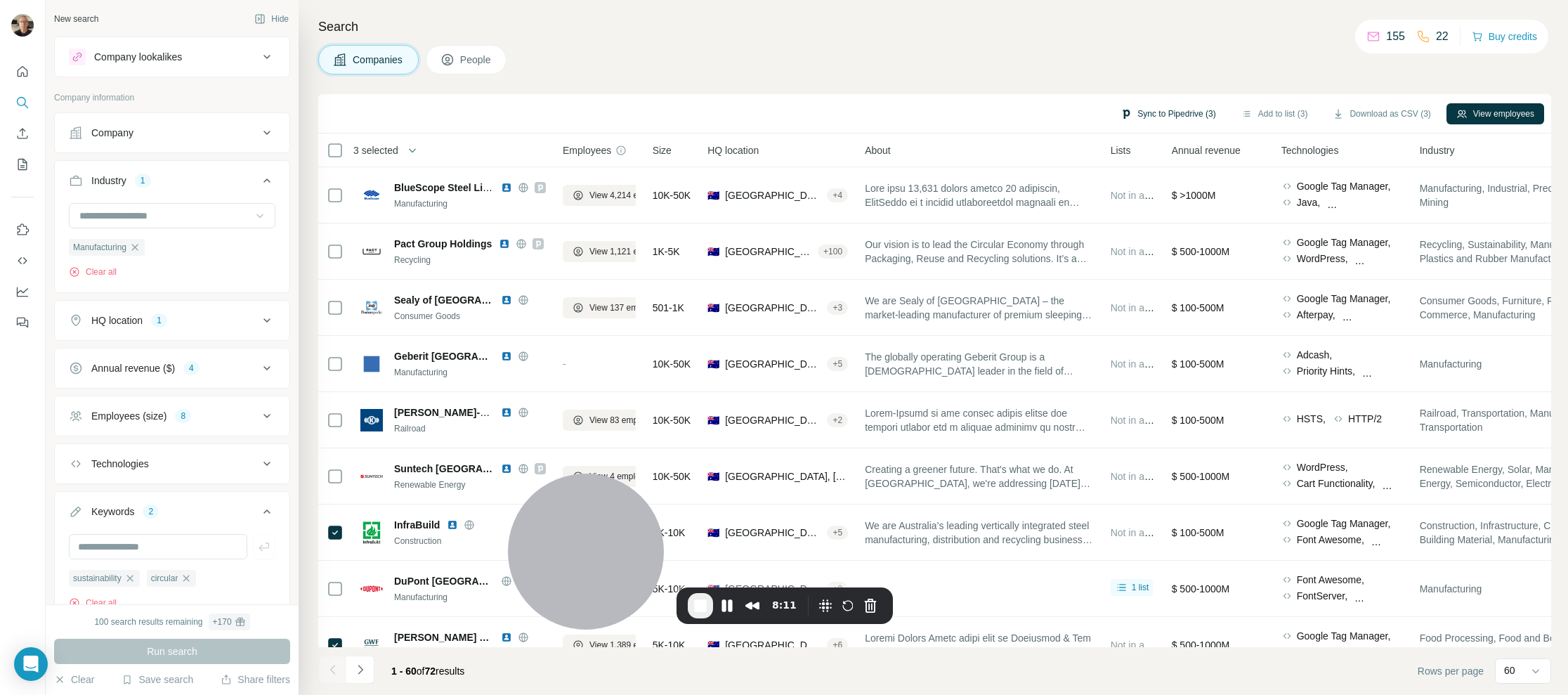
click at [1147, 113] on button "Sync to Pipedrive (3)" at bounding box center [1168, 113] width 115 height 21
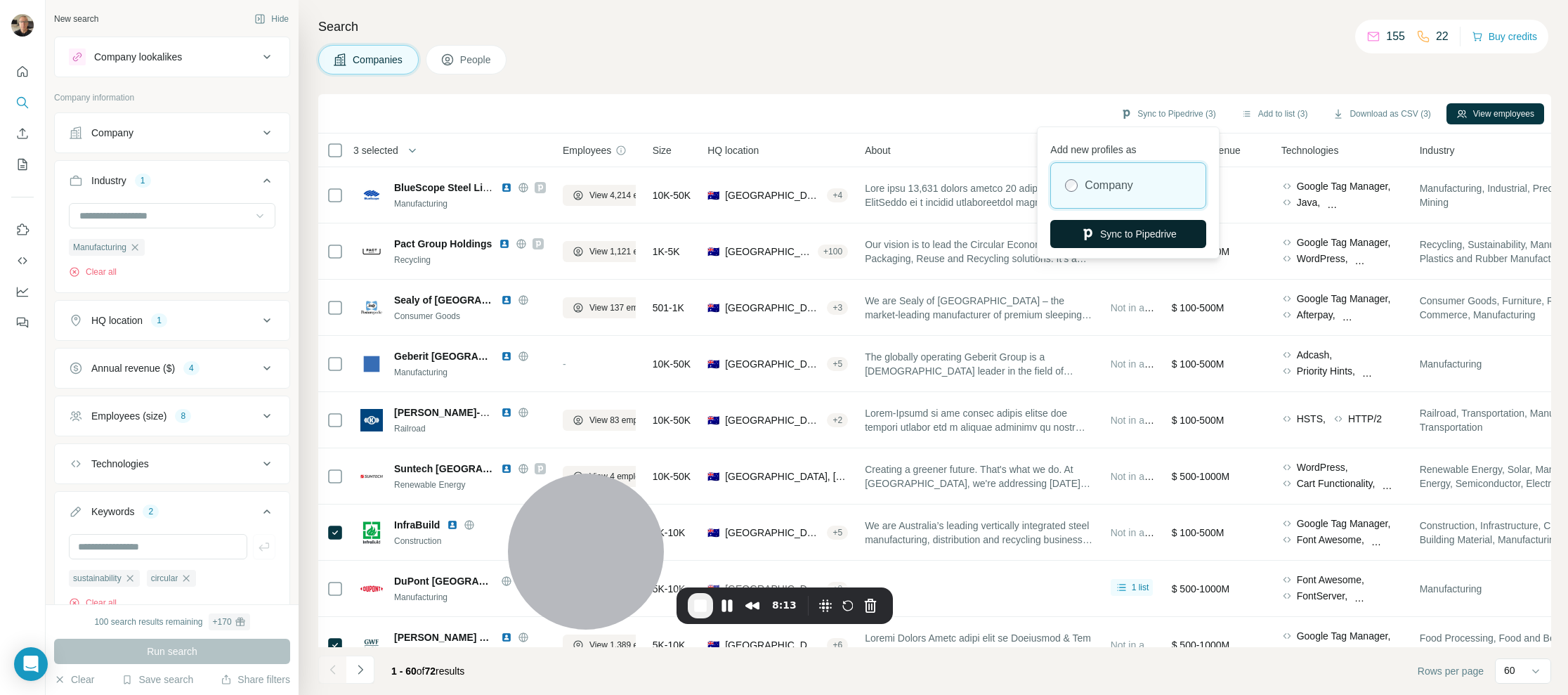
click at [1124, 234] on button "Sync to Pipedrive" at bounding box center [1128, 233] width 156 height 28
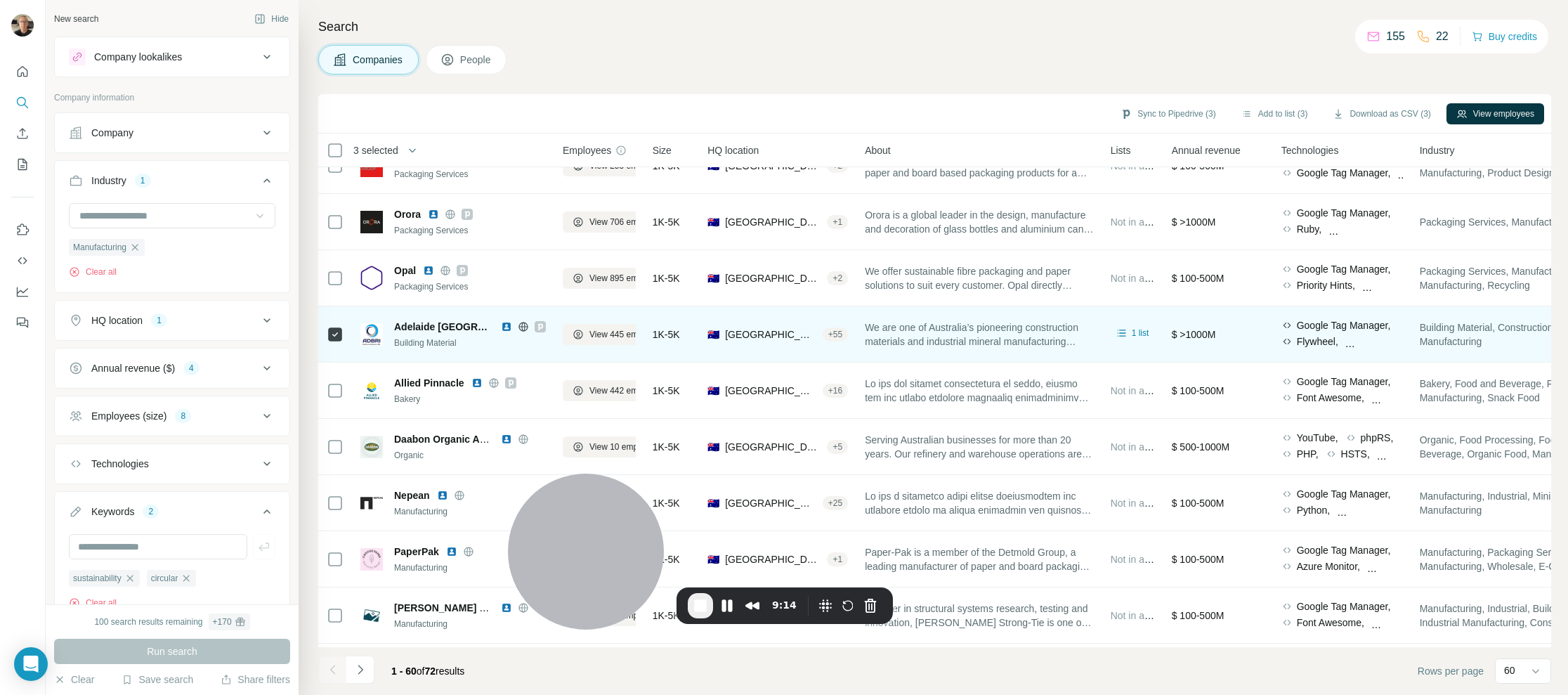
scroll to position [874, 0]
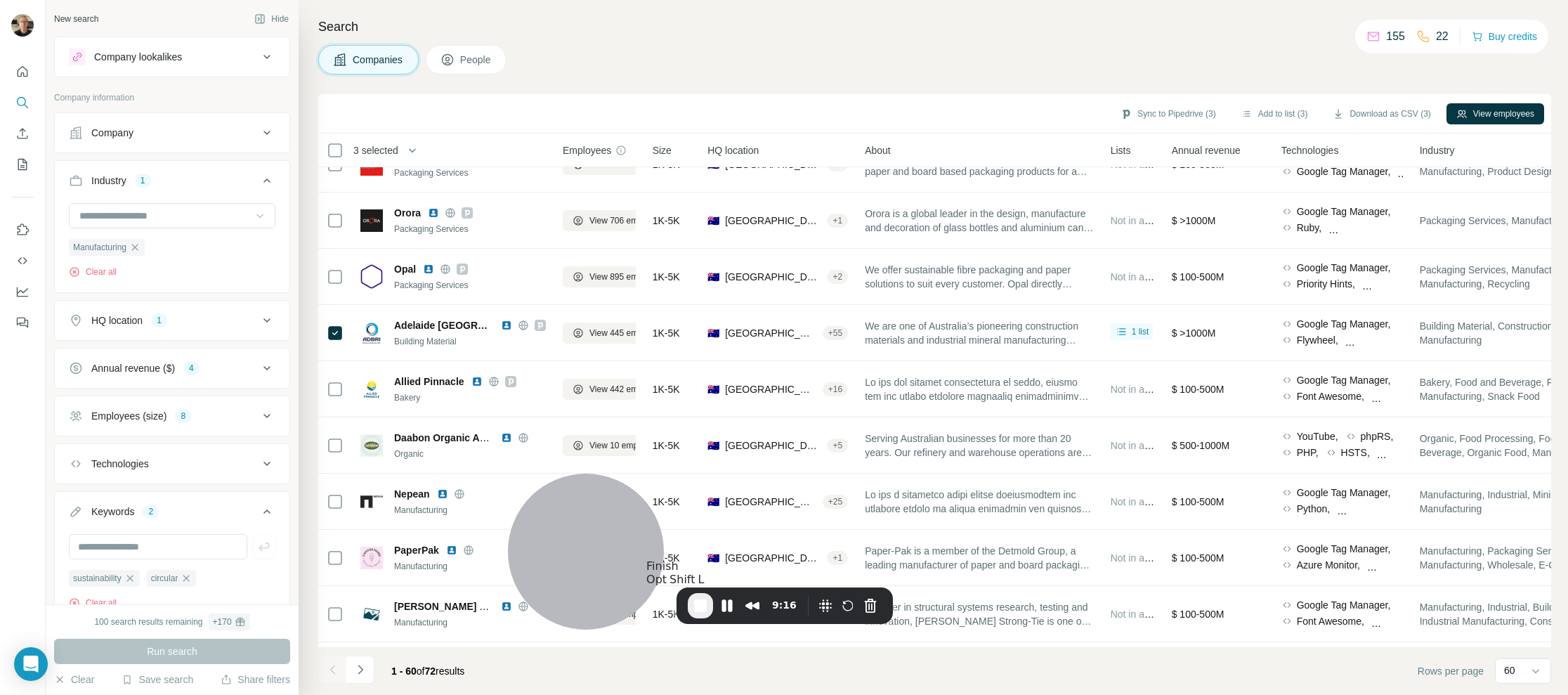
click at [698, 608] on span "End Recording" at bounding box center [700, 605] width 17 height 17
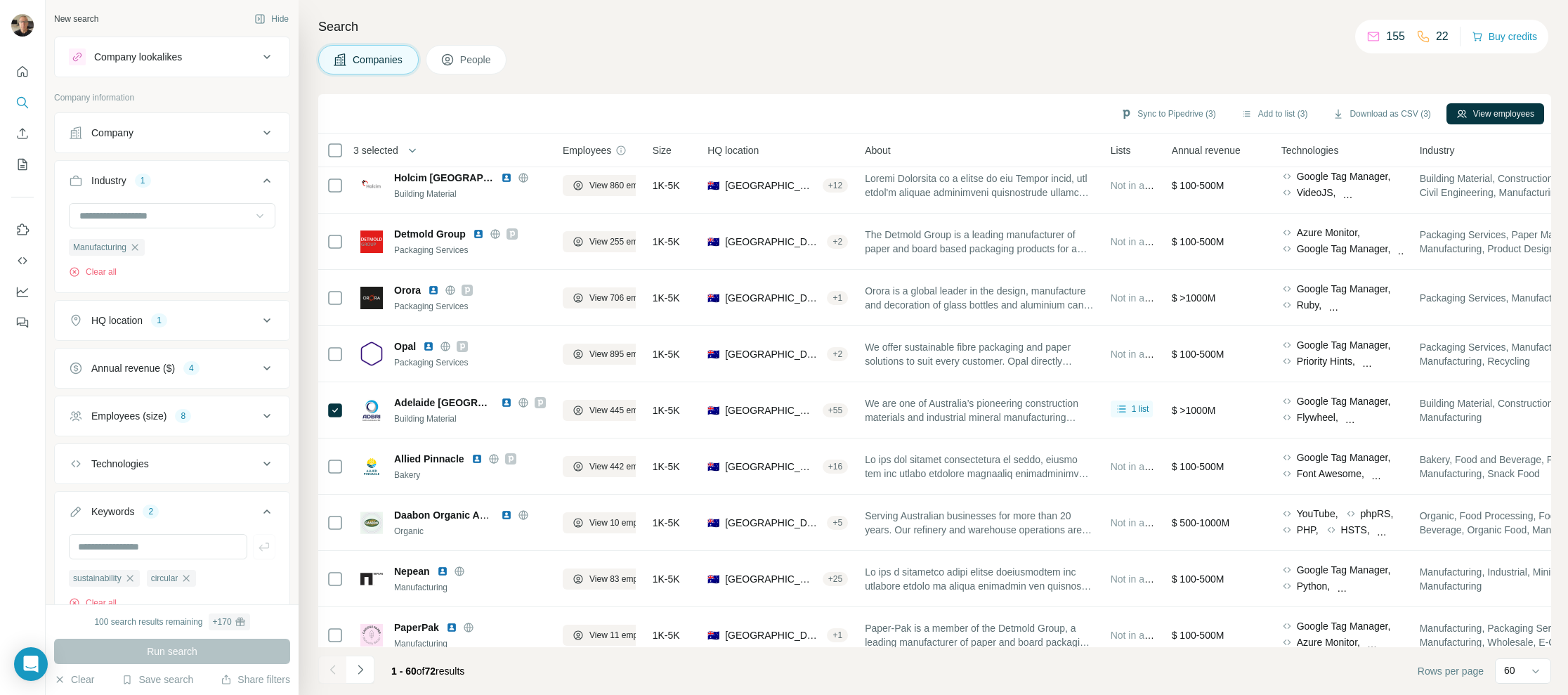
scroll to position [676, 0]
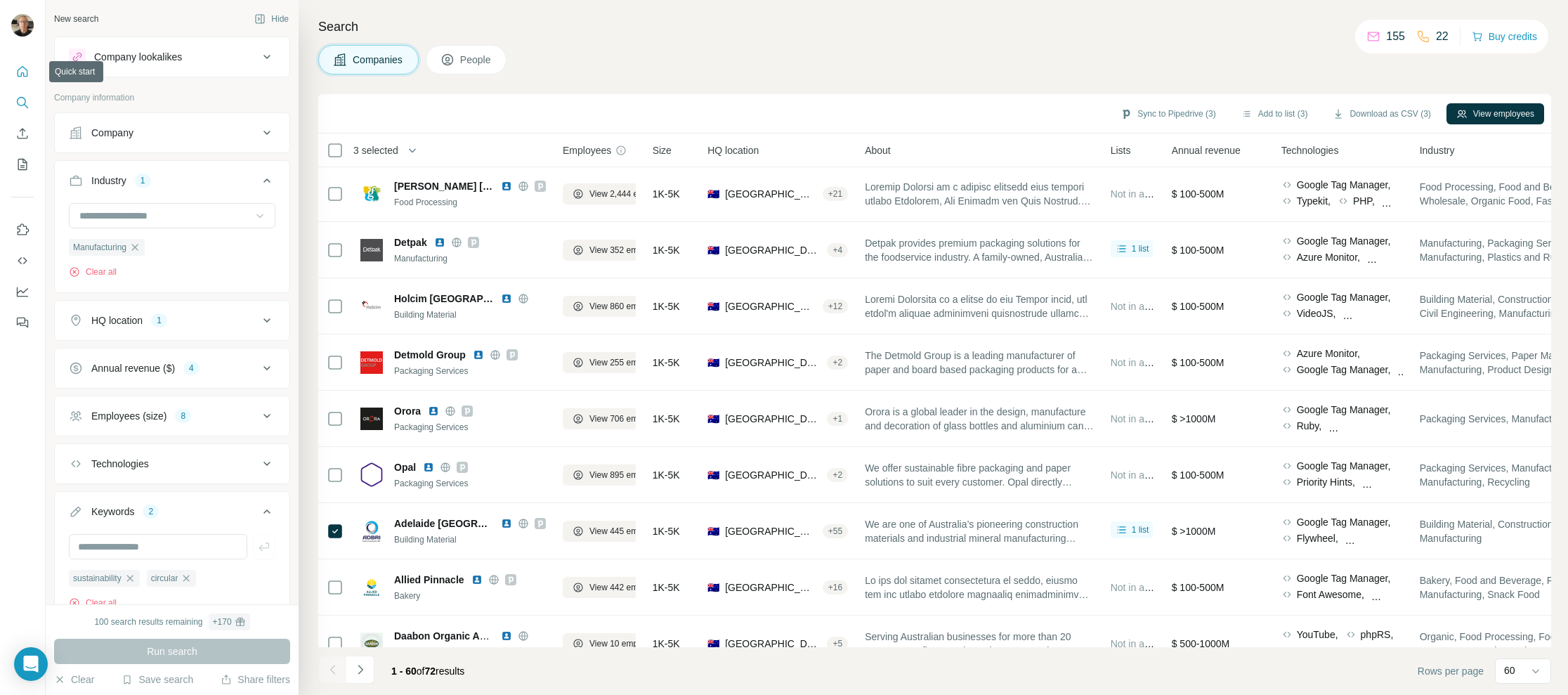
click at [21, 65] on icon "Quick start" at bounding box center [23, 71] width 14 height 14
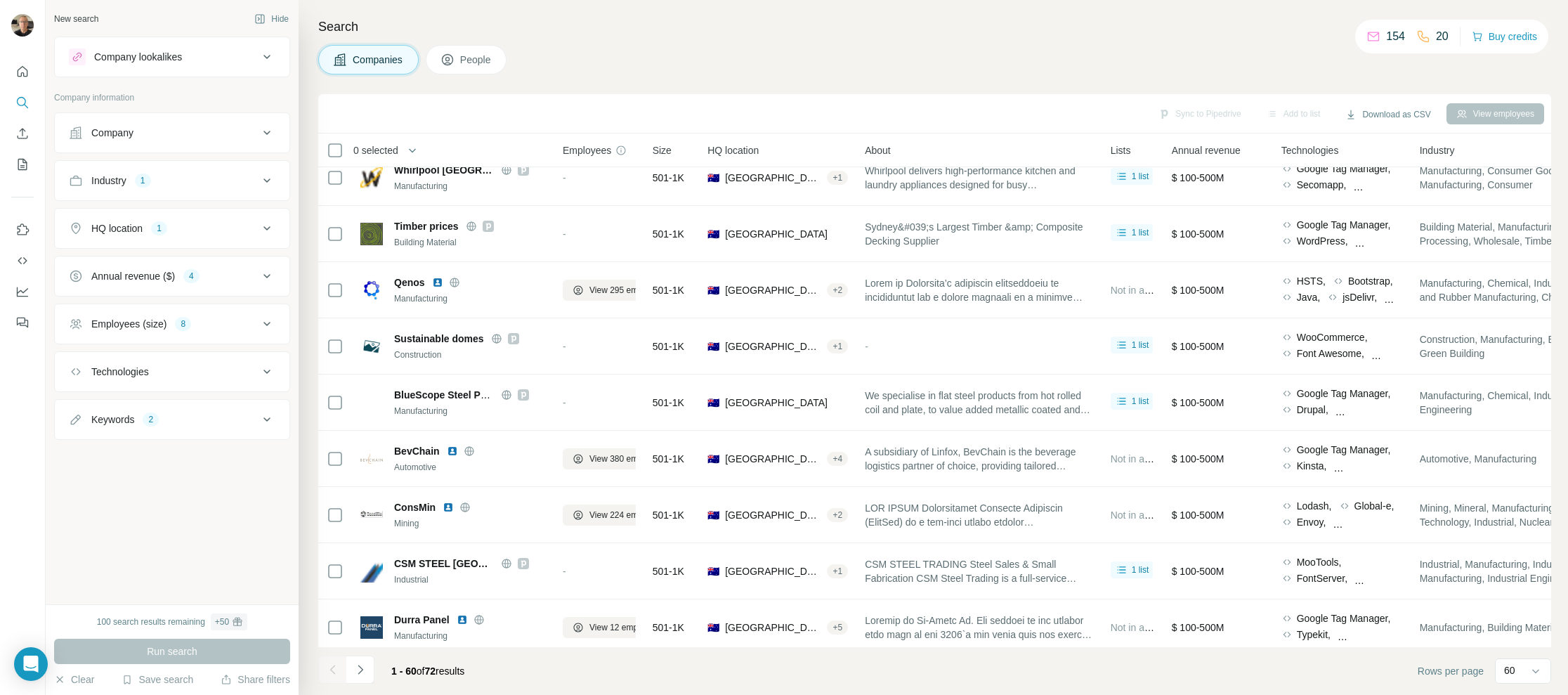
scroll to position [2195, 0]
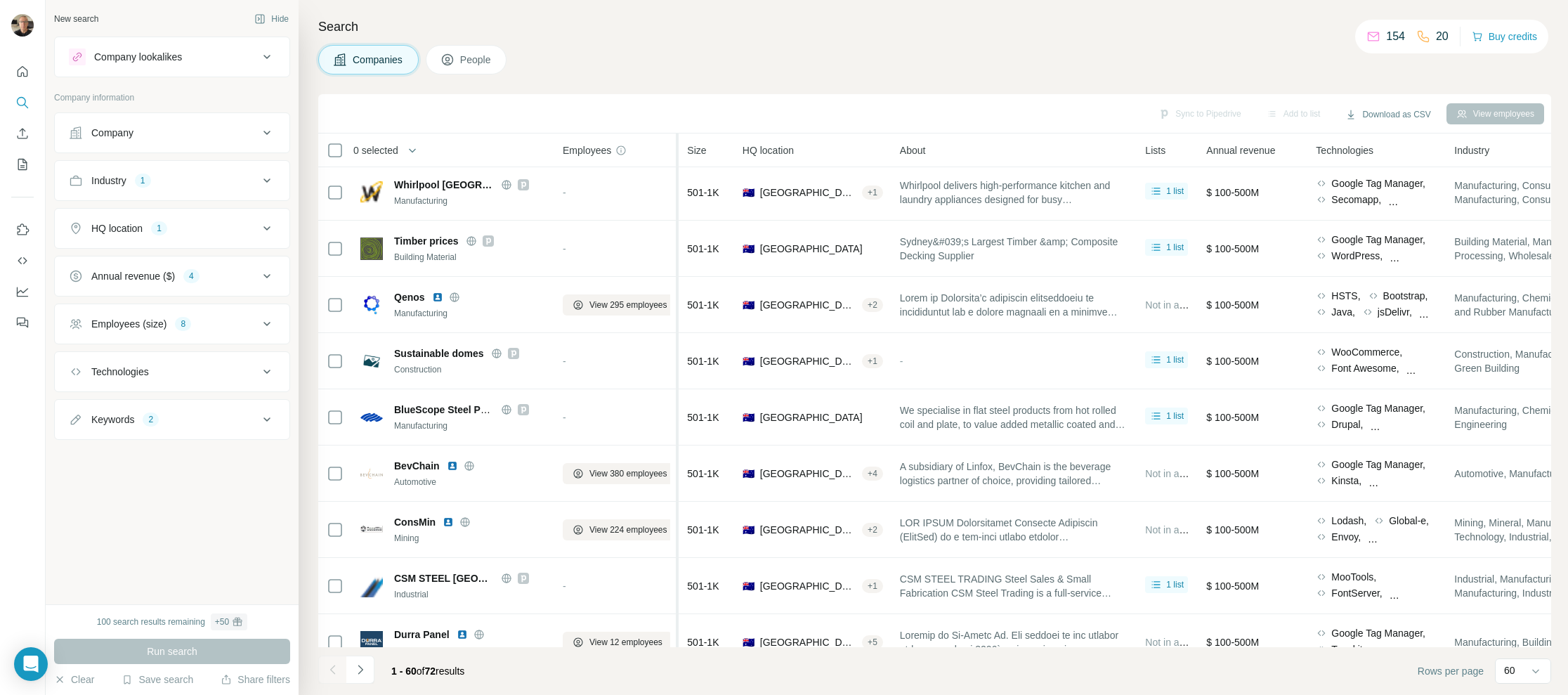
drag, startPoint x: 641, startPoint y: 152, endPoint x: 681, endPoint y: 151, distance: 40.0
click at [23, 78] on icon "Quick start" at bounding box center [23, 71] width 14 height 14
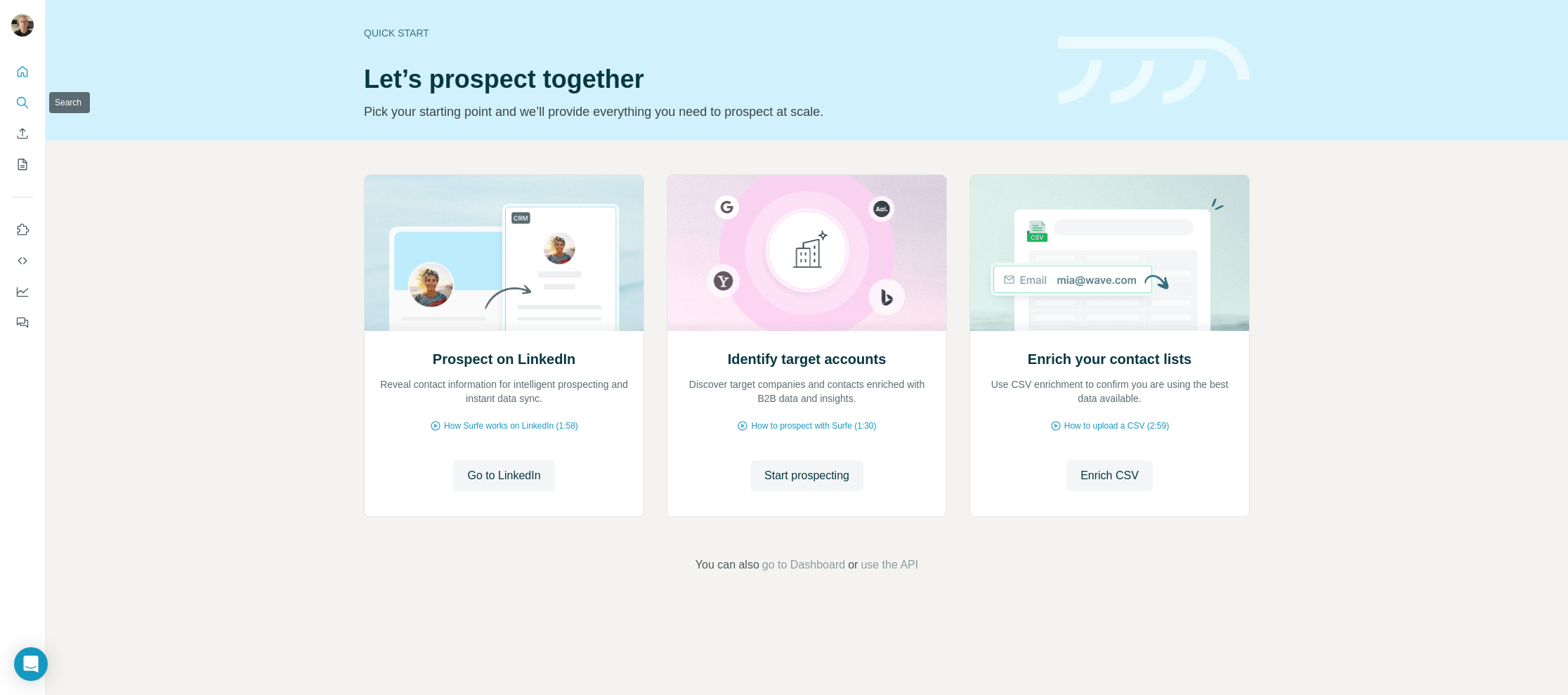
click at [17, 102] on icon "Search" at bounding box center [21, 101] width 9 height 9
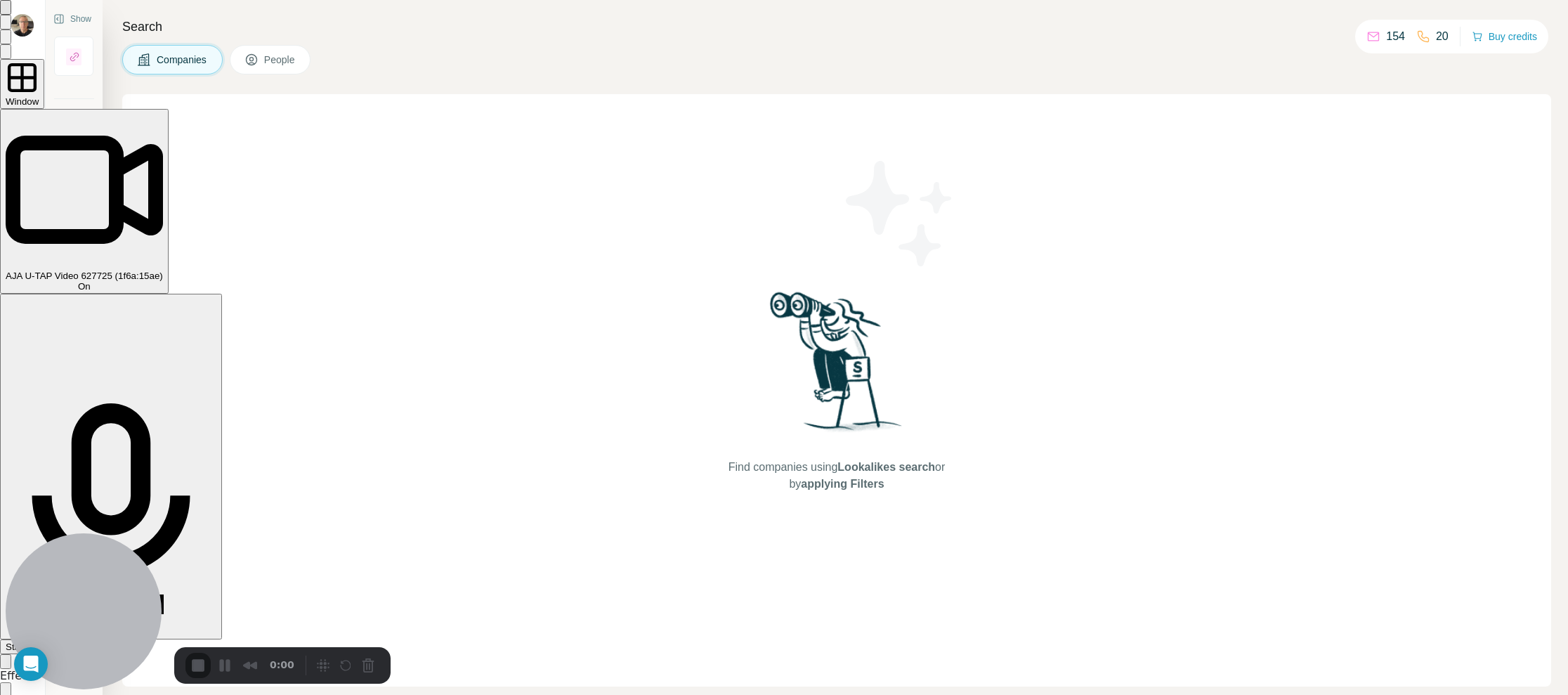
click at [71, 642] on div "Start Recording" at bounding box center [39, 647] width 65 height 11
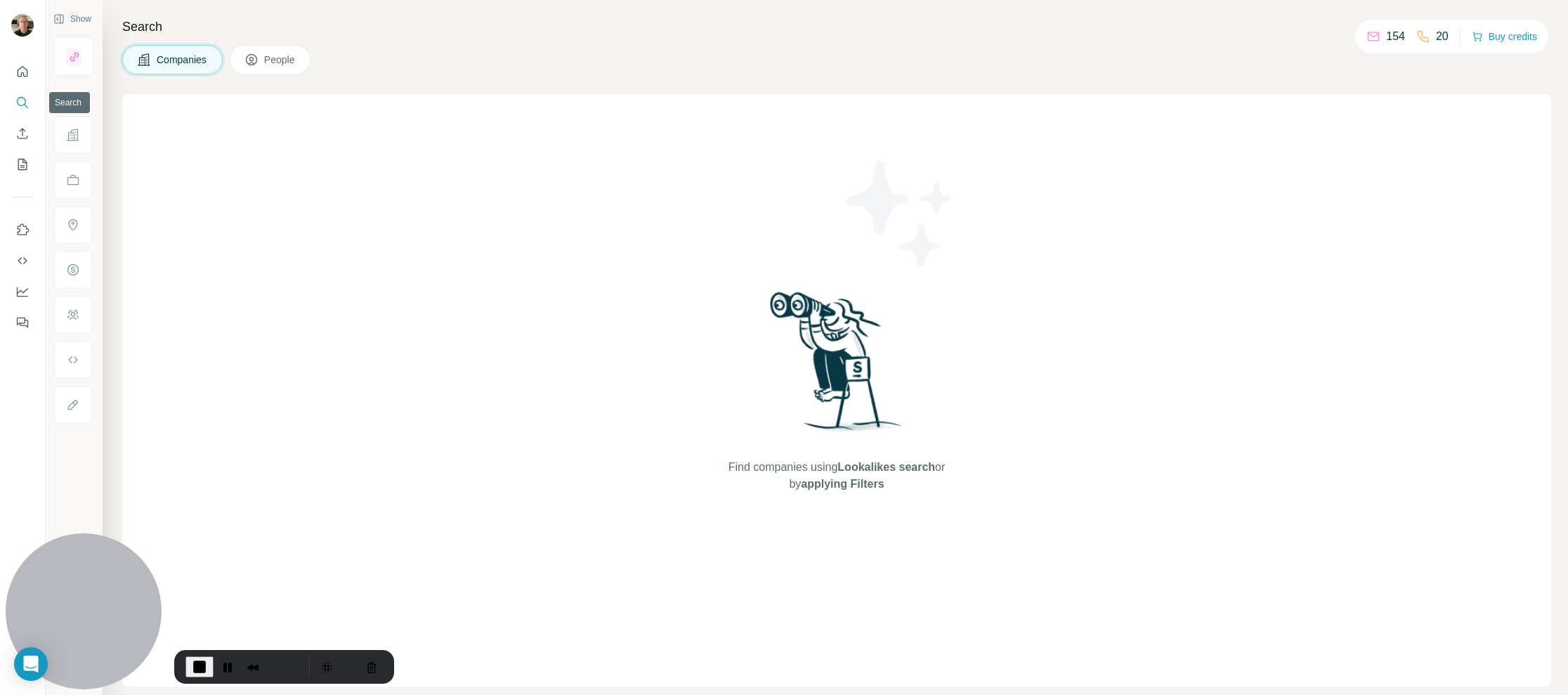
click at [22, 101] on icon "Search" at bounding box center [23, 103] width 14 height 14
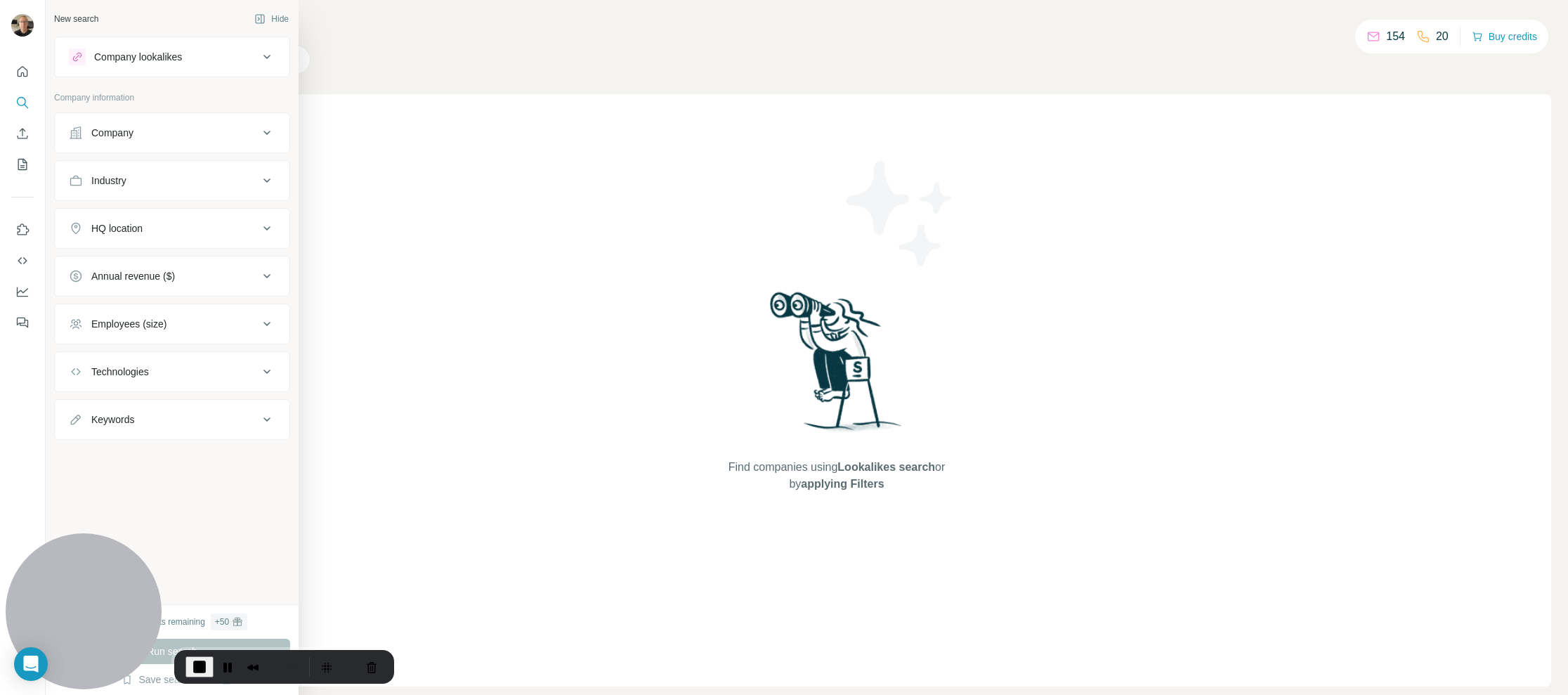
click at [261, 58] on icon at bounding box center [266, 56] width 17 height 17
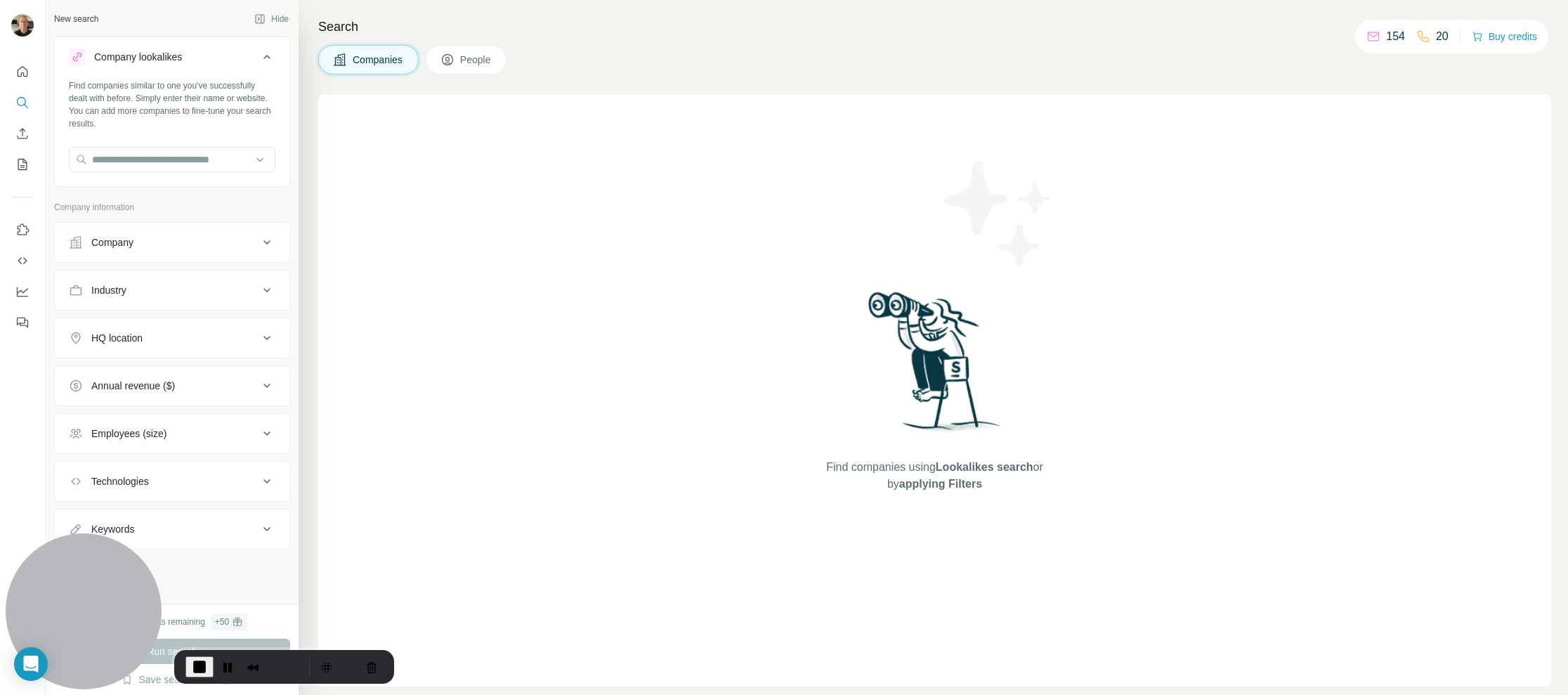
click at [261, 57] on icon at bounding box center [266, 56] width 17 height 17
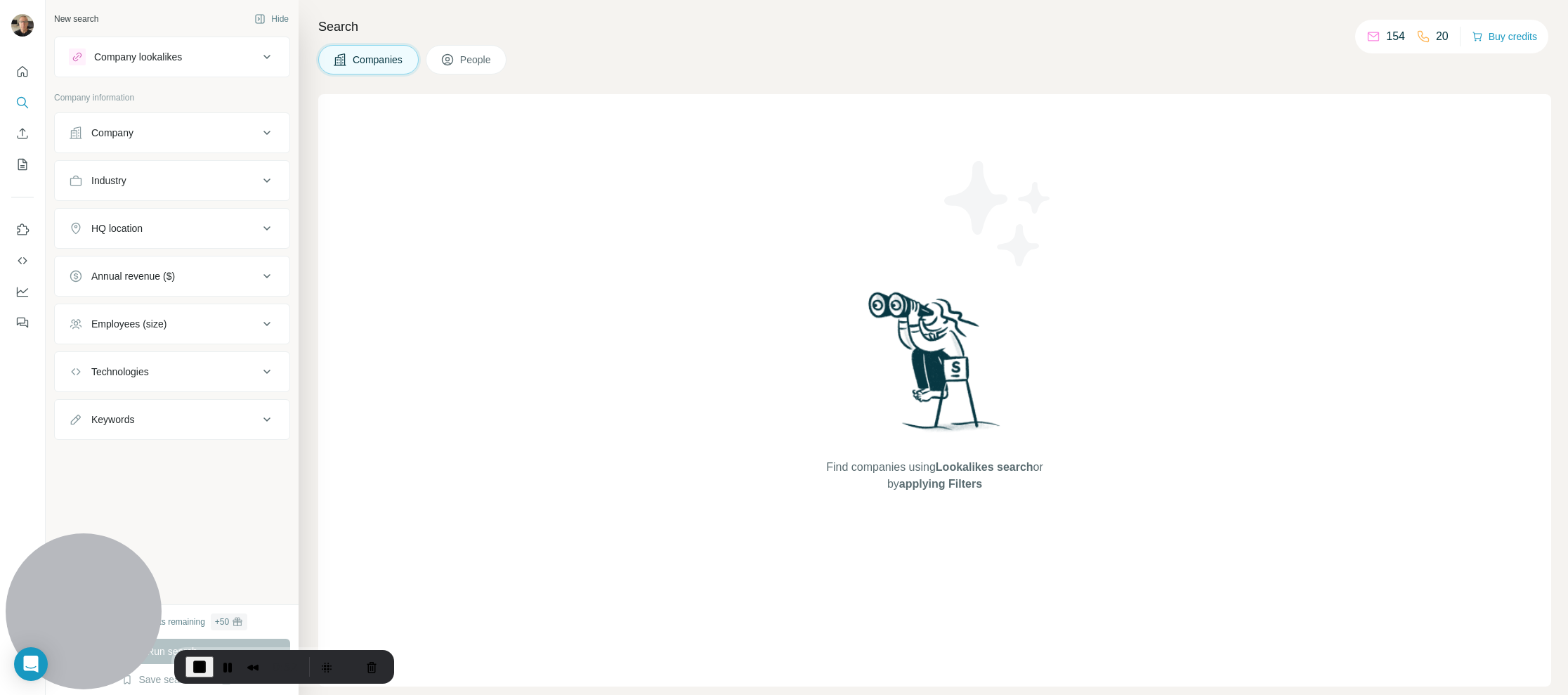
click at [267, 133] on icon at bounding box center [266, 132] width 7 height 4
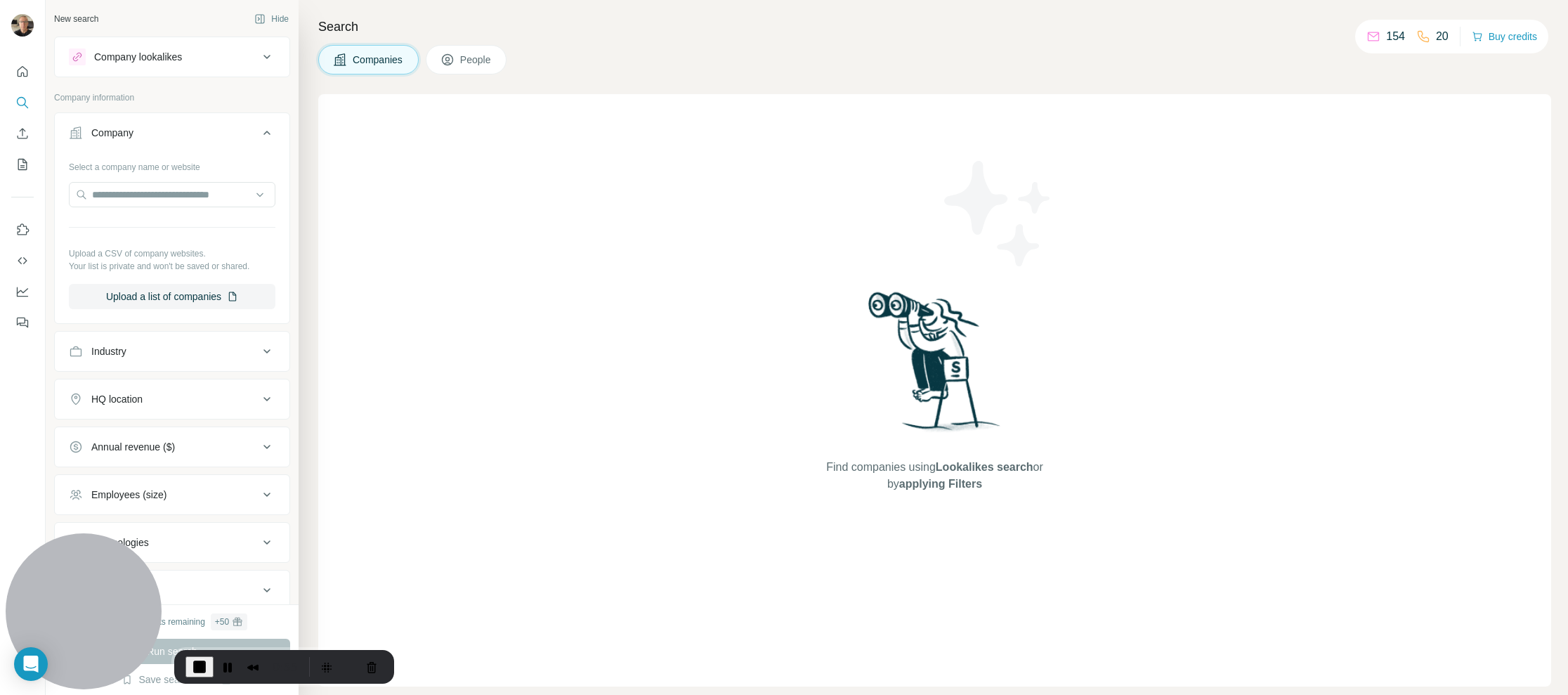
click at [258, 131] on icon at bounding box center [266, 132] width 17 height 17
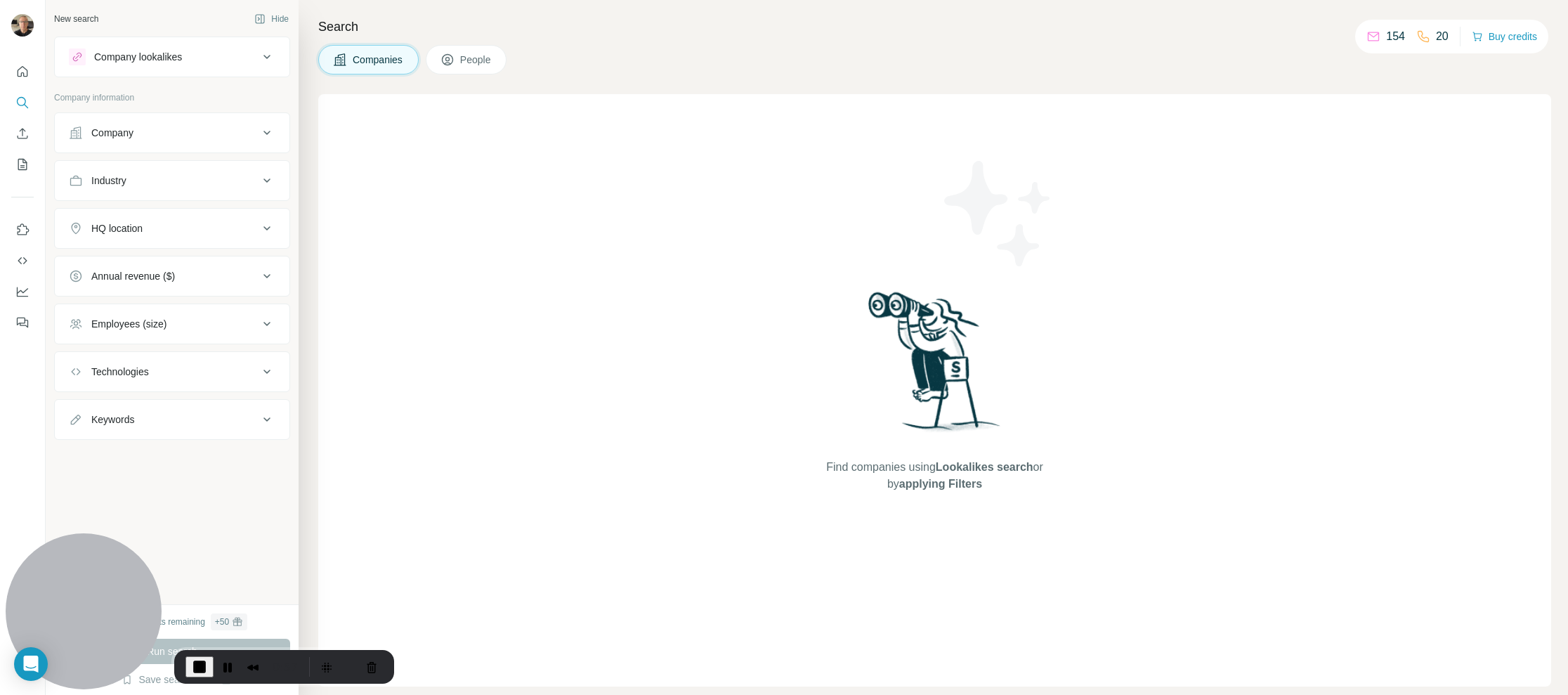
click at [261, 176] on icon at bounding box center [266, 180] width 17 height 17
click at [166, 217] on input at bounding box center [164, 216] width 173 height 16
type input "*"
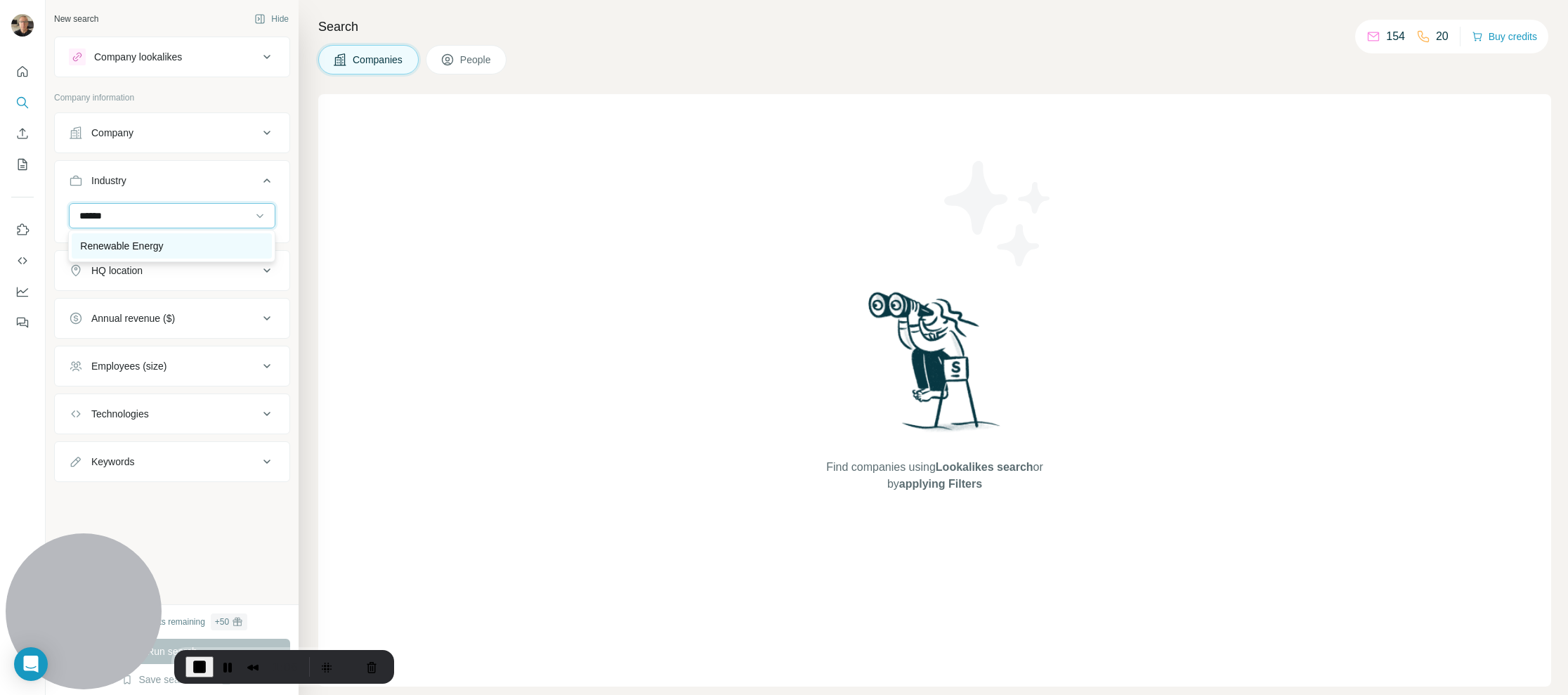
type input "******"
click at [118, 241] on p "Renewable Energy" at bounding box center [122, 246] width 83 height 14
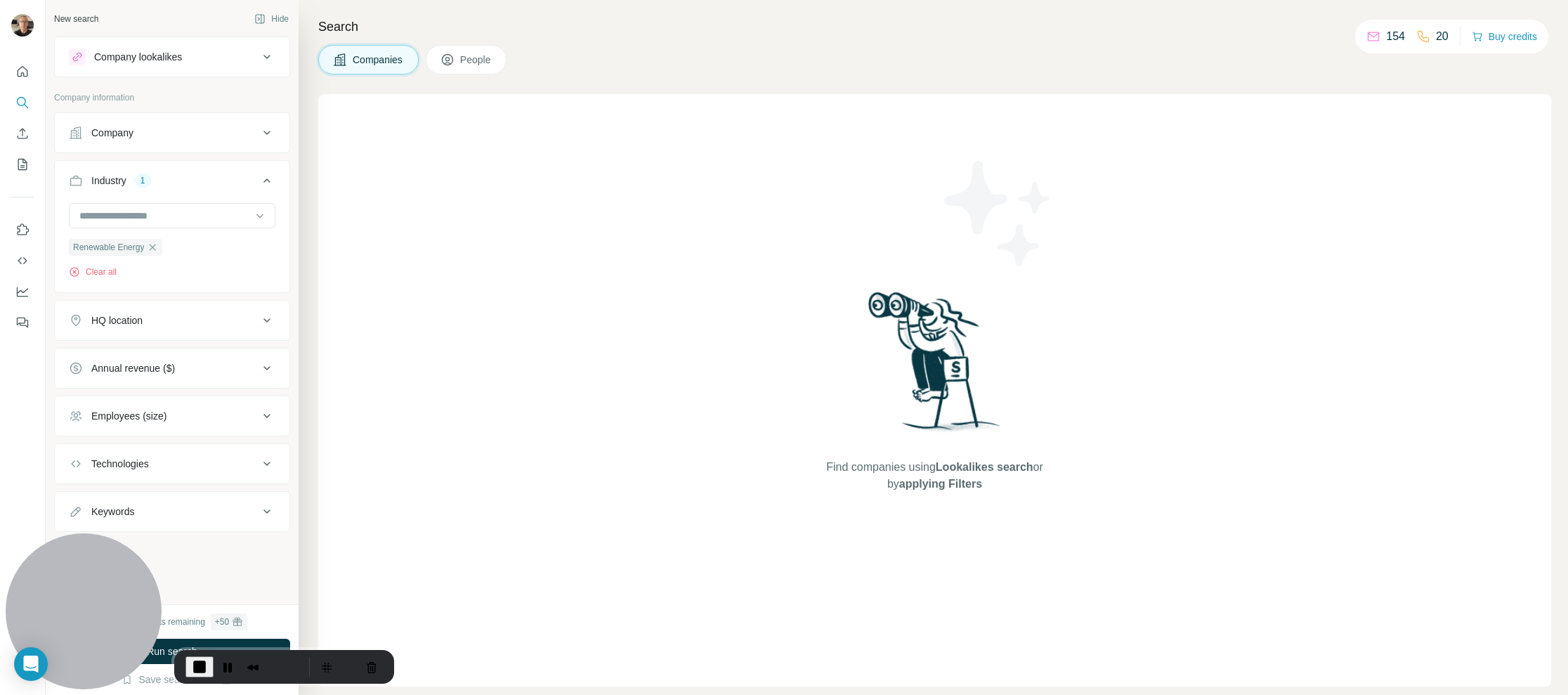
click at [266, 316] on icon at bounding box center [266, 319] width 17 height 17
click at [224, 356] on input "text" at bounding box center [172, 356] width 207 height 26
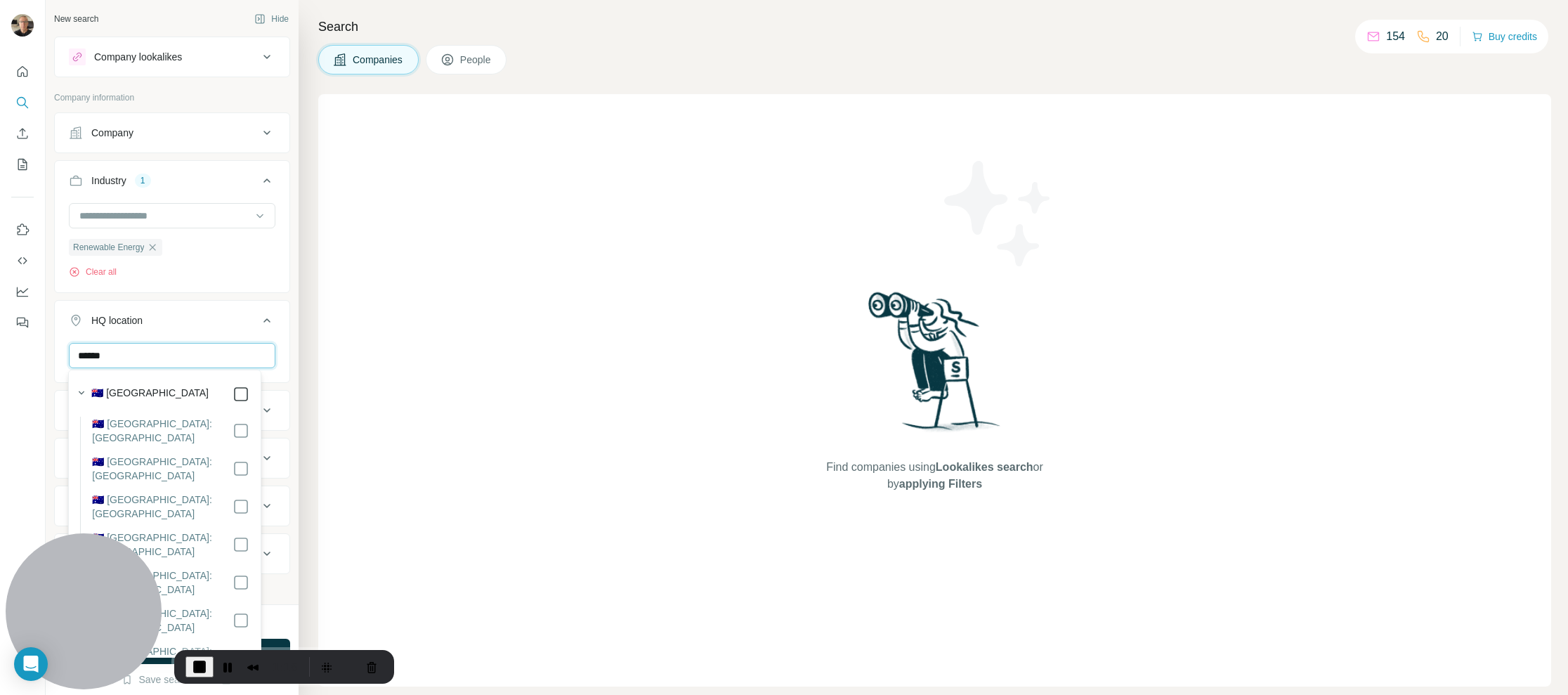
type input "******"
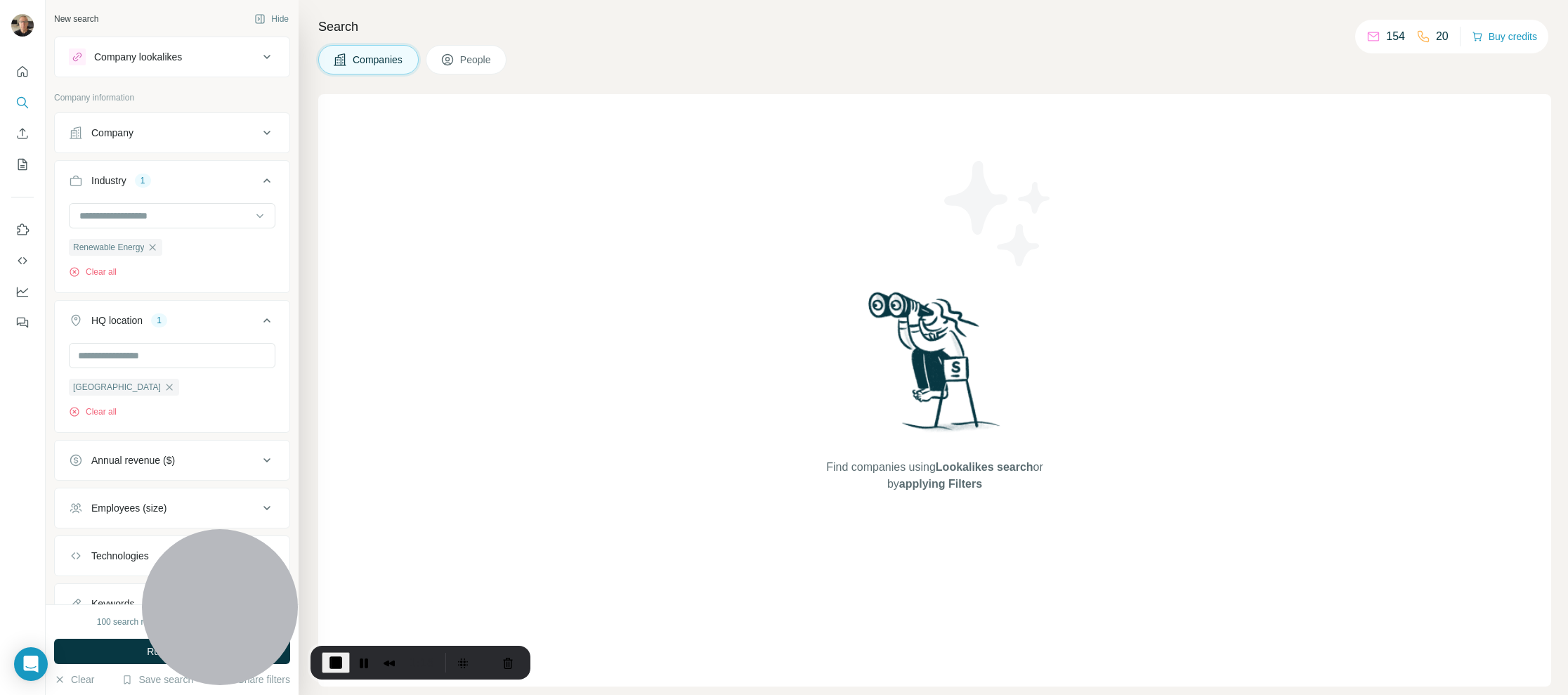
drag, startPoint x: 314, startPoint y: 652, endPoint x: 467, endPoint y: 647, distance: 153.1
click at [467, 647] on div "1:18" at bounding box center [420, 662] width 219 height 34
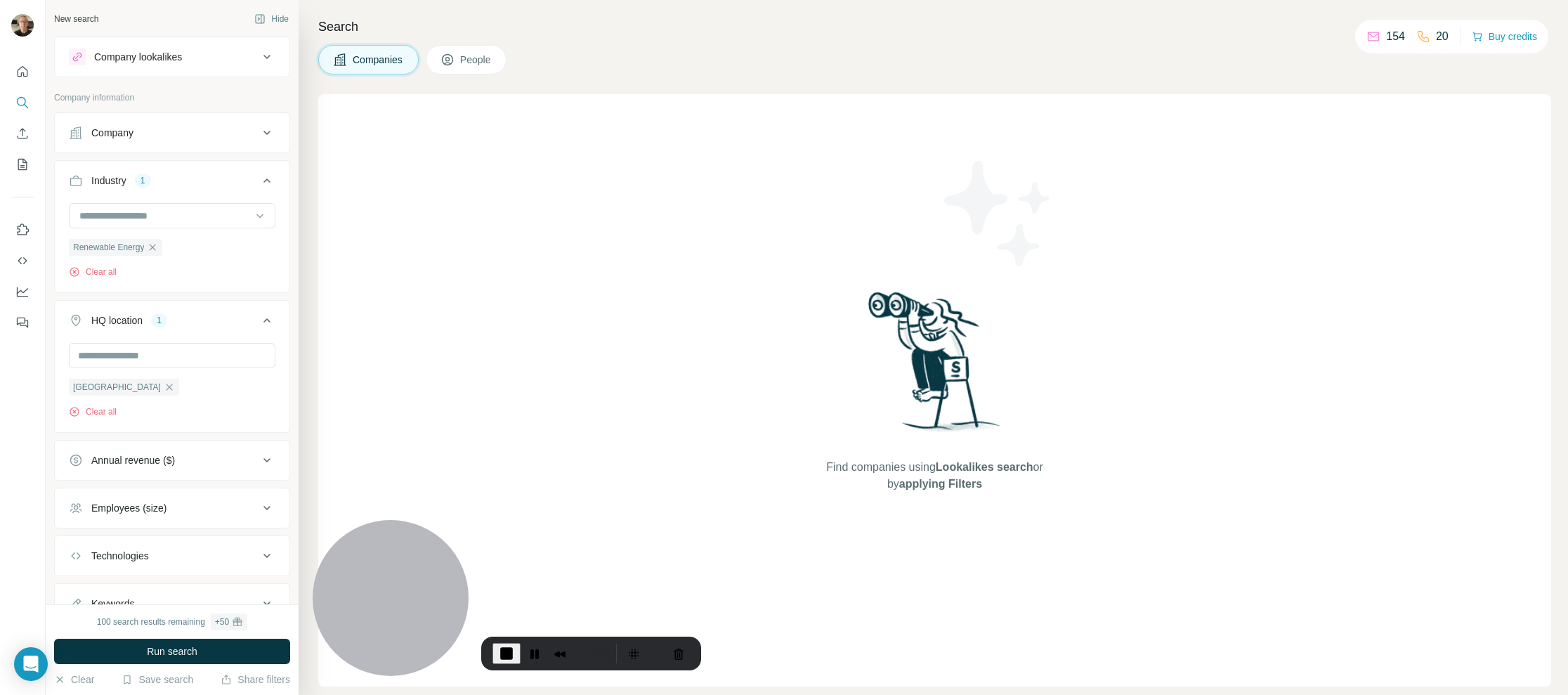
drag, startPoint x: 430, startPoint y: 649, endPoint x: 583, endPoint y: 640, distance: 153.3
click at [583, 642] on div "1:19" at bounding box center [591, 652] width 37 height 23
click at [258, 453] on icon at bounding box center [266, 460] width 17 height 17
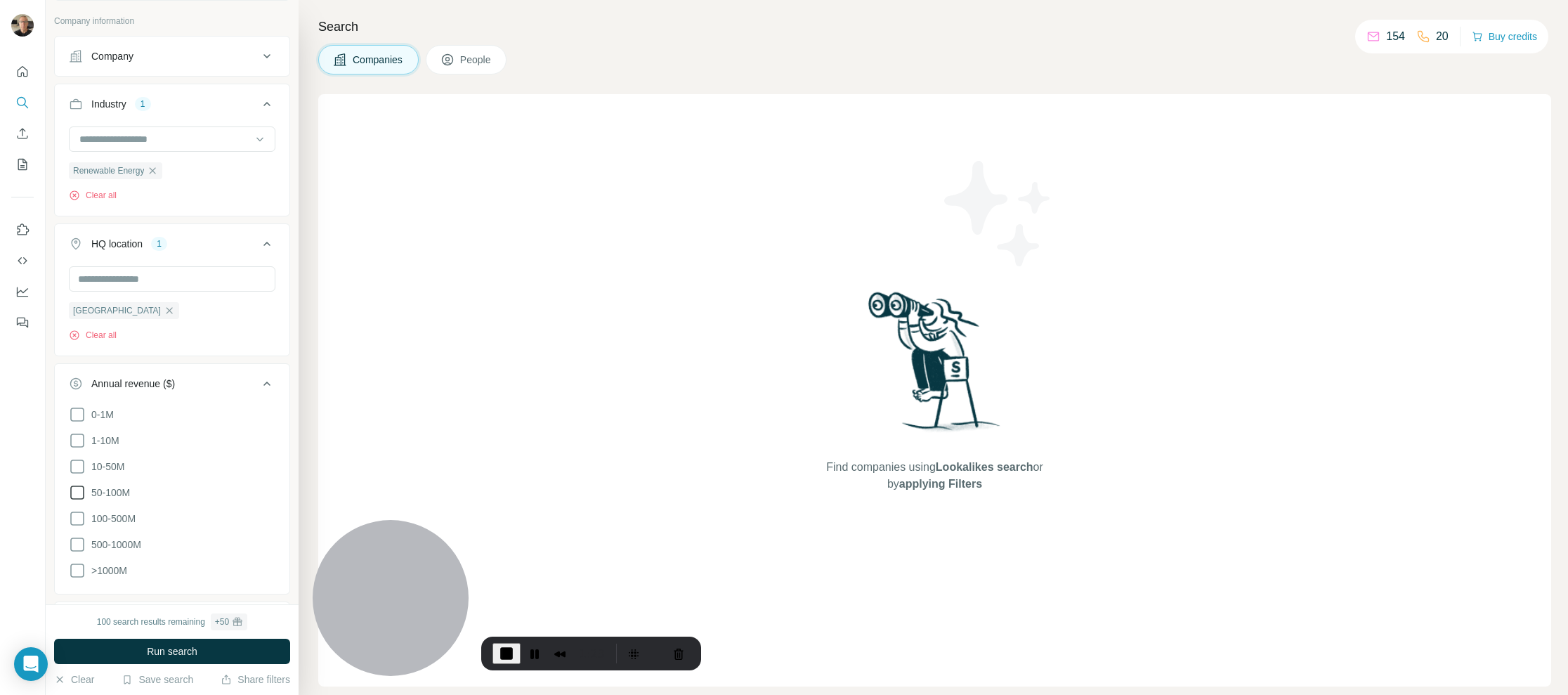
scroll to position [80, 0]
click at [77, 481] on icon at bounding box center [77, 488] width 17 height 17
click at [71, 508] on icon at bounding box center [77, 514] width 17 height 17
click at [79, 534] on icon at bounding box center [77, 541] width 17 height 17
click at [76, 560] on icon at bounding box center [77, 566] width 17 height 17
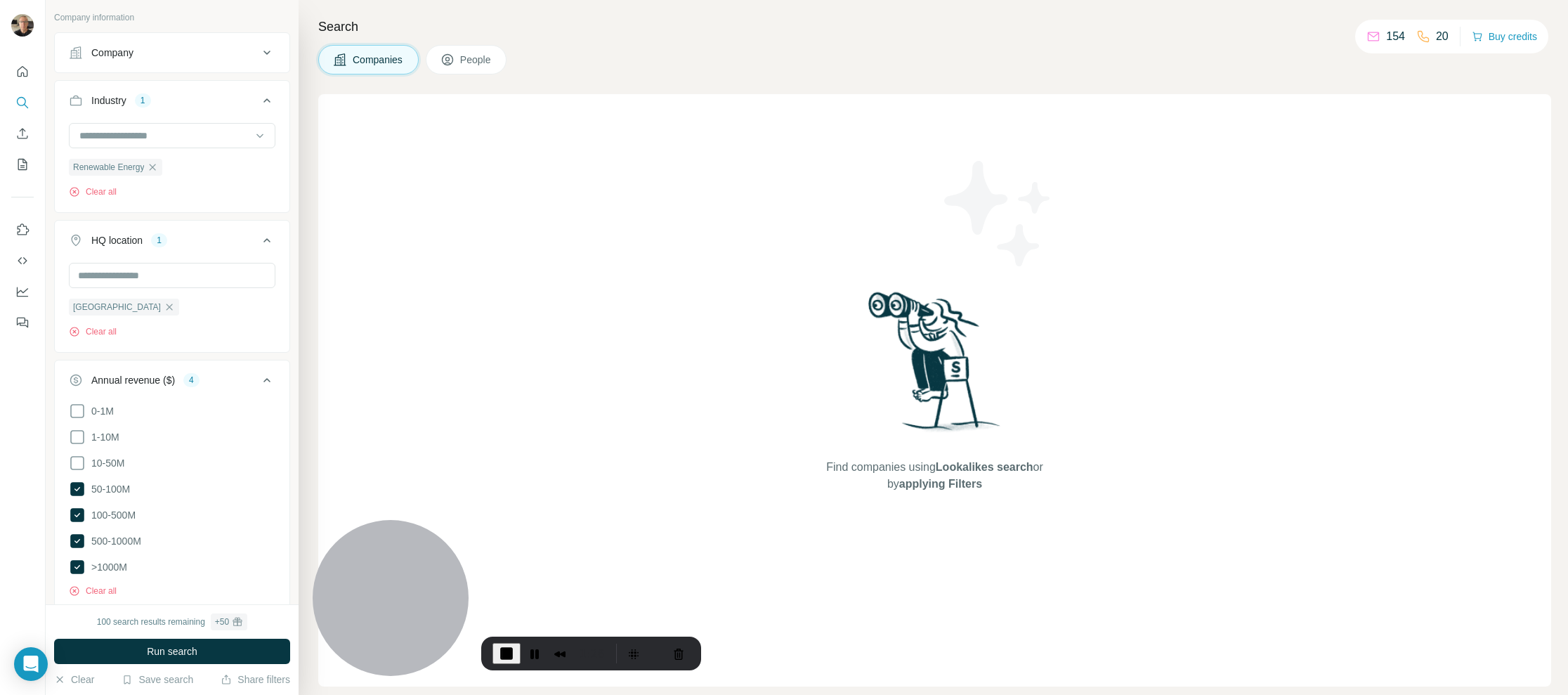
click at [258, 373] on icon at bounding box center [266, 380] width 17 height 17
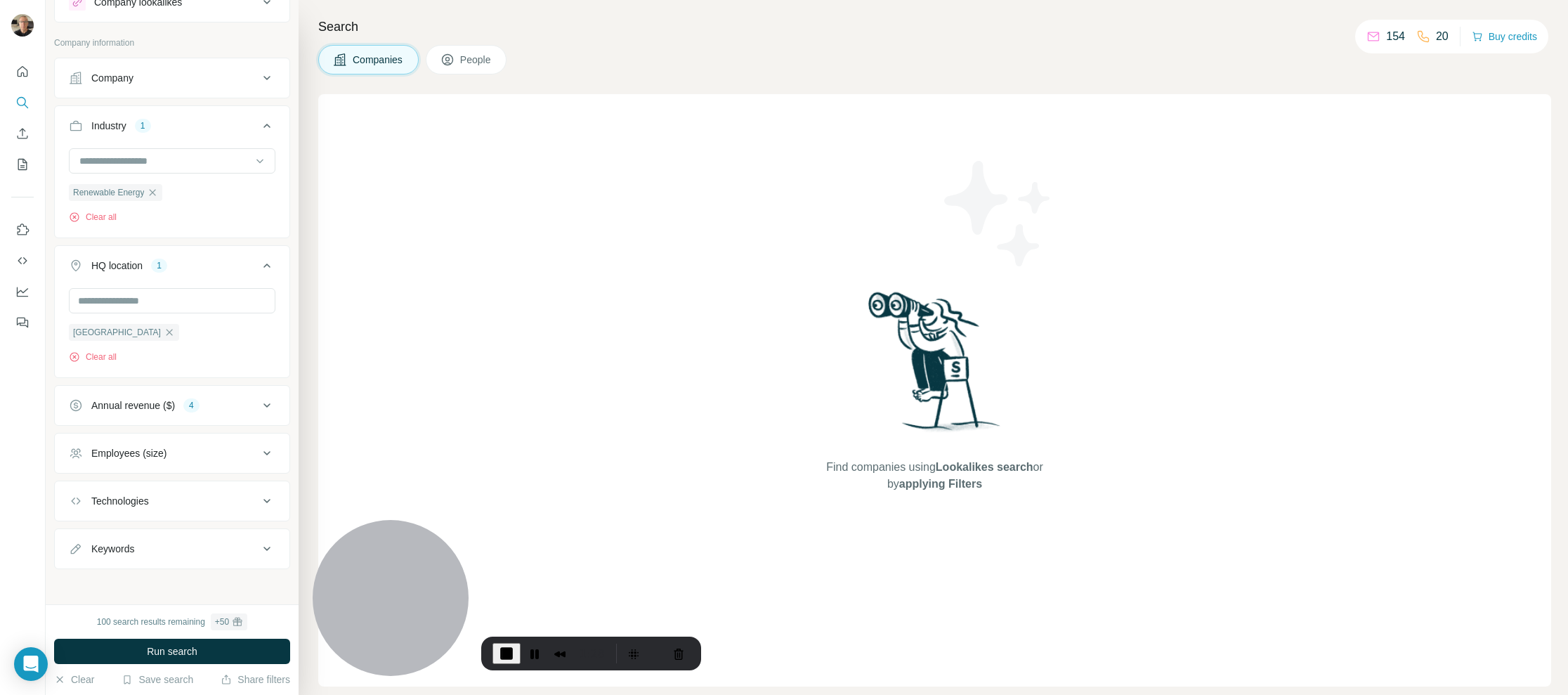
click at [258, 450] on icon at bounding box center [266, 453] width 17 height 17
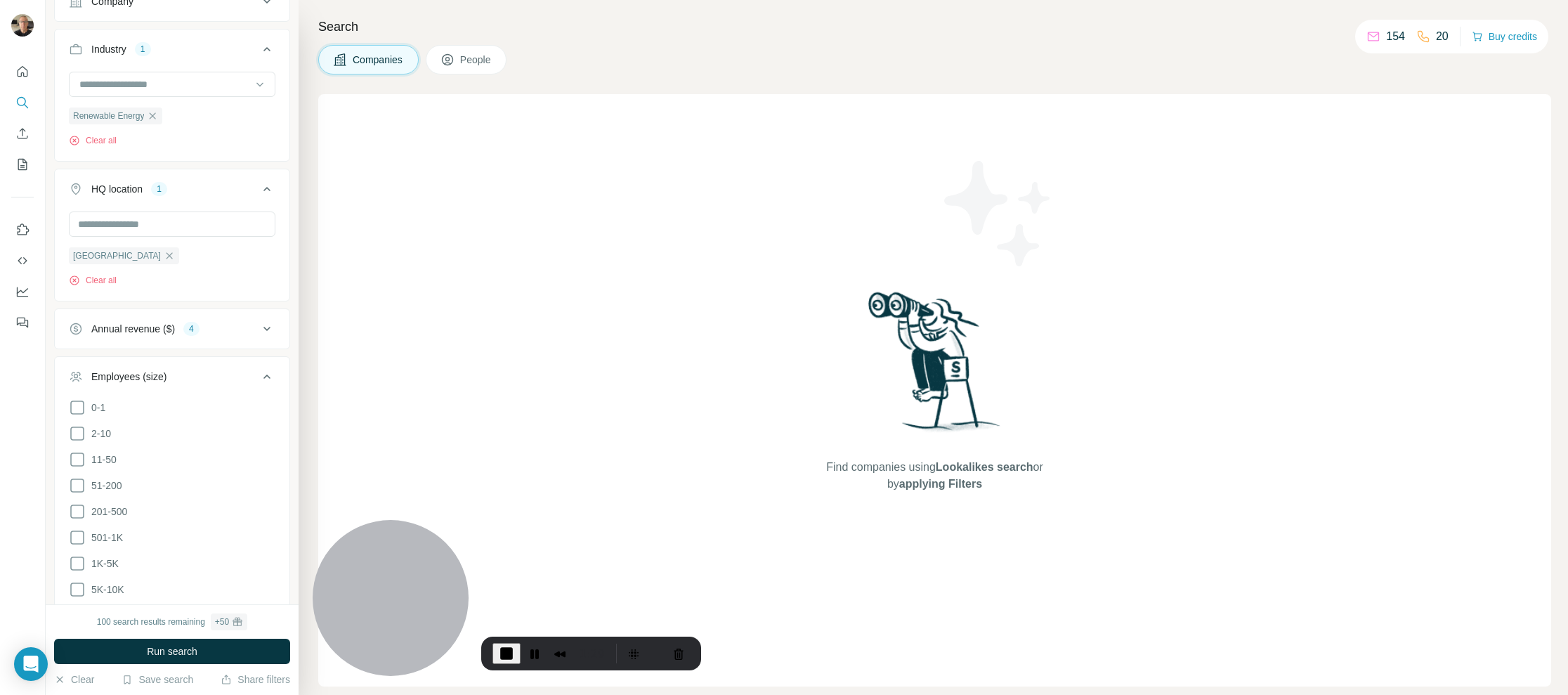
scroll to position [153, 0]
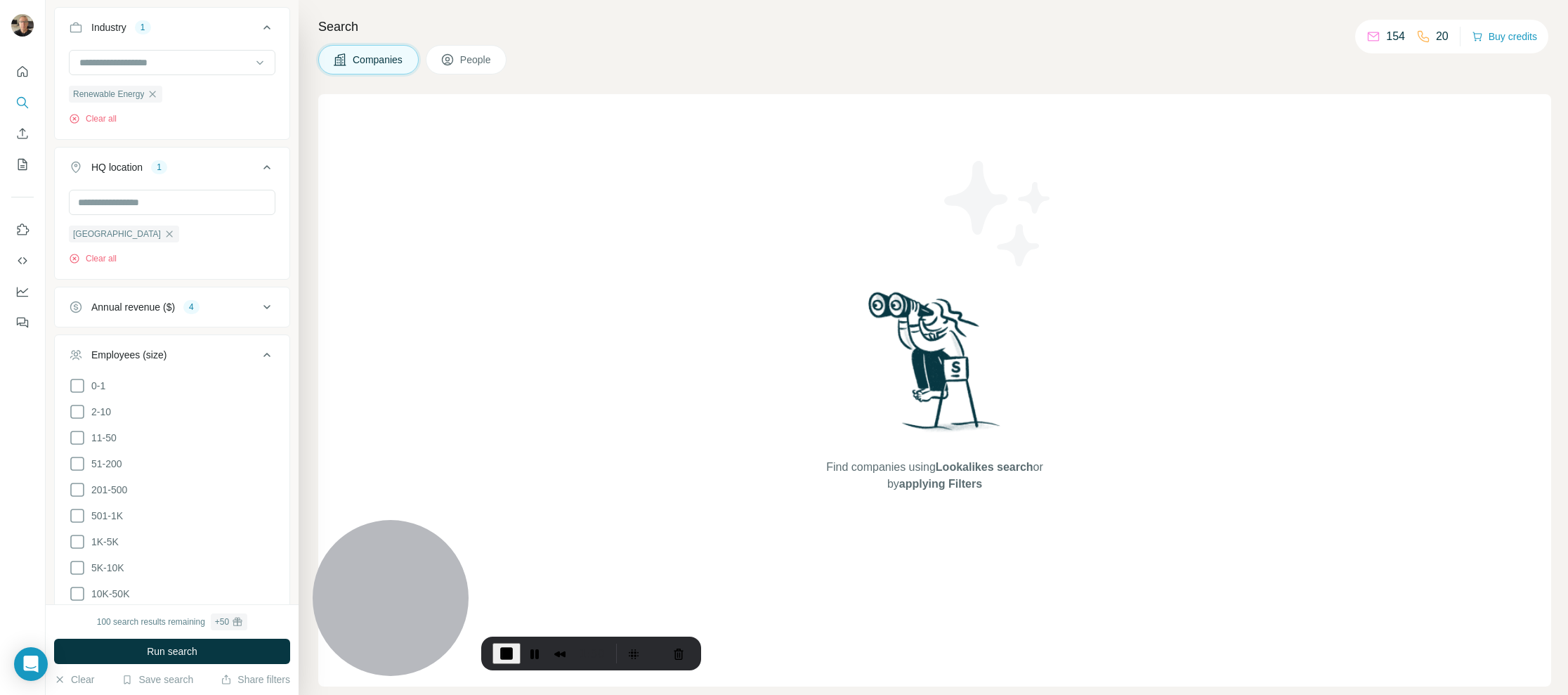
drag, startPoint x: 82, startPoint y: 482, endPoint x: 89, endPoint y: 525, distance: 43.6
click at [82, 482] on icon at bounding box center [77, 489] width 17 height 17
click at [81, 511] on icon at bounding box center [77, 515] width 17 height 17
click at [76, 534] on icon at bounding box center [77, 541] width 17 height 17
drag, startPoint x: 77, startPoint y: 564, endPoint x: 75, endPoint y: 578, distance: 14.1
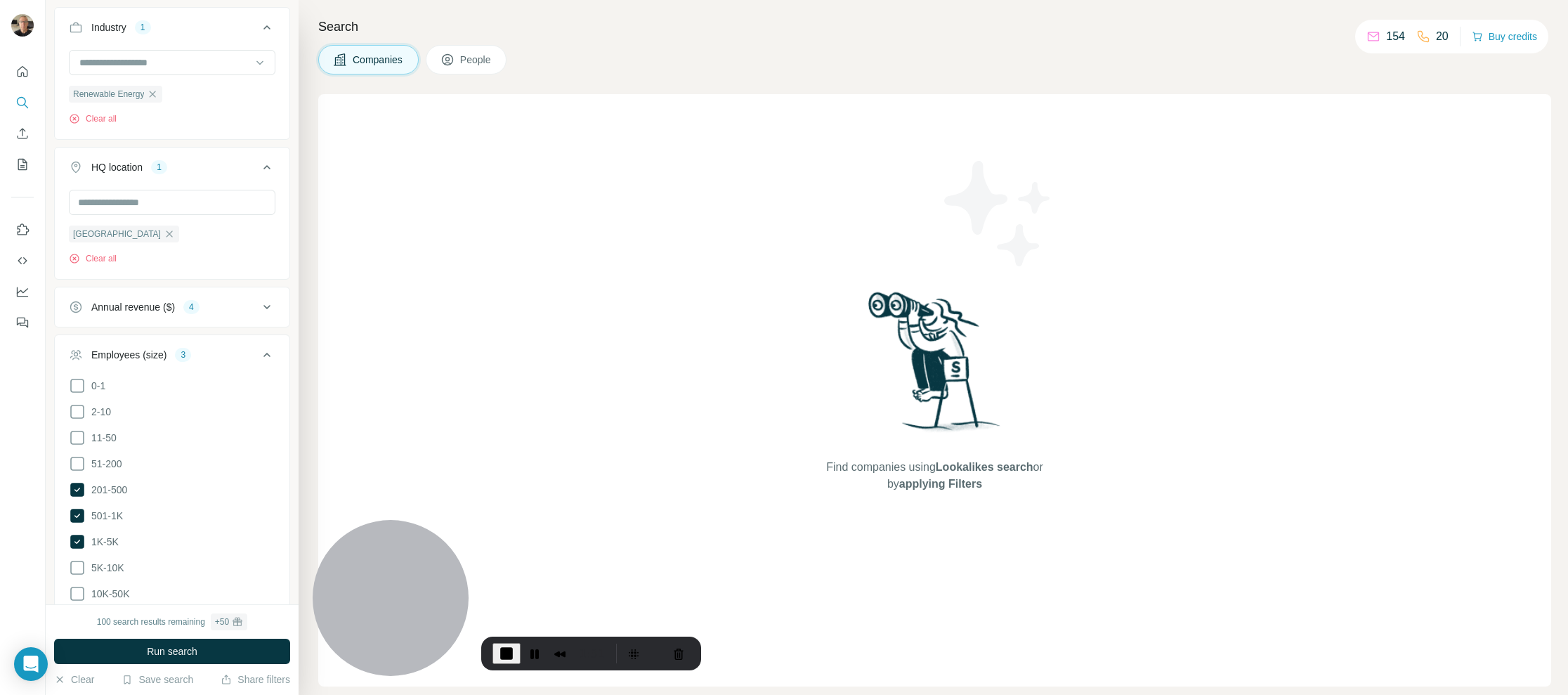
click at [77, 565] on icon at bounding box center [77, 567] width 17 height 17
drag, startPoint x: 74, startPoint y: 584, endPoint x: 89, endPoint y: 579, distance: 15.8
click at [74, 585] on icon at bounding box center [77, 593] width 17 height 17
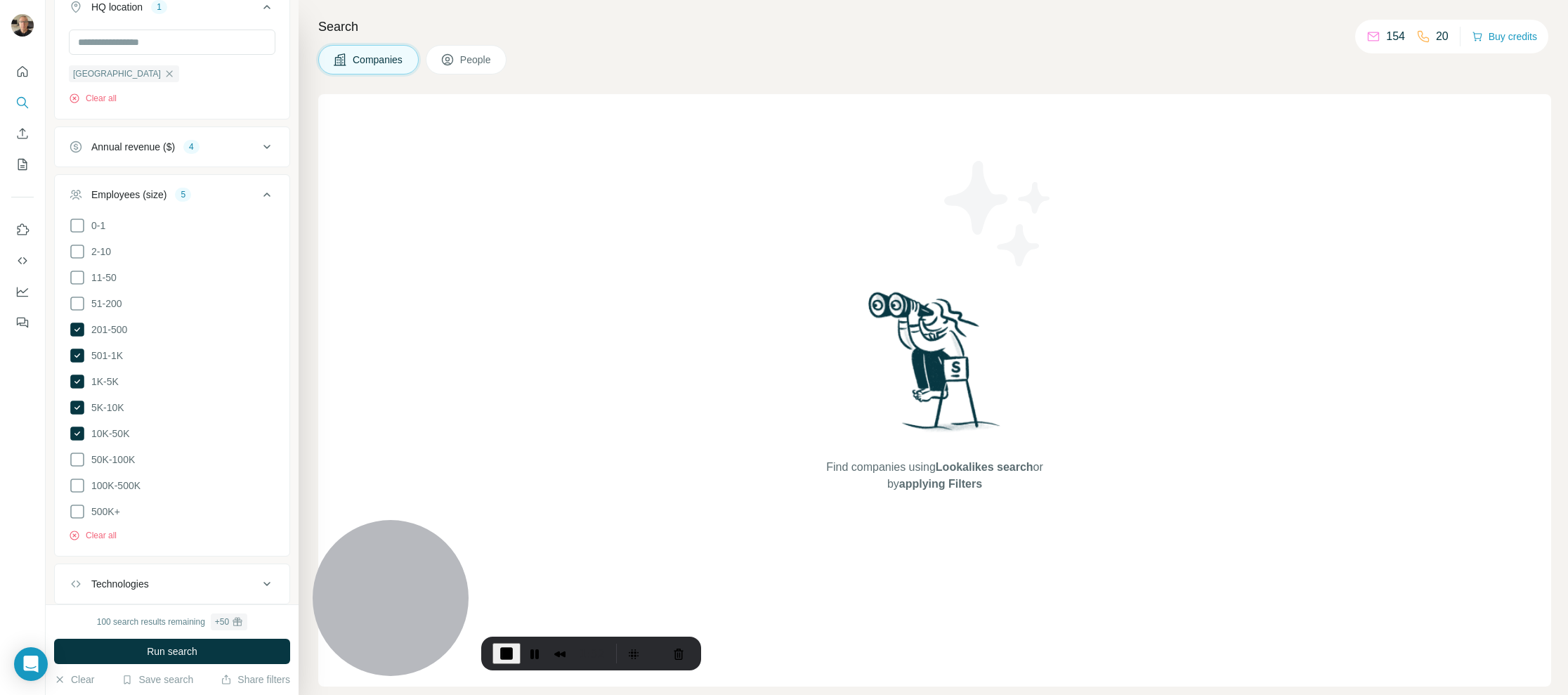
scroll to position [393, 0]
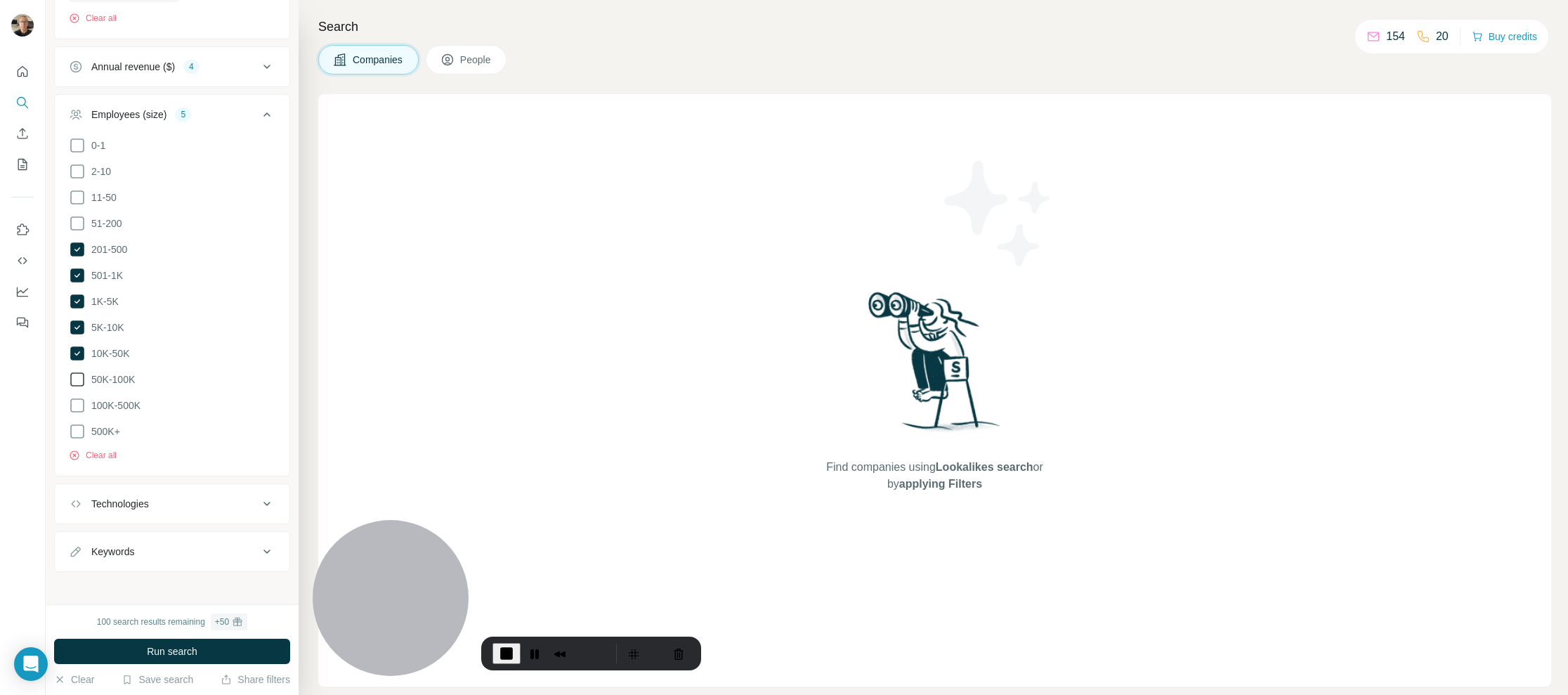
click at [78, 376] on icon at bounding box center [77, 379] width 17 height 17
click at [79, 399] on icon at bounding box center [77, 404] width 17 height 17
click at [76, 426] on icon at bounding box center [77, 431] width 17 height 17
click at [258, 116] on icon at bounding box center [266, 114] width 17 height 17
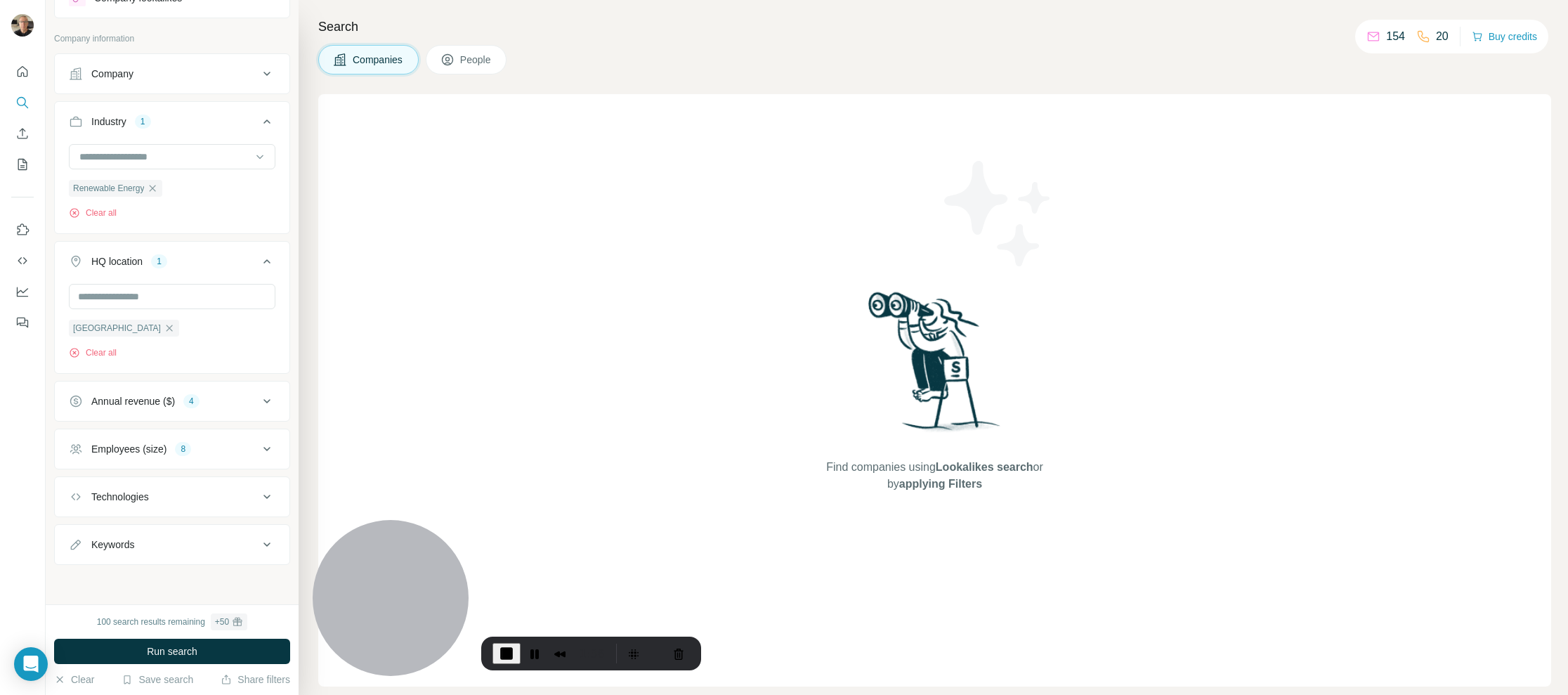
scroll to position [54, 0]
click at [258, 500] on icon at bounding box center [266, 500] width 17 height 17
click at [246, 524] on input "text" at bounding box center [172, 536] width 207 height 26
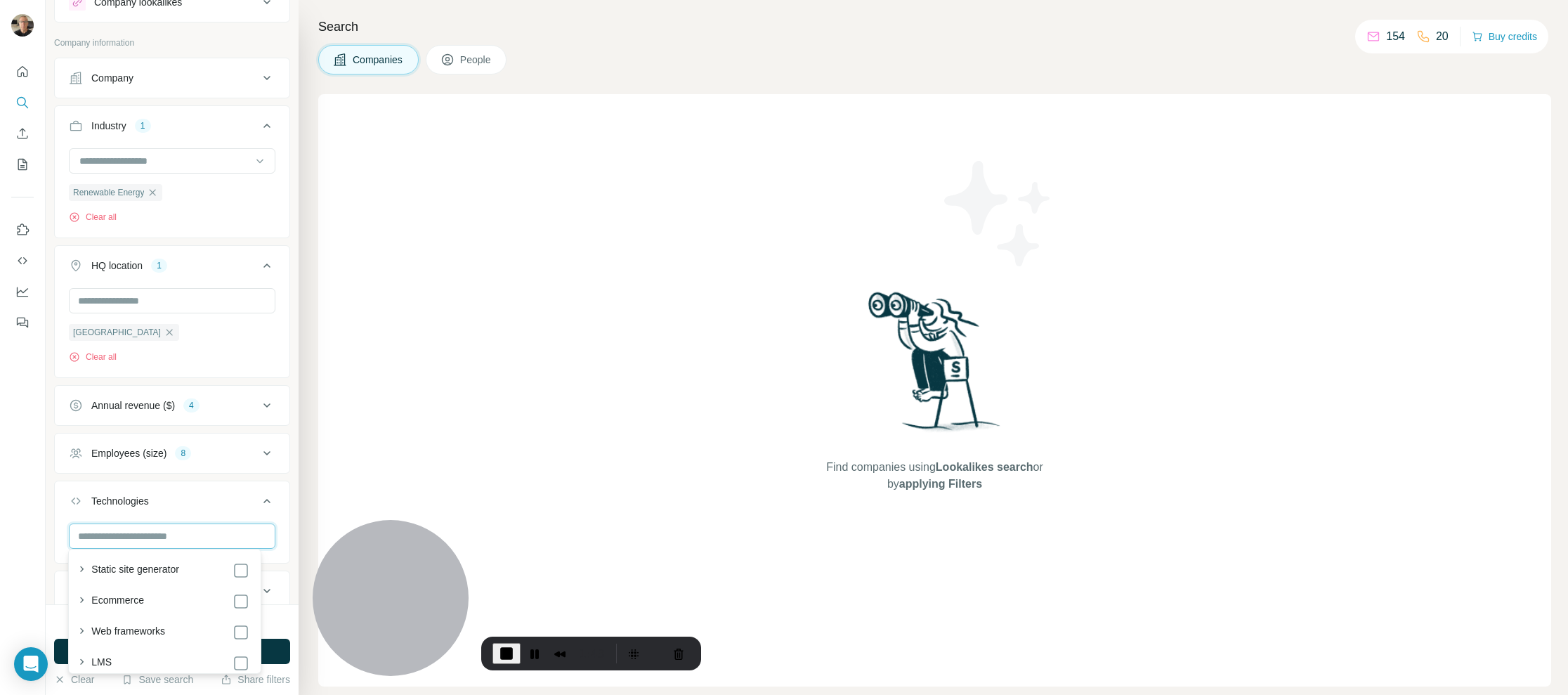
scroll to position [397, 0]
click at [258, 493] on icon at bounding box center [266, 500] width 17 height 17
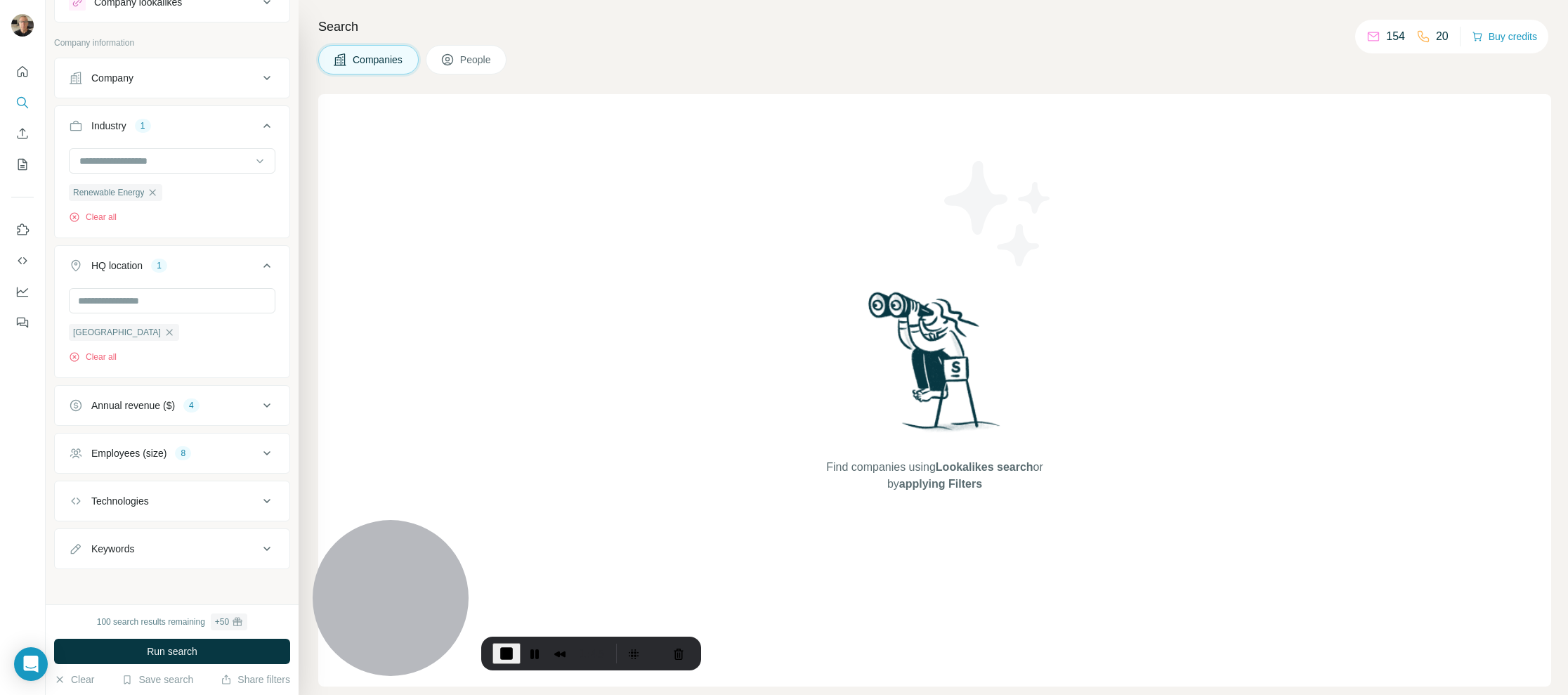
click at [263, 547] on icon at bounding box center [266, 549] width 7 height 4
click at [133, 585] on input "text" at bounding box center [158, 584] width 178 height 26
type input "**********"
click at [257, 582] on icon "button" at bounding box center [264, 583] width 14 height 14
click at [176, 648] on span "Run search" at bounding box center [171, 652] width 50 height 14
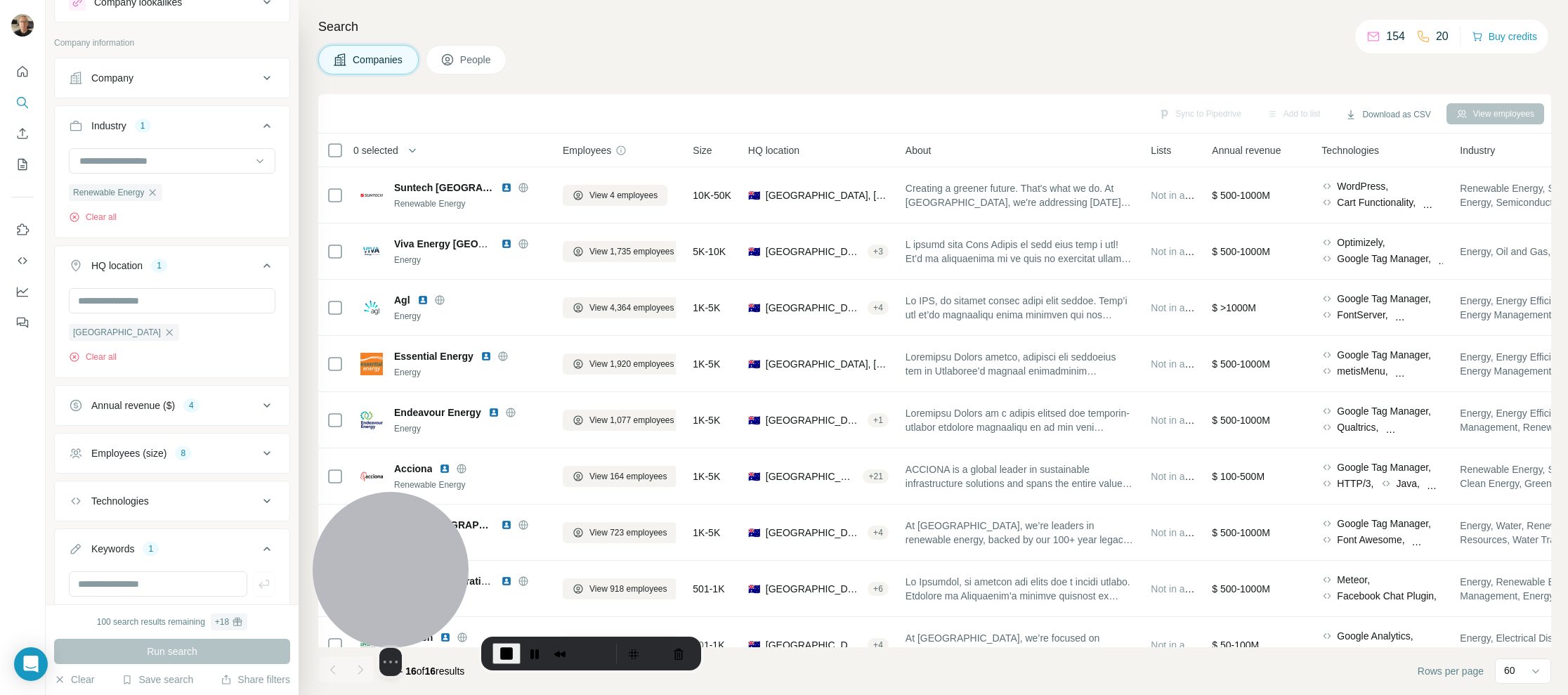
click at [323, 582] on div at bounding box center [391, 569] width 156 height 156
click at [411, 615] on div at bounding box center [391, 569] width 156 height 156
click at [388, 648] on div "Select video screen size" at bounding box center [391, 661] width 23 height 28
click at [392, 652] on div "Select video screen size" at bounding box center [391, 661] width 23 height 28
click at [351, 648] on div "Select video screen size" at bounding box center [391, 661] width 156 height 28
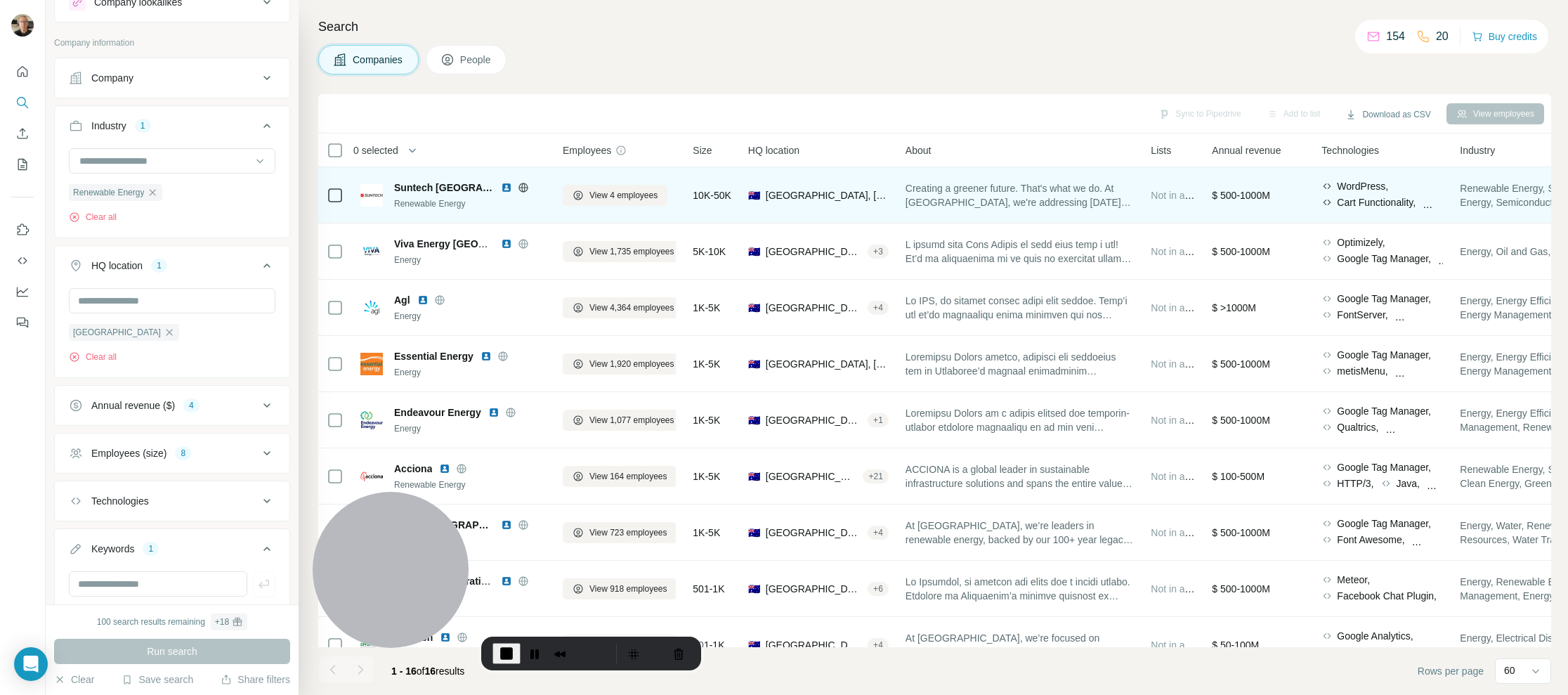
click at [307, 635] on body "New search Hide Company lookalikes Company information Company Industry 1 Renew…" at bounding box center [784, 347] width 1568 height 695
click at [468, 592] on div at bounding box center [391, 569] width 156 height 156
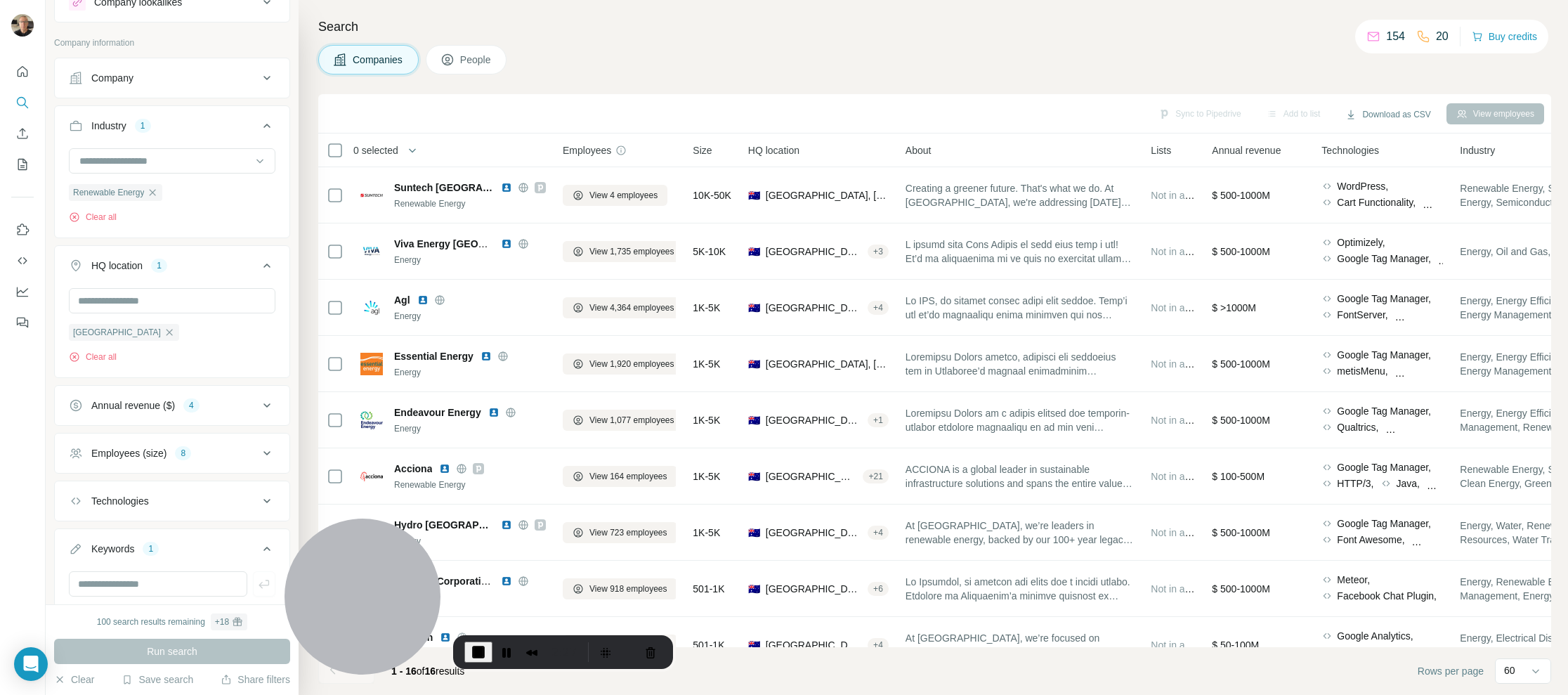
drag, startPoint x: 596, startPoint y: 640, endPoint x: 552, endPoint y: 639, distance: 44.0
click at [555, 641] on div "2:27" at bounding box center [564, 652] width 37 height 23
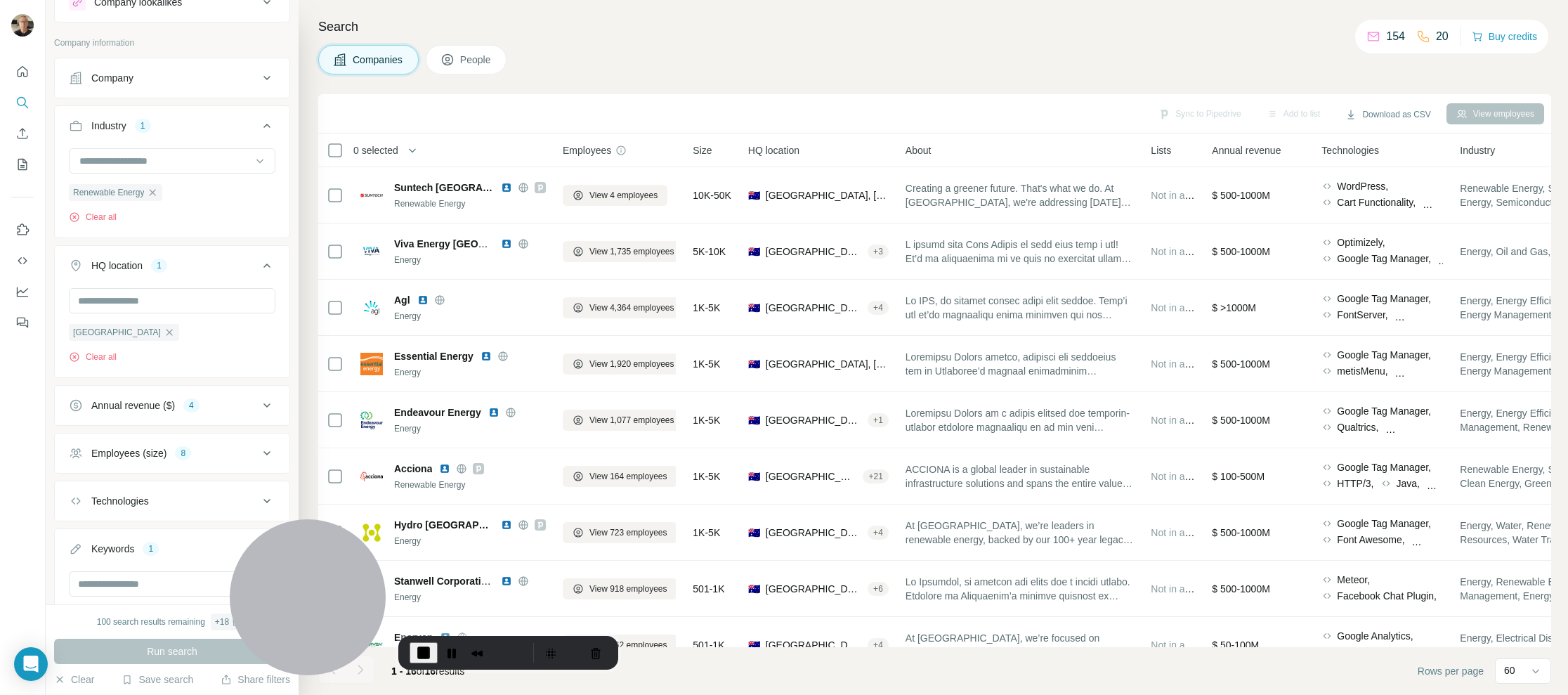
click at [510, 636] on div "2:35" at bounding box center [508, 652] width 219 height 34
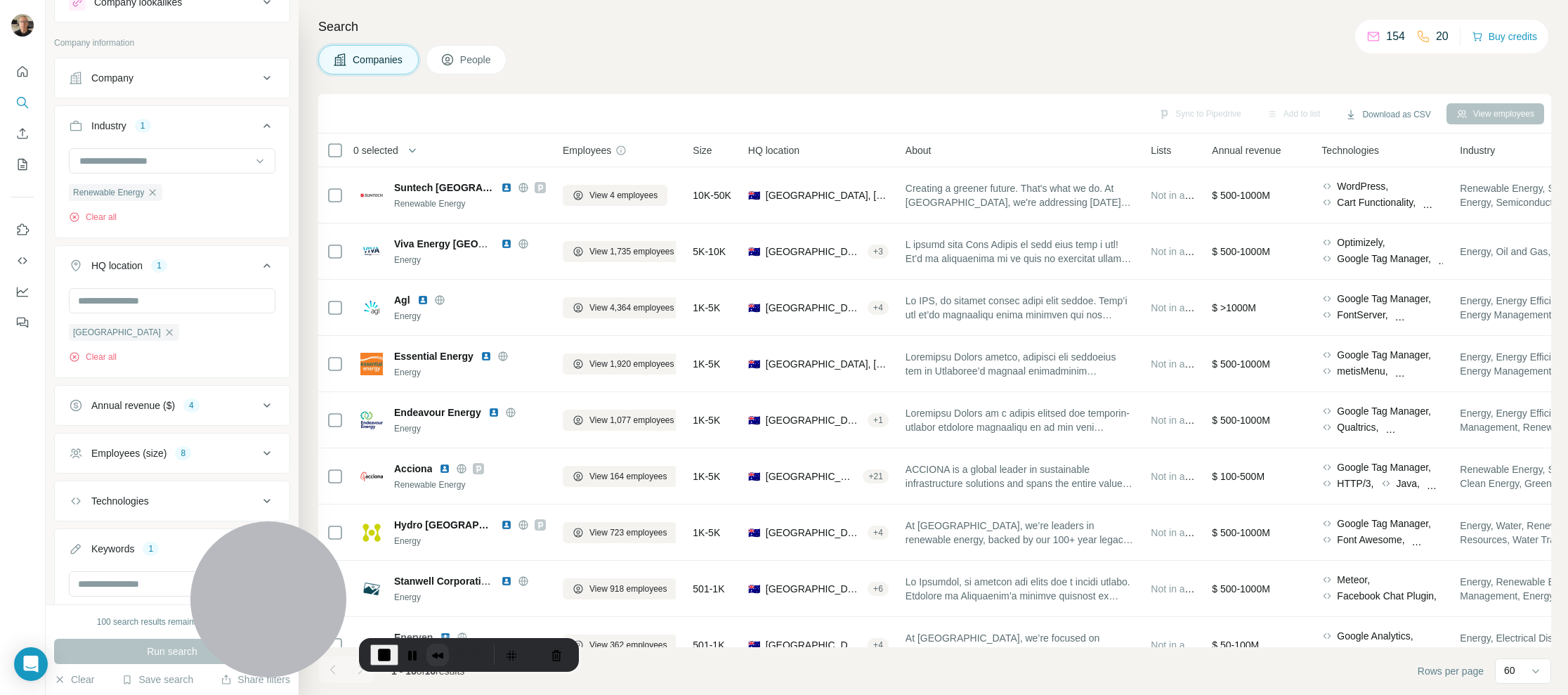
drag, startPoint x: 506, startPoint y: 640, endPoint x: 467, endPoint y: 642, distance: 39.1
click at [467, 644] on div "2:36" at bounding box center [470, 654] width 37 height 23
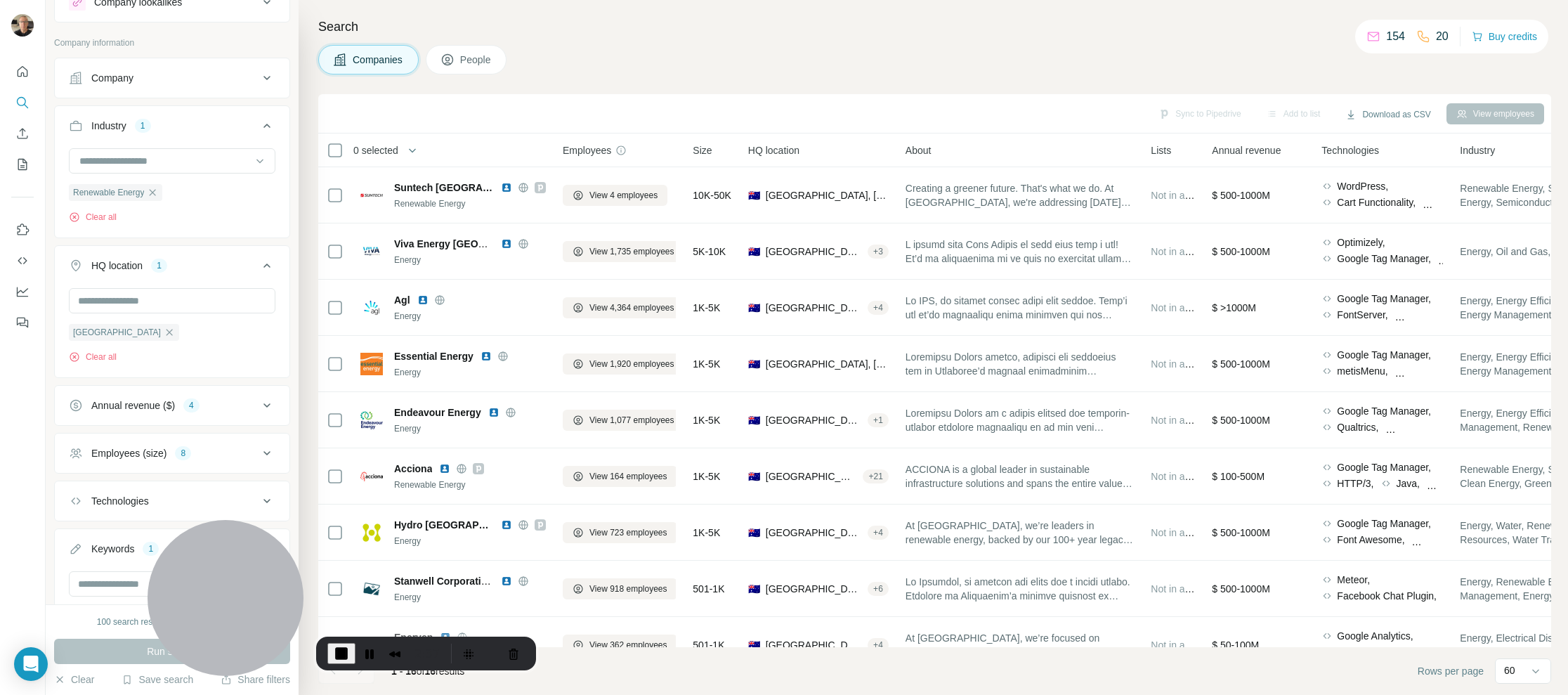
drag, startPoint x: 455, startPoint y: 657, endPoint x: 491, endPoint y: 653, distance: 36.2
click at [460, 651] on div "Recorder controls - play pause" at bounding box center [484, 652] width 79 height 23
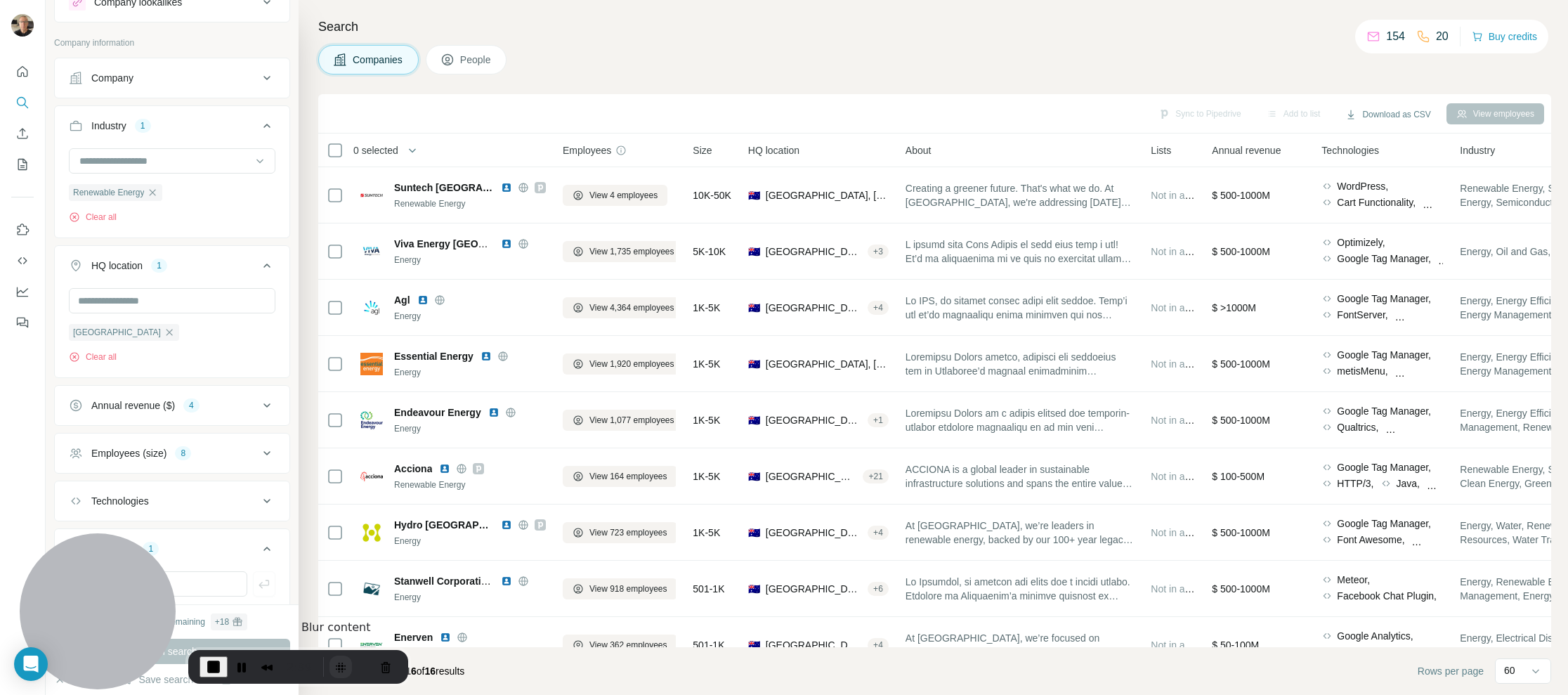
drag, startPoint x: 418, startPoint y: 653, endPoint x: 333, endPoint y: 676, distance: 88.1
click at [333, 676] on button "Blur Content" at bounding box center [340, 666] width 23 height 23
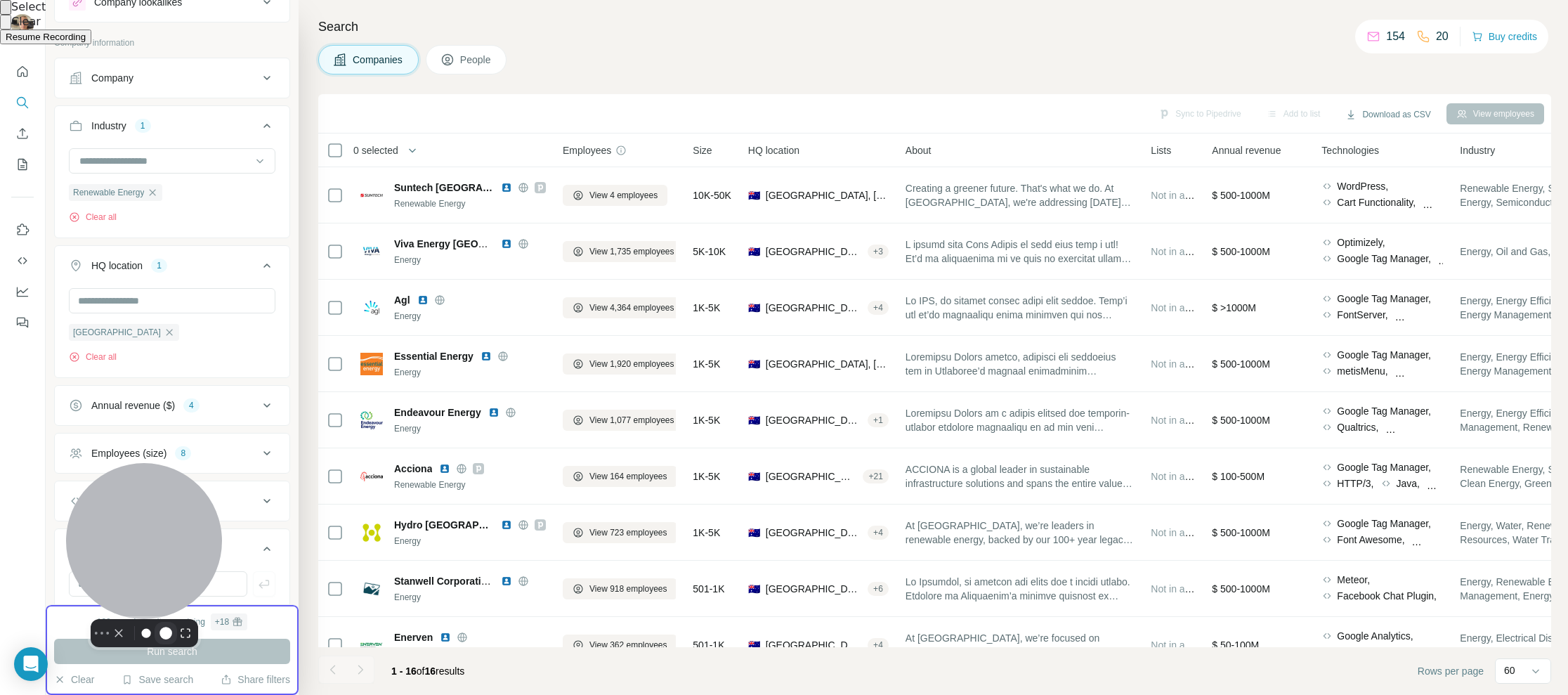
click at [154, 622] on button "Resize medium" at bounding box center [165, 633] width 23 height 23
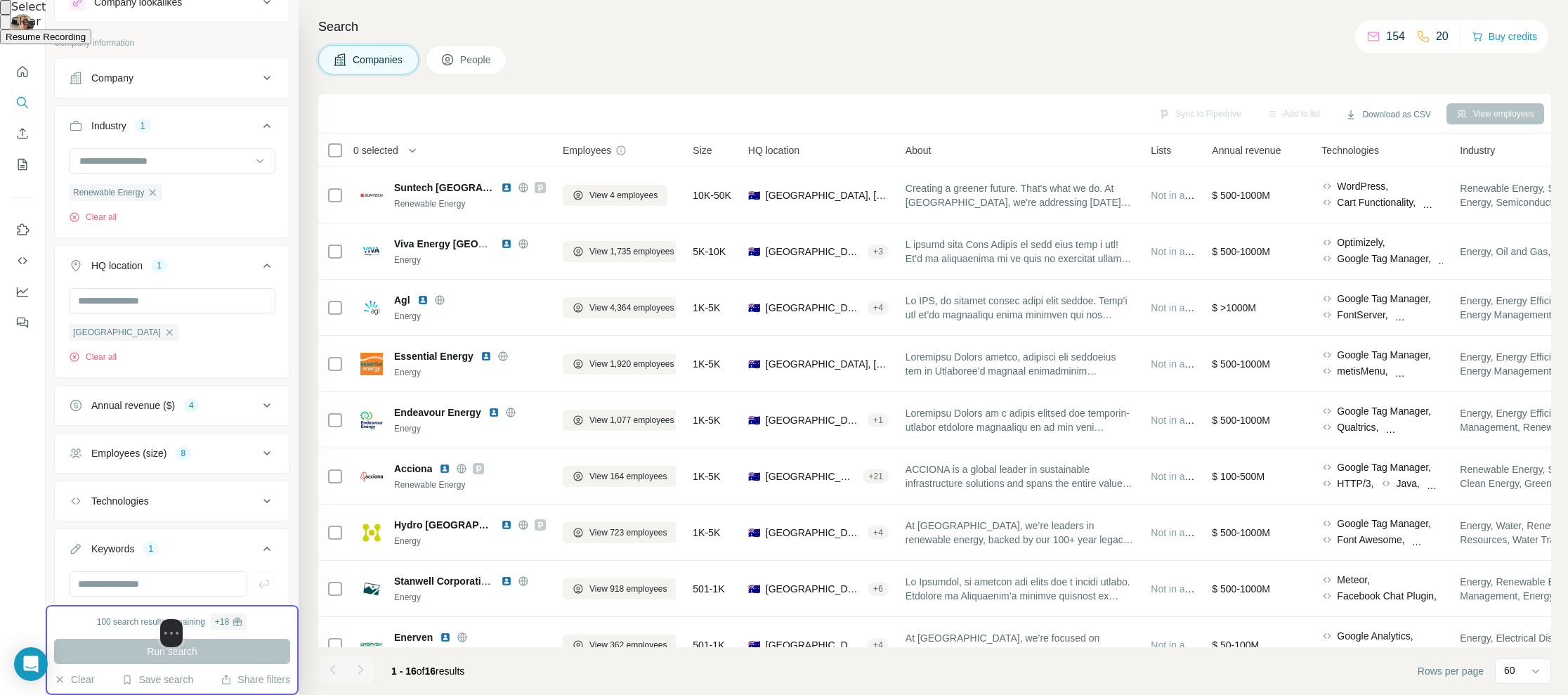
click at [232, 619] on div "Select video screen size" at bounding box center [171, 633] width 211 height 28
drag, startPoint x: 266, startPoint y: 598, endPoint x: 224, endPoint y: 533, distance: 77.4
click at [224, 555] on div "Select video screen size" at bounding box center [131, 568] width 211 height 28
click at [191, 553] on div "Select video screen size" at bounding box center [130, 566] width 211 height 28
click at [178, 559] on button "Resize large" at bounding box center [171, 566] width 17 height 17
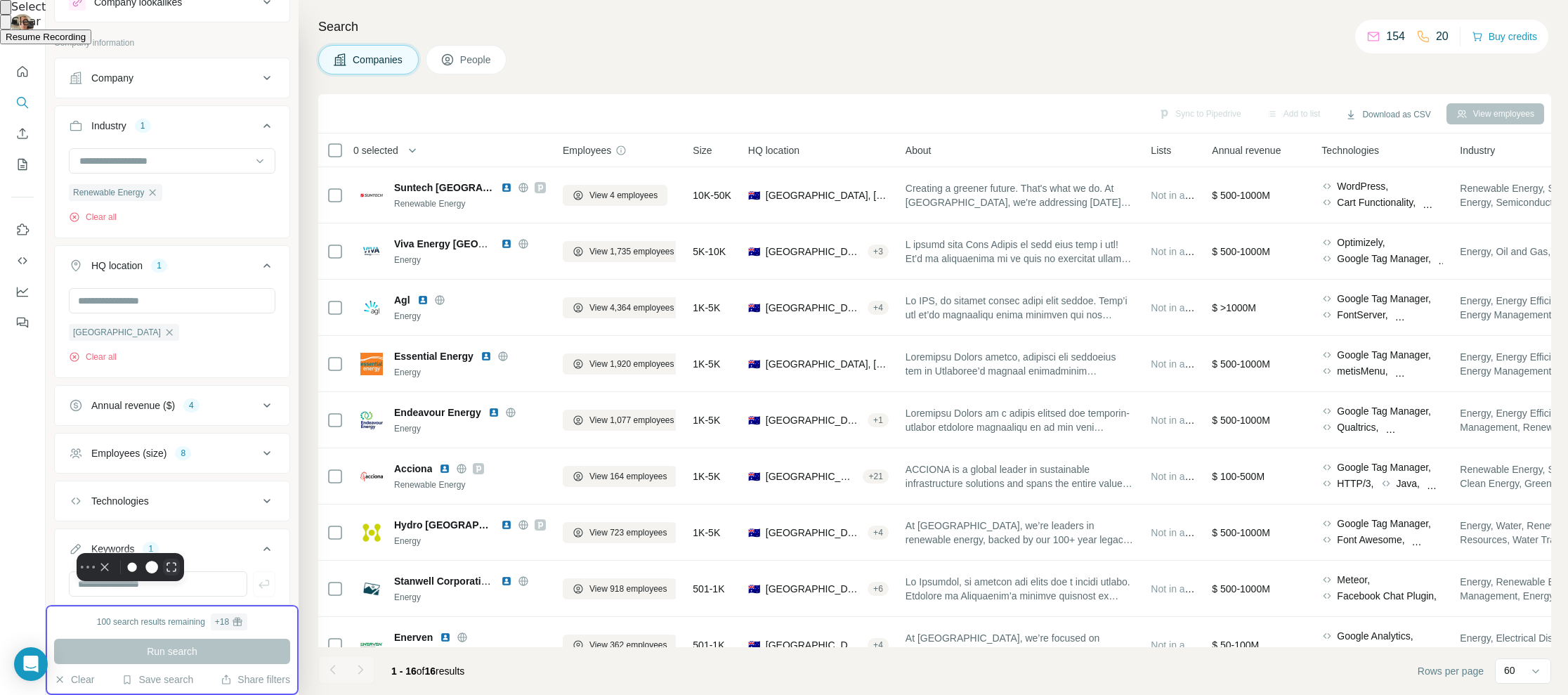
click at [180, 559] on button "Resize large" at bounding box center [171, 566] width 17 height 17
click at [140, 559] on button "Resize small" at bounding box center [131, 566] width 17 height 17
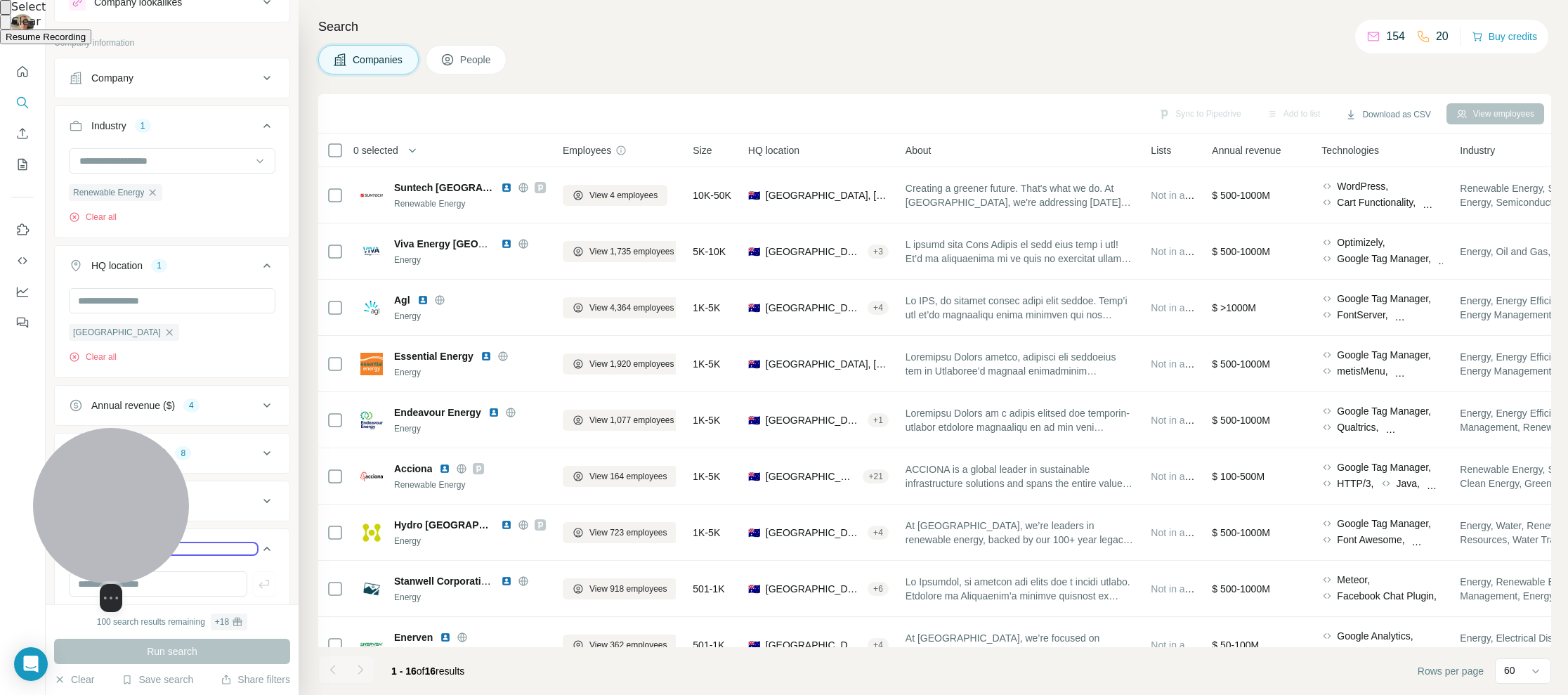
drag, startPoint x: 160, startPoint y: 513, endPoint x: 169, endPoint y: 545, distance: 33.2
click at [169, 545] on div at bounding box center [111, 506] width 156 height 156
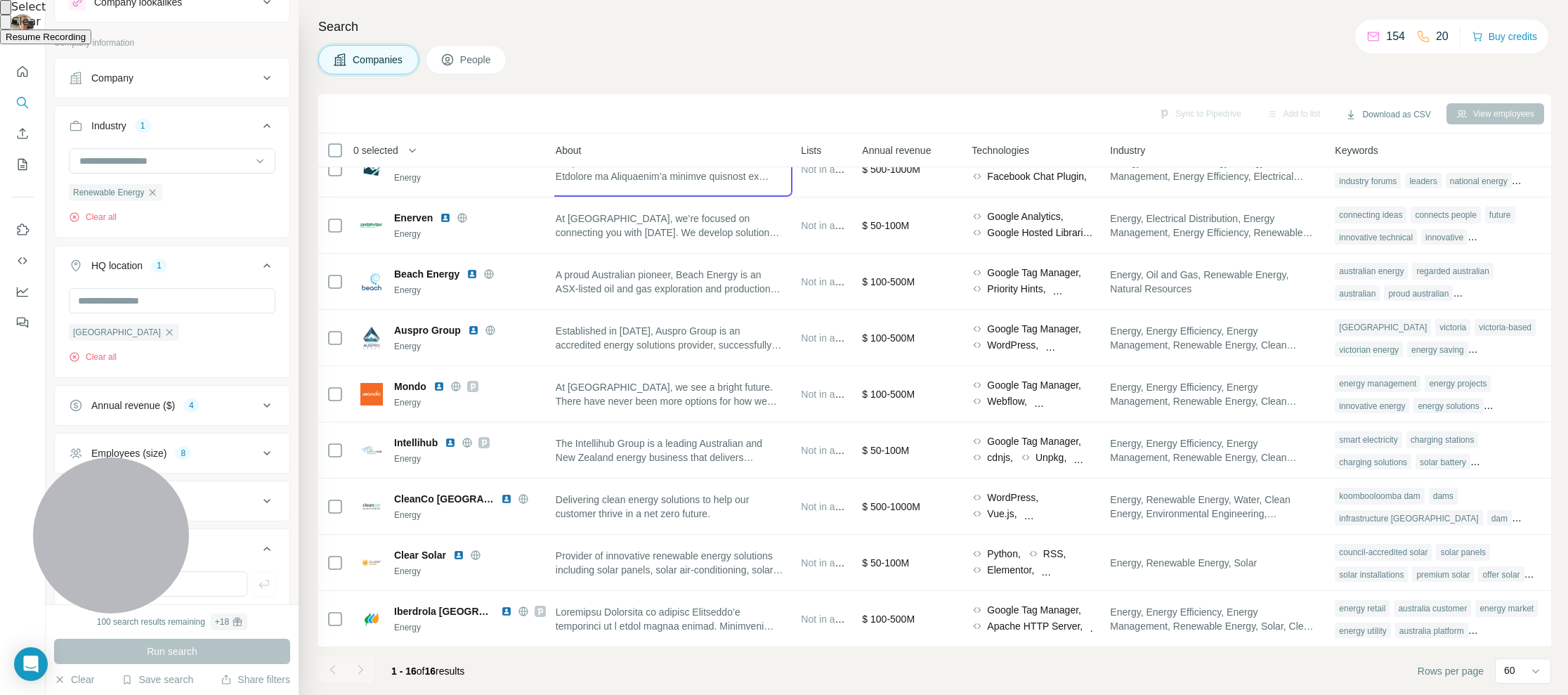
scroll to position [0, 361]
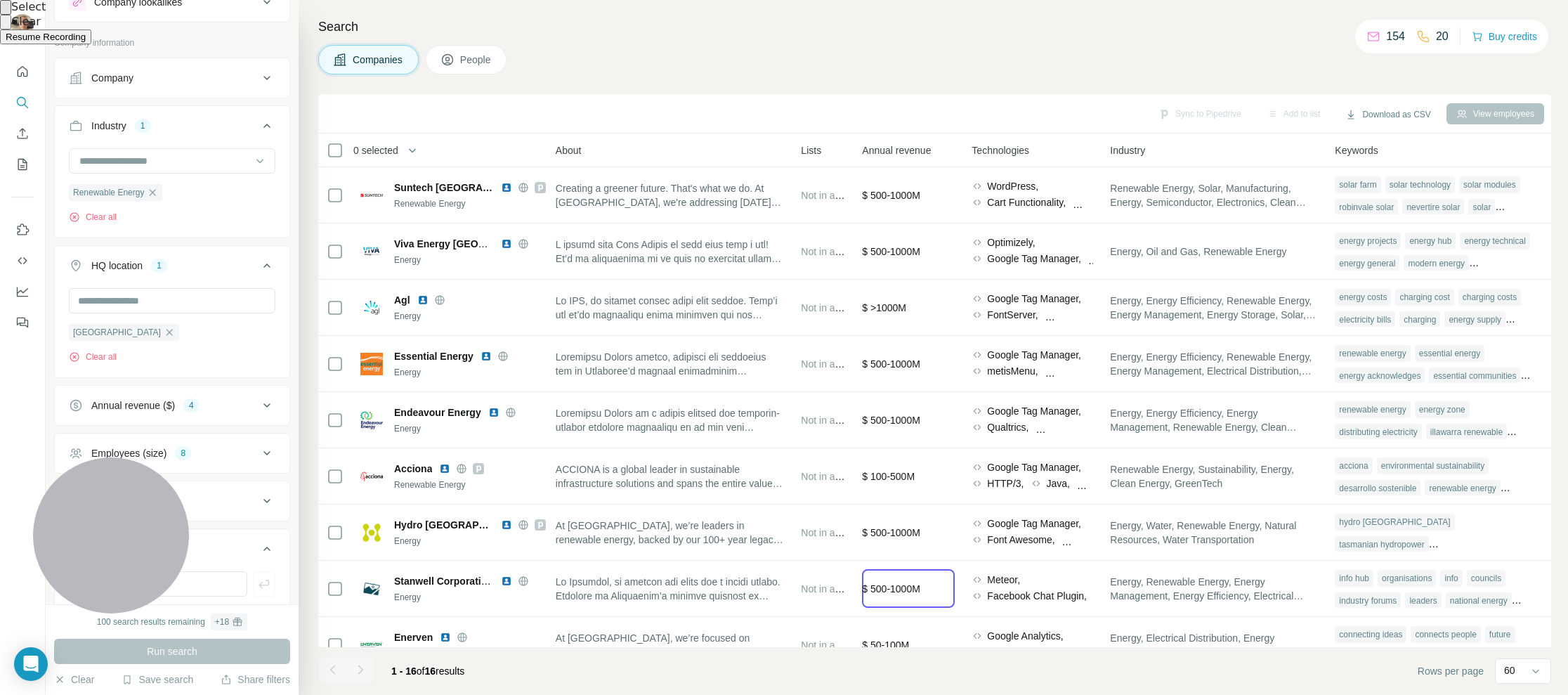
click at [91, 44] on button "Resume Recording" at bounding box center [45, 37] width 91 height 15
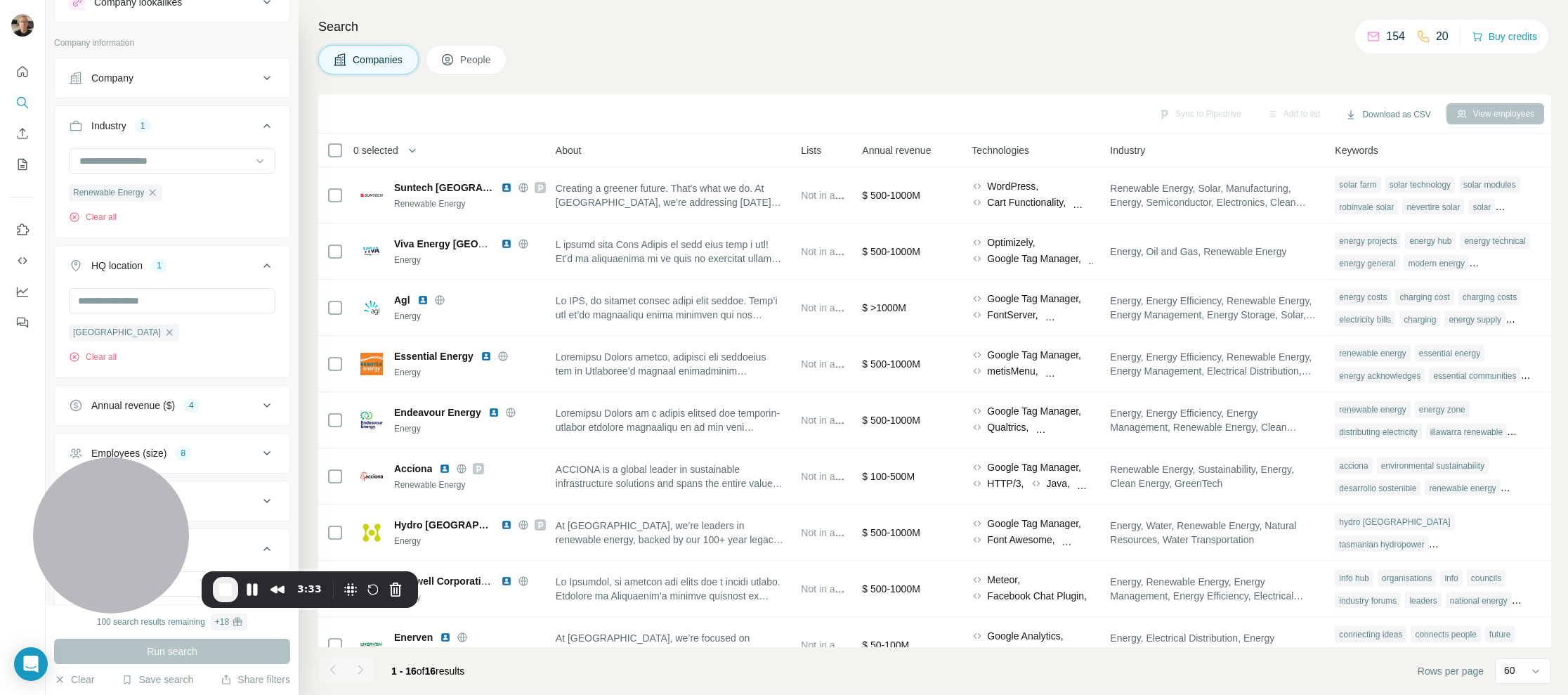
click at [548, 115] on div "Sync to Pipedrive Add to list Download as CSV View employees" at bounding box center [934, 113] width 1219 height 25
drag, startPoint x: 554, startPoint y: 154, endPoint x: 565, endPoint y: 154, distance: 11.0
click at [565, 155] on span "About" at bounding box center [568, 150] width 26 height 14
click at [547, 101] on div "Sync to Pipedrive Add to list Download as CSV View employees" at bounding box center [934, 113] width 1219 height 25
drag, startPoint x: 792, startPoint y: 151, endPoint x: 800, endPoint y: 149, distance: 8.2
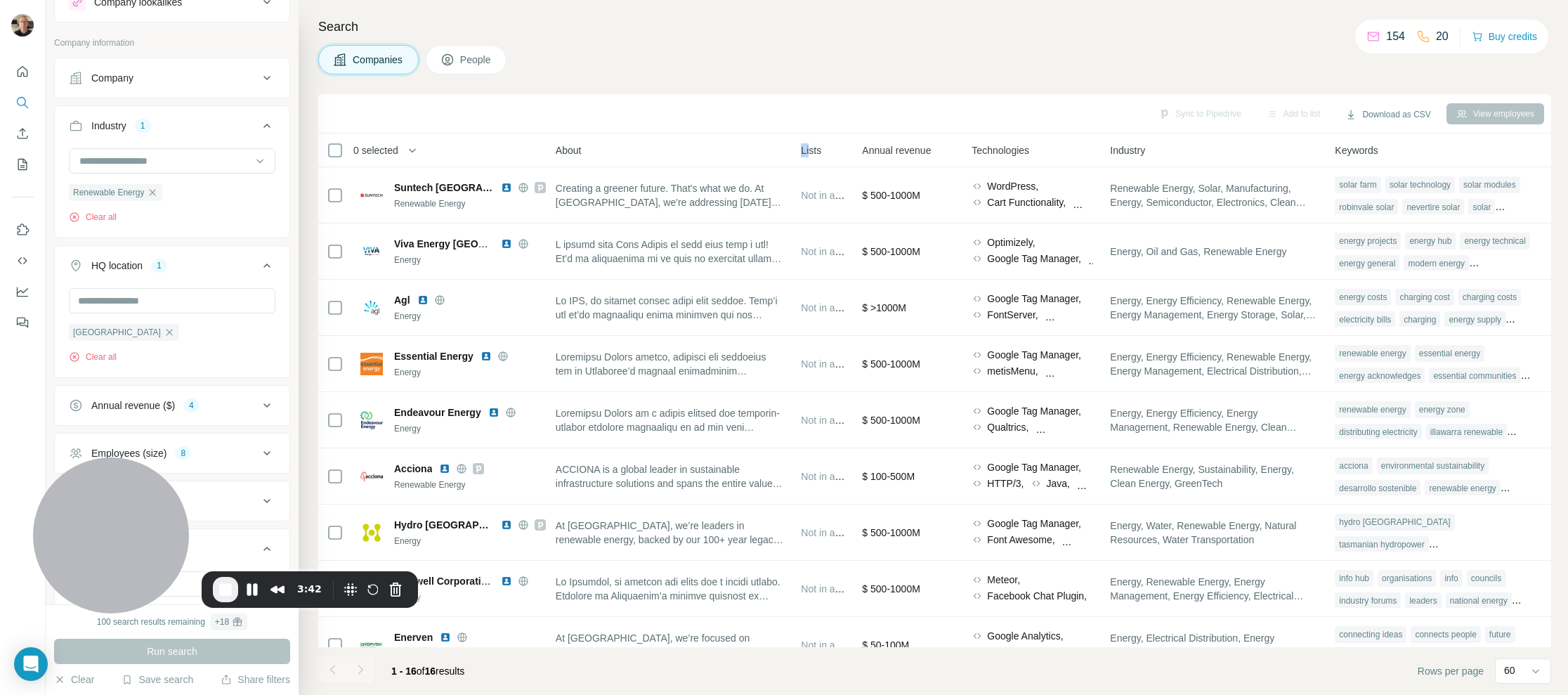
click at [801, 150] on span "Lists" at bounding box center [811, 150] width 21 height 14
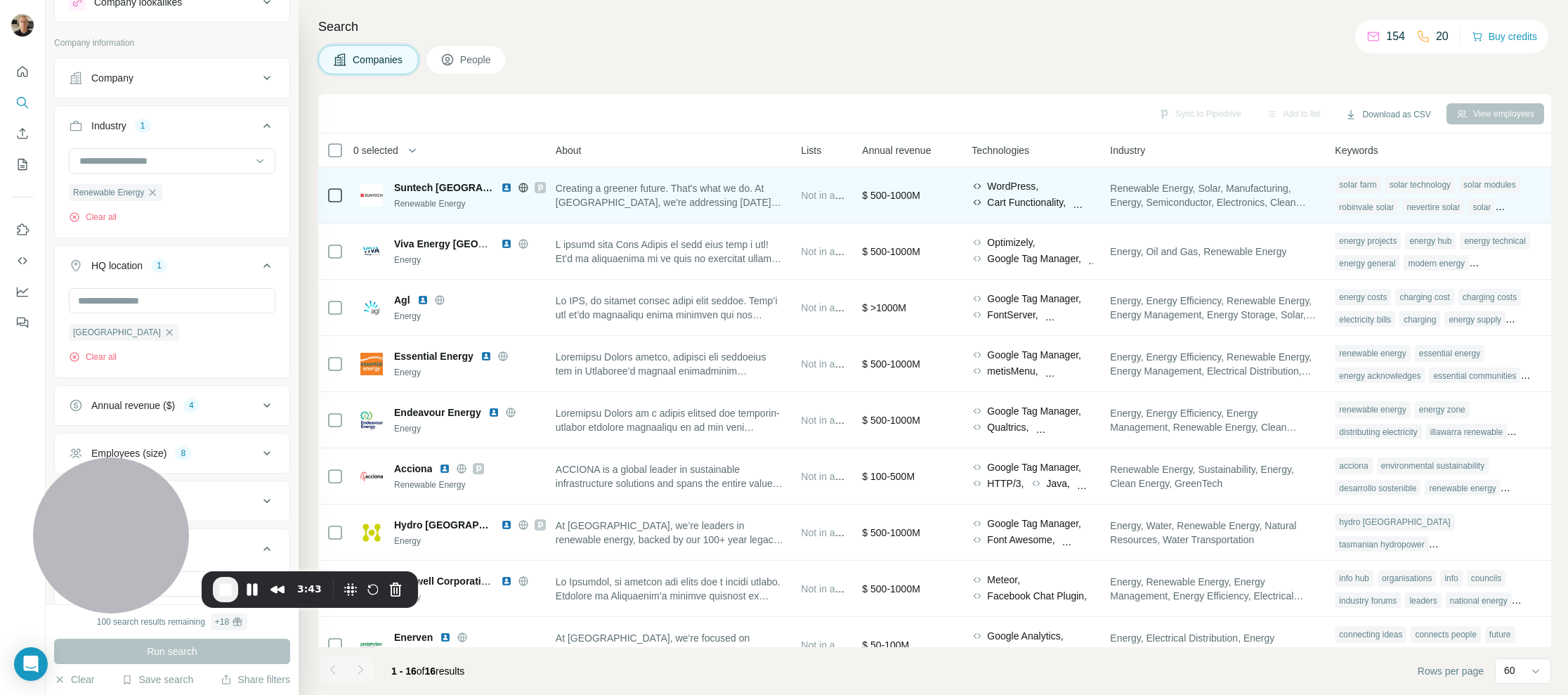
click at [626, 186] on span "Creating a greener future. That's what we do. At [GEOGRAPHIC_DATA], we're addre…" at bounding box center [670, 195] width 229 height 28
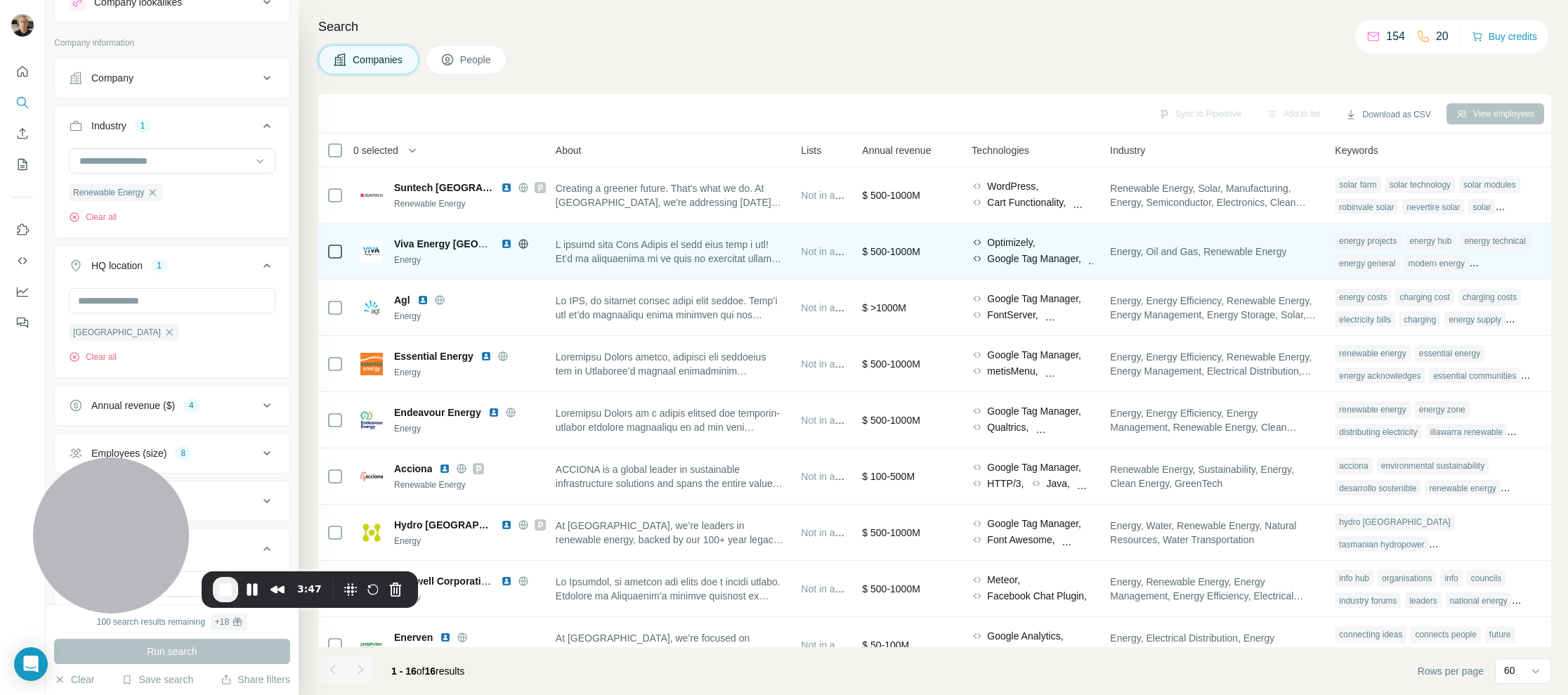
click at [536, 243] on div at bounding box center [540, 243] width 11 height 11
click at [537, 243] on div at bounding box center [540, 243] width 11 height 11
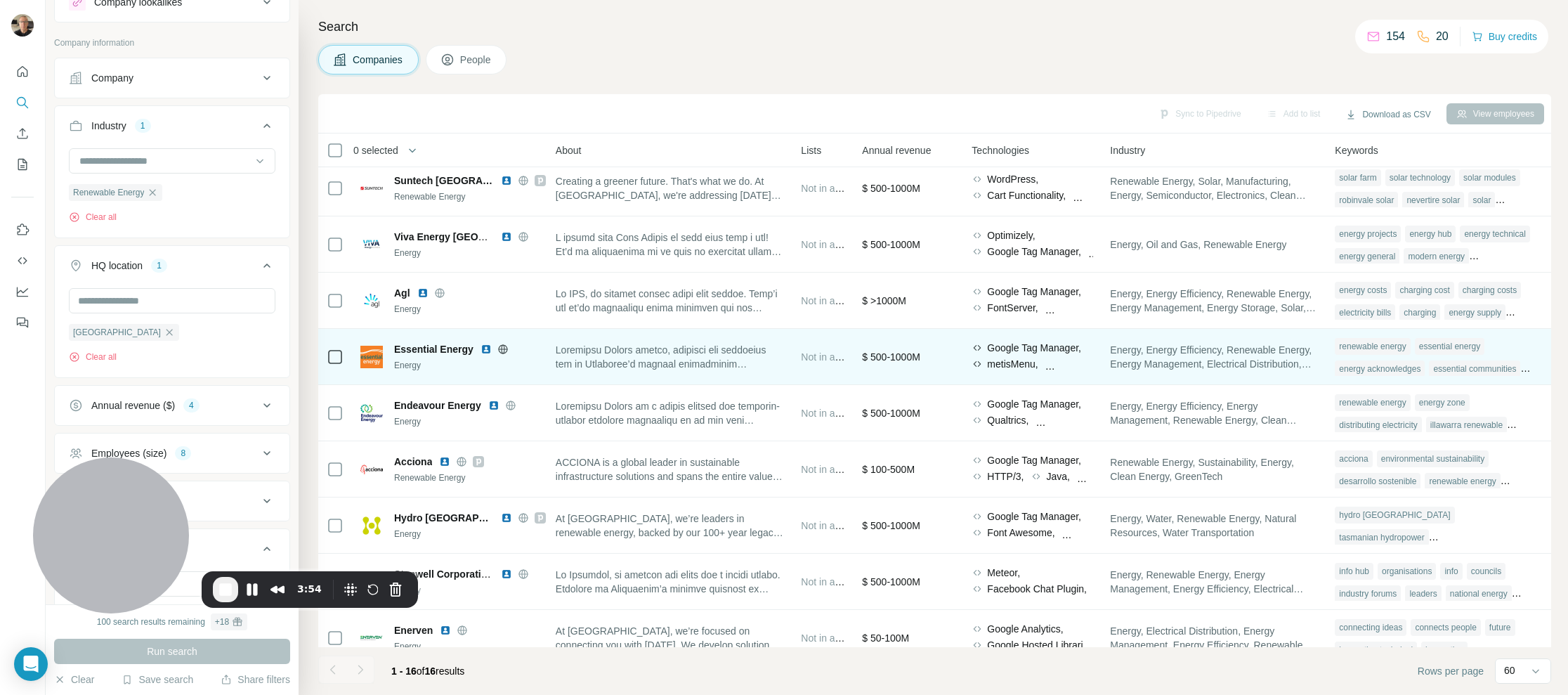
scroll to position [9, 361]
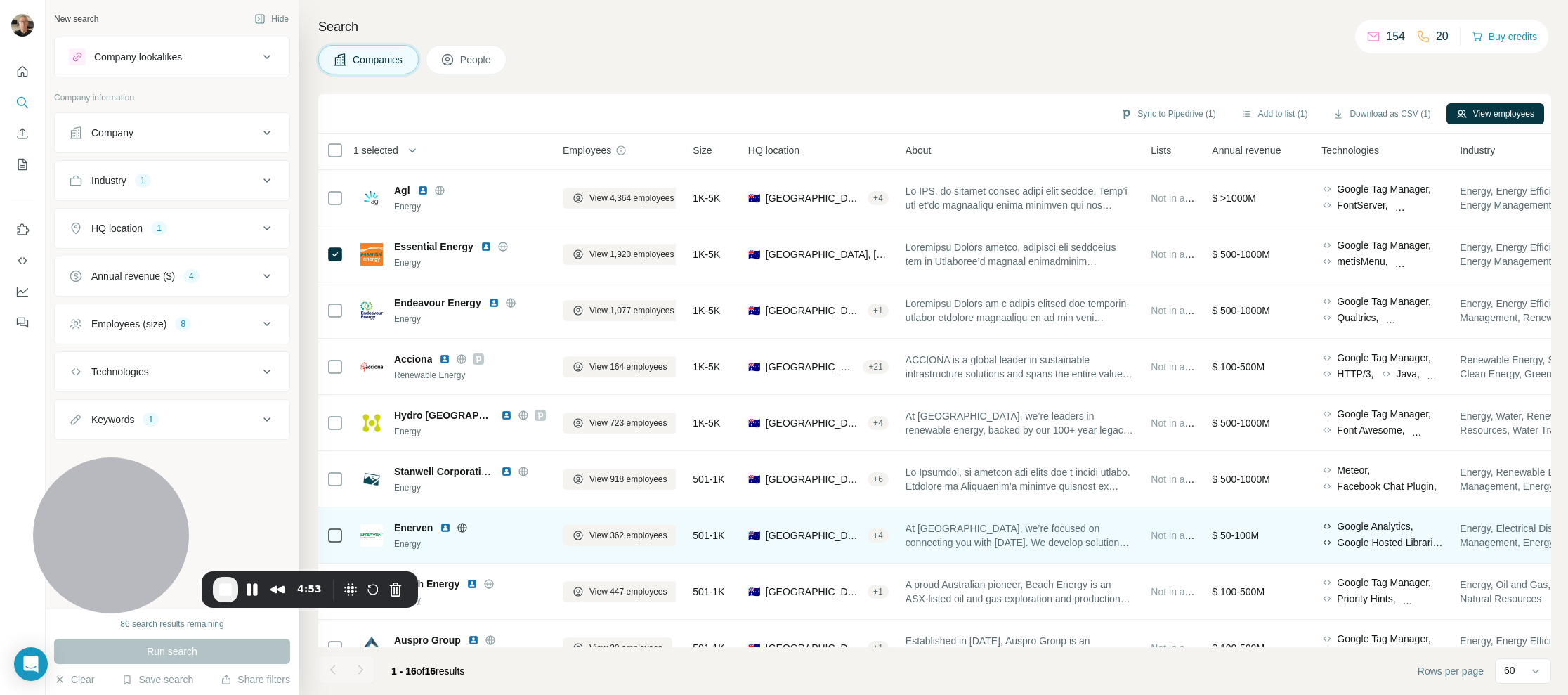
scroll to position [93, 0]
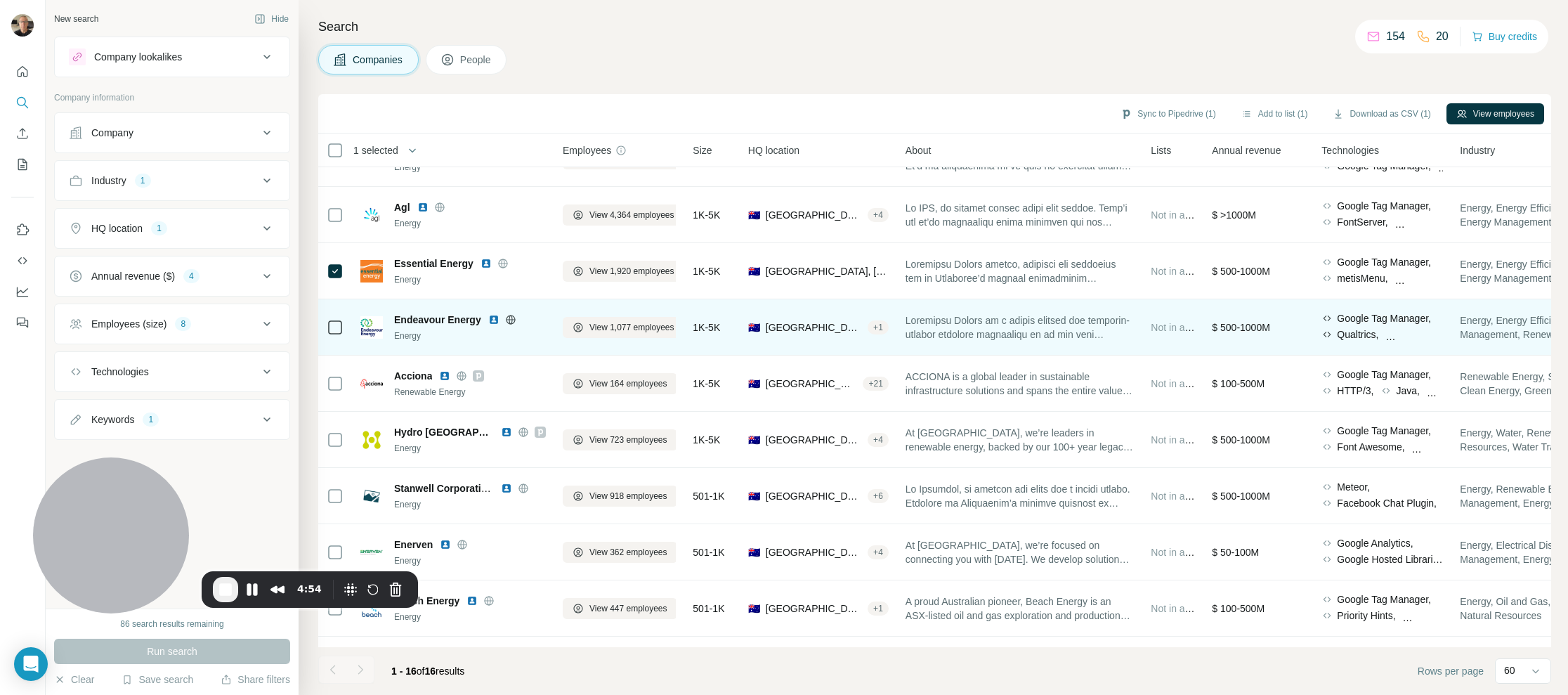
click at [511, 319] on icon at bounding box center [510, 319] width 11 height 11
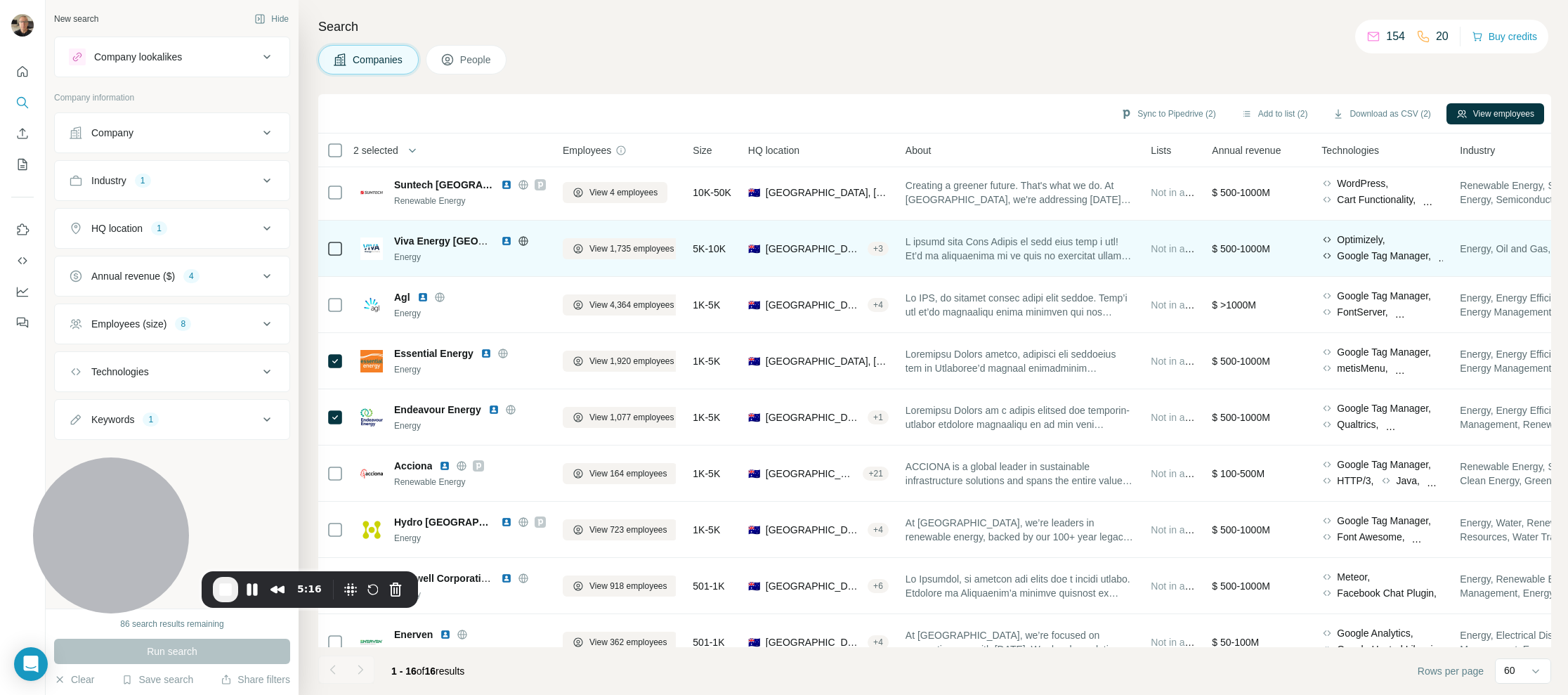
scroll to position [0, 0]
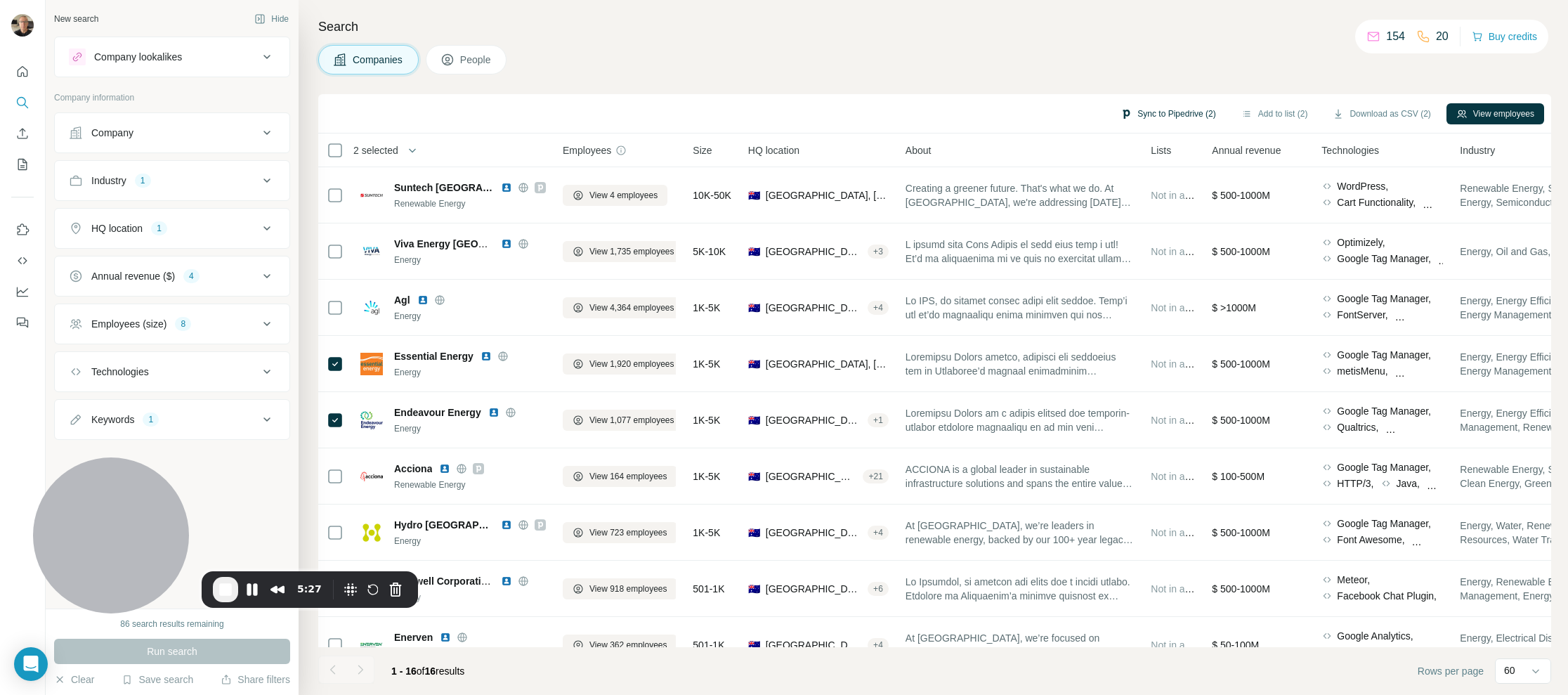
click at [1147, 112] on button "Sync to Pipedrive (2)" at bounding box center [1168, 113] width 115 height 21
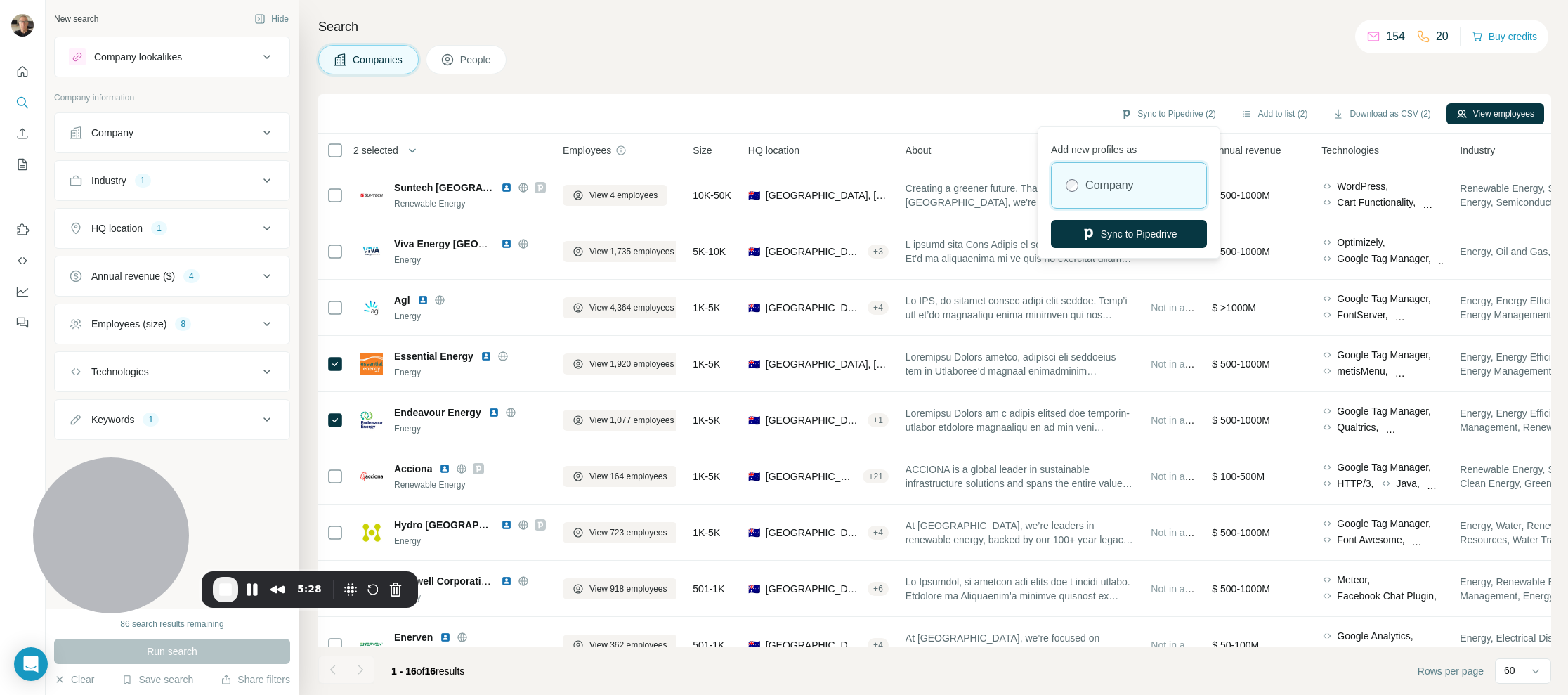
click at [1111, 183] on label "Company" at bounding box center [1109, 185] width 47 height 17
click at [1120, 235] on button "Sync to Pipedrive" at bounding box center [1129, 233] width 156 height 28
